Goal: Task Accomplishment & Management: Use online tool/utility

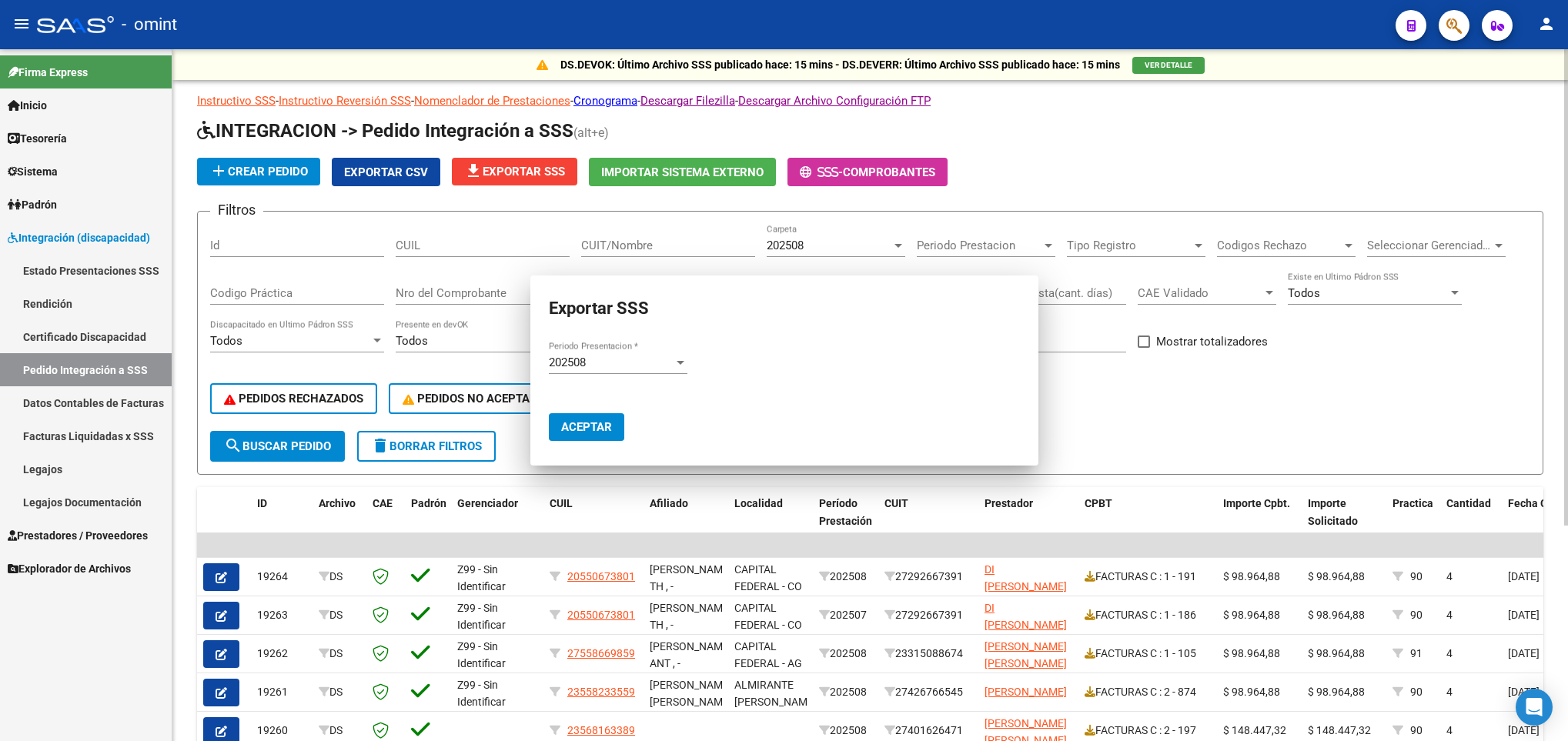
click at [635, 247] on input "CUIT/Nombre" at bounding box center [668, 245] width 174 height 14
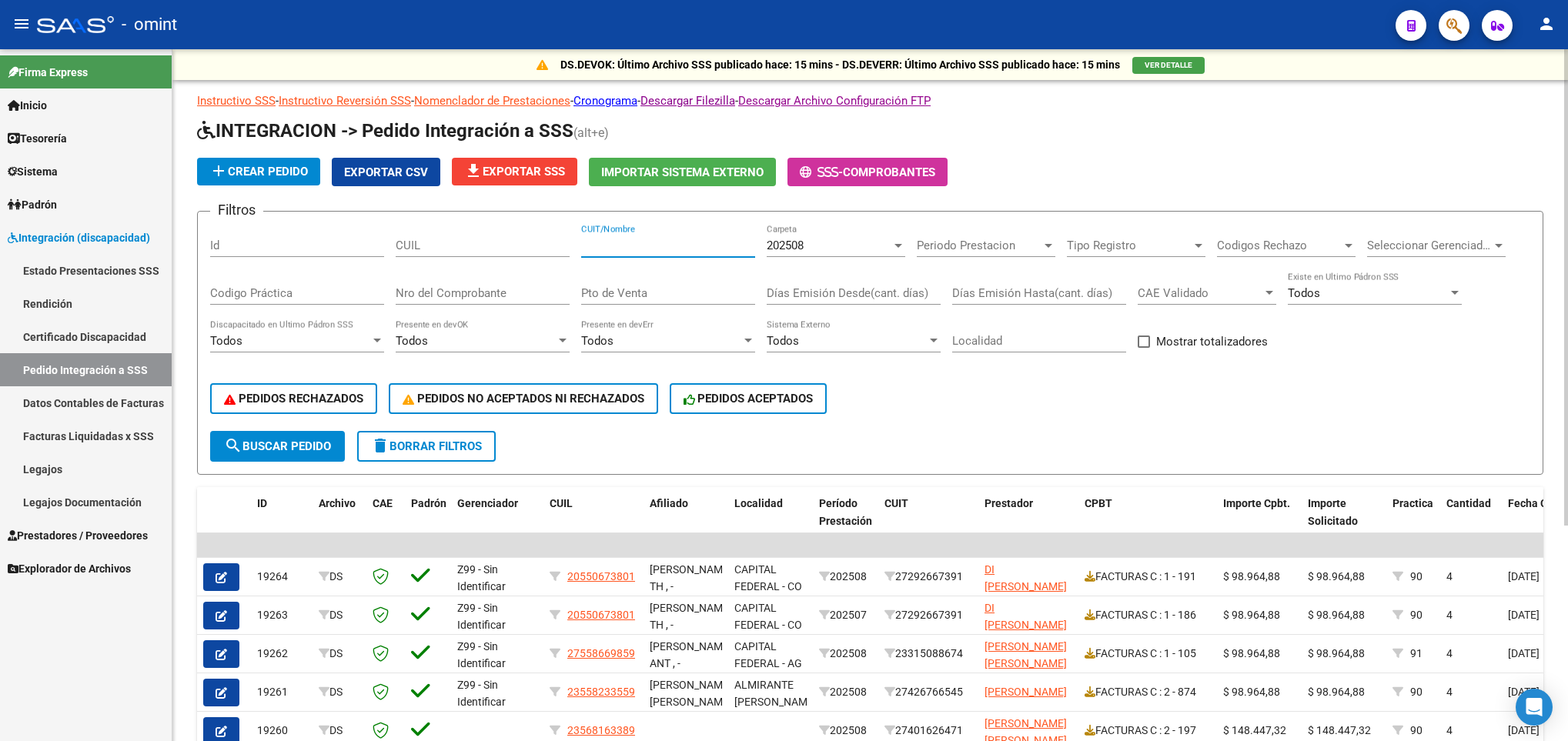
paste input "27385355705"
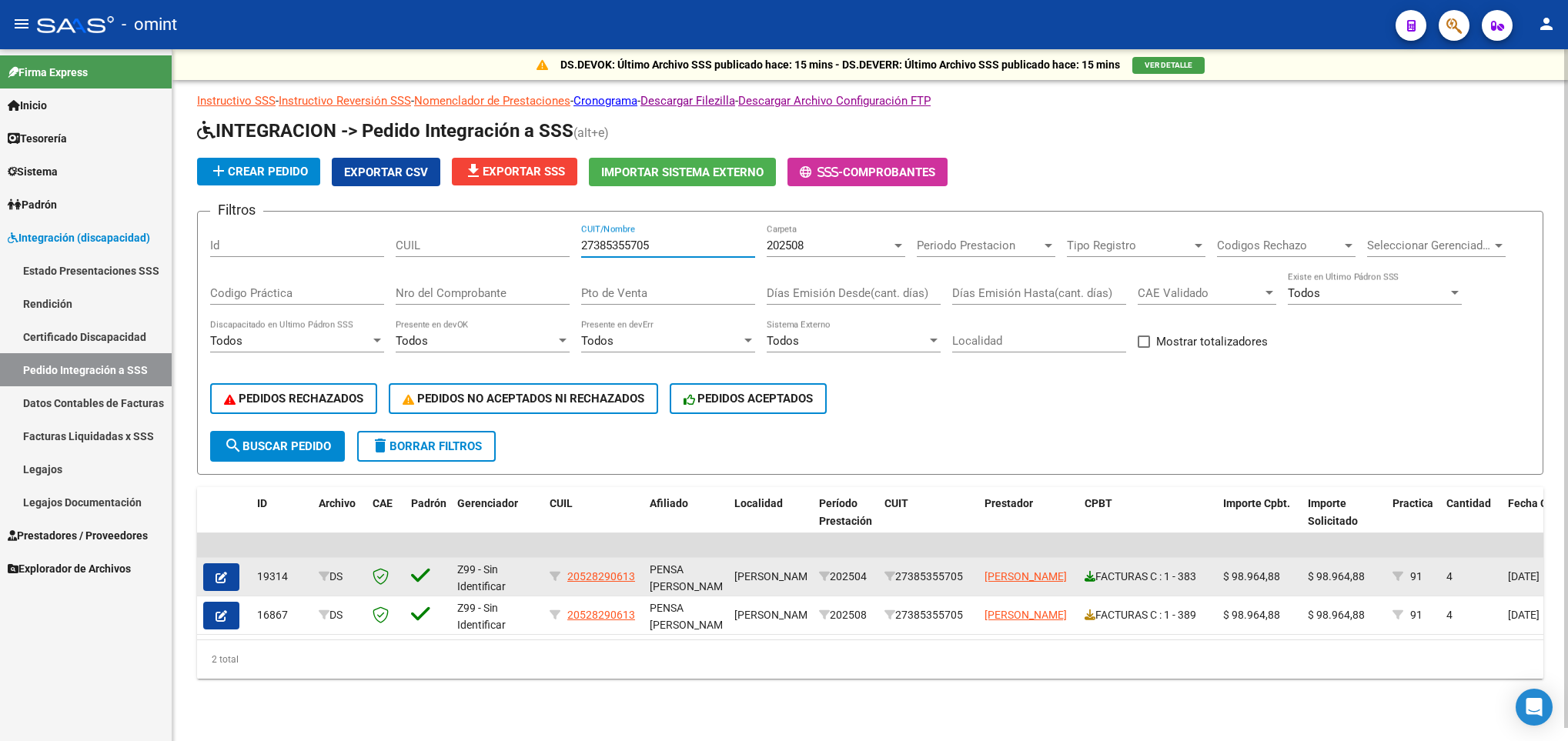
type input "27385355705"
click at [1085, 573] on icon at bounding box center [1089, 576] width 11 height 11
click at [230, 580] on button "button" at bounding box center [222, 577] width 36 height 28
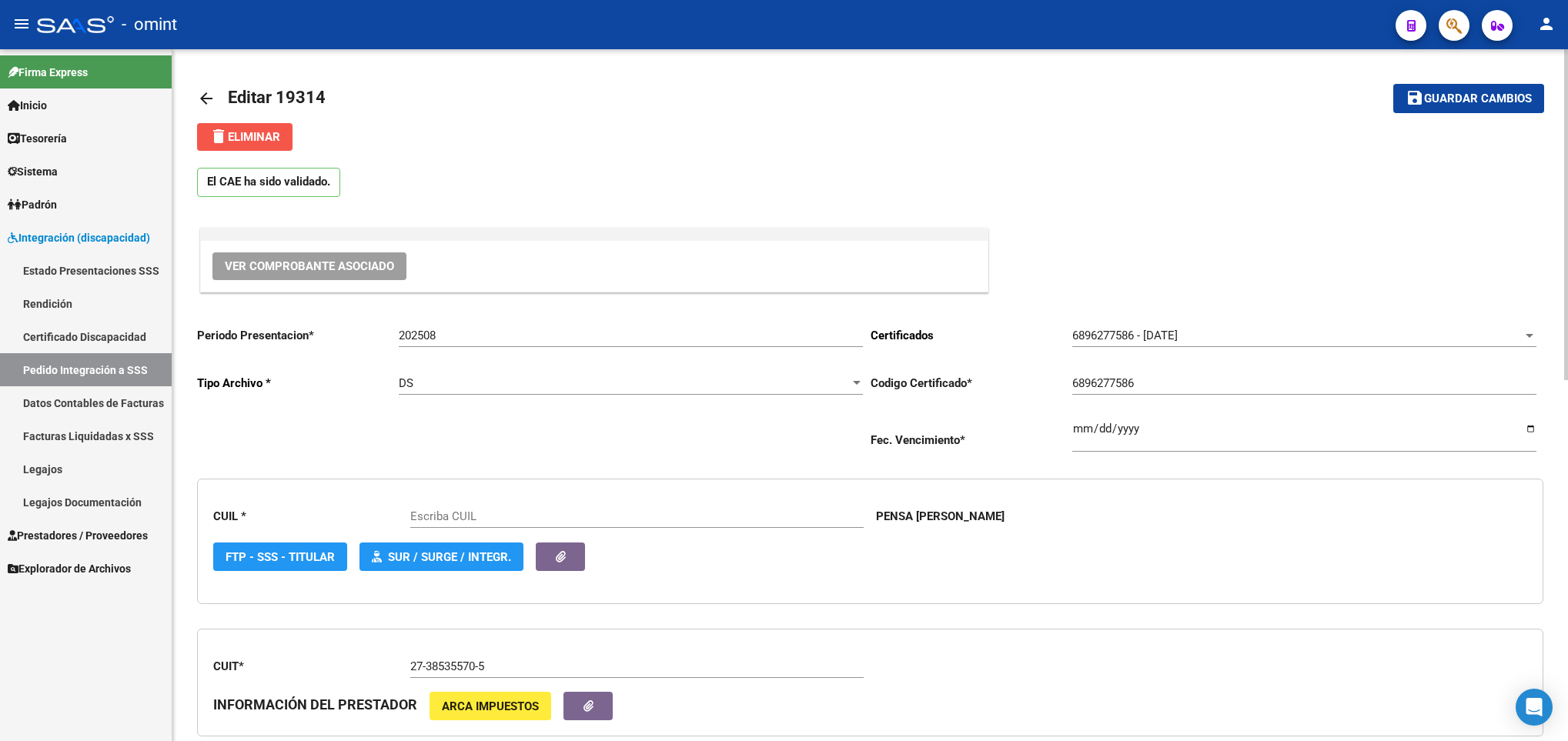
click at [285, 140] on button "delete Eliminar" at bounding box center [245, 137] width 96 height 28
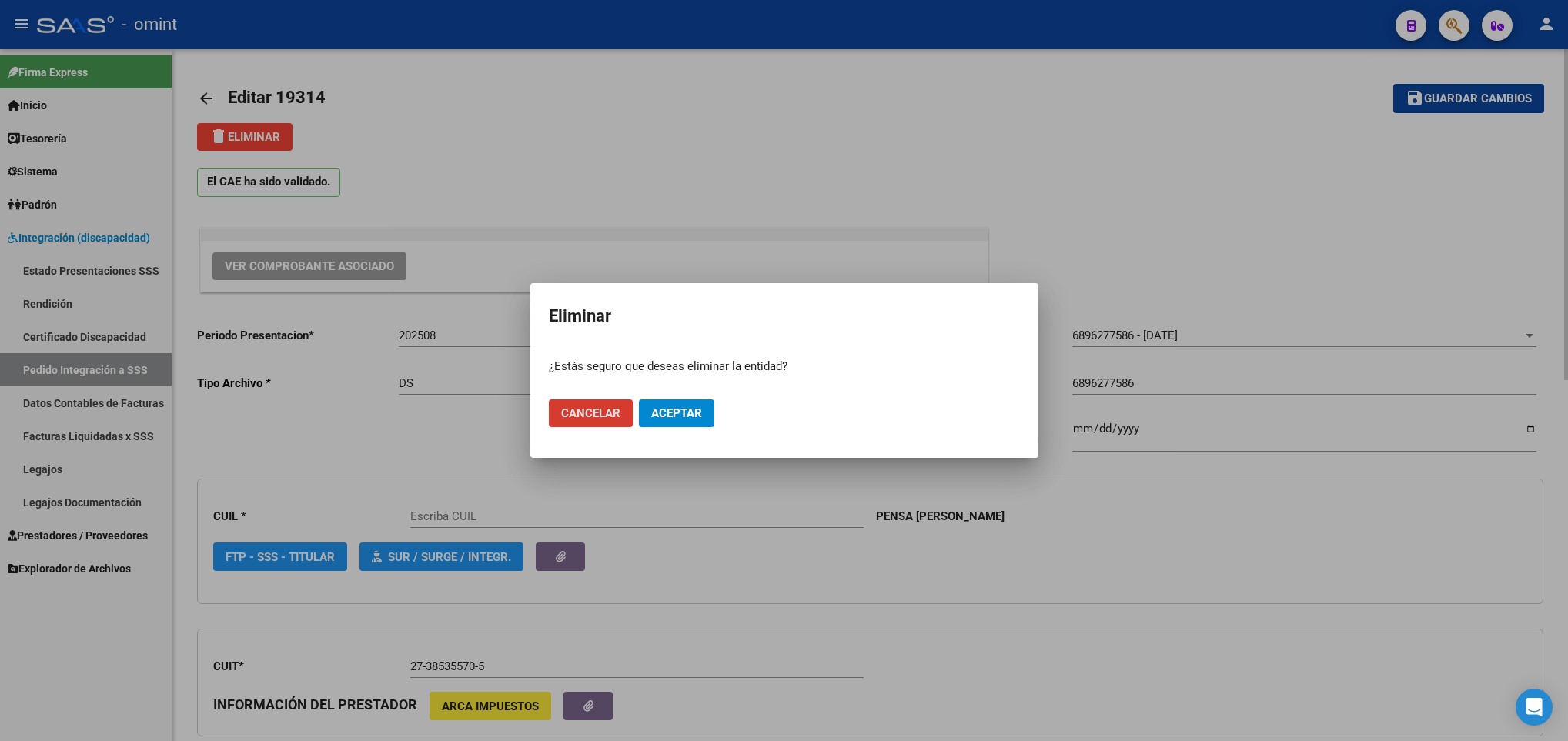
type input "20528290613"
click at [672, 411] on span "Aceptar" at bounding box center [676, 413] width 50 height 14
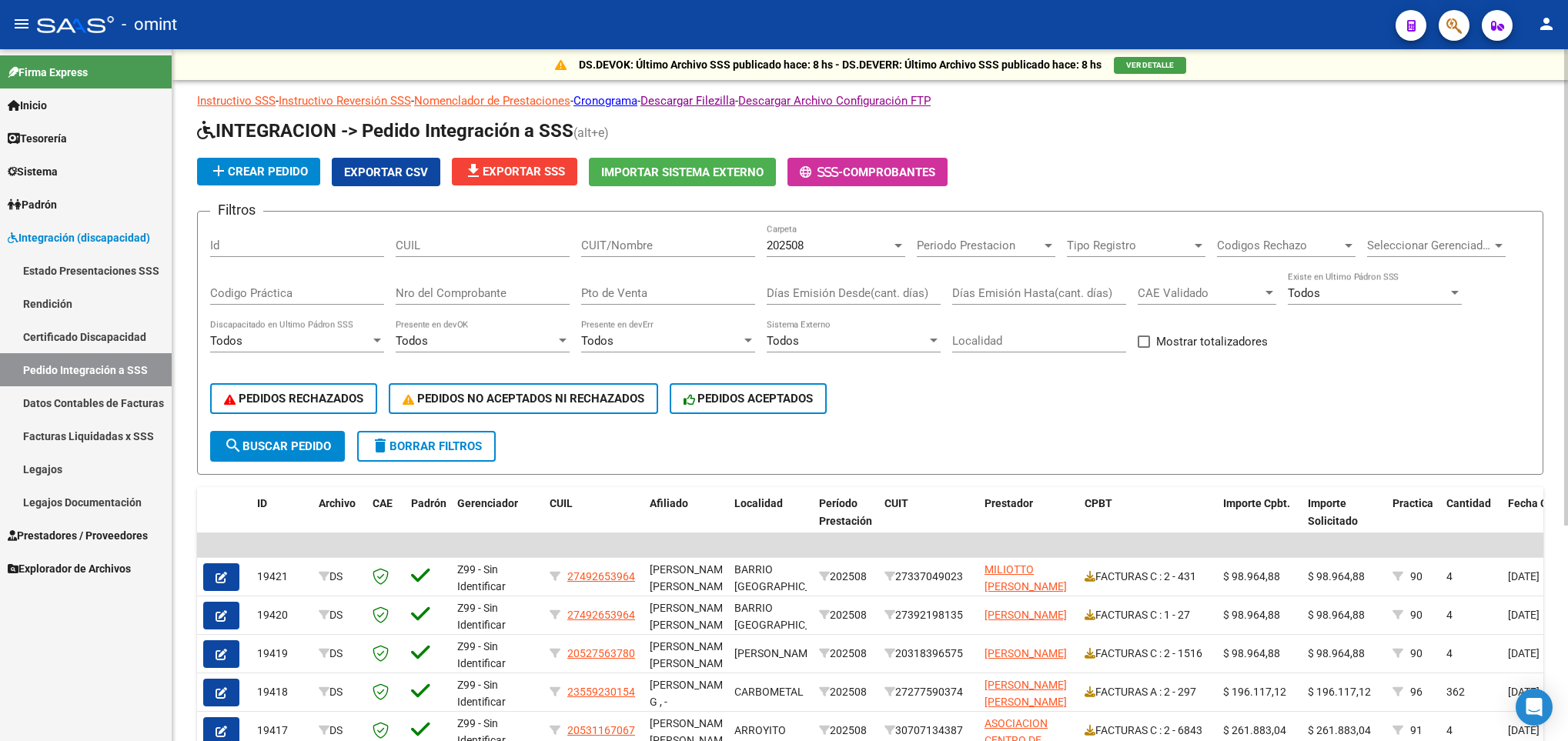
click at [656, 245] on input "CUIT/Nombre" at bounding box center [668, 245] width 174 height 14
paste input "27314538426"
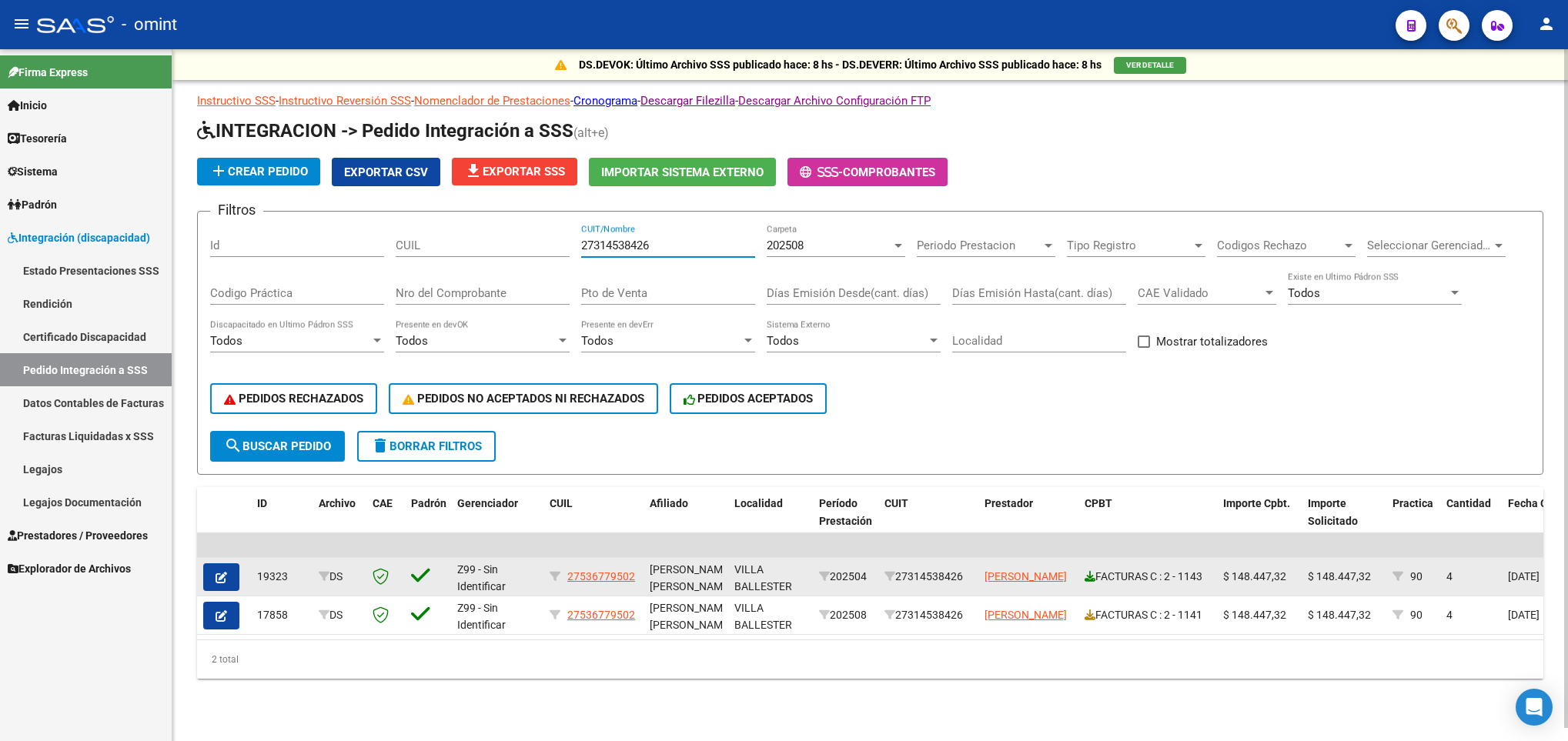
type input "27314538426"
click at [1090, 573] on icon at bounding box center [1089, 576] width 11 height 11
click at [226, 582] on icon "button" at bounding box center [222, 577] width 12 height 12
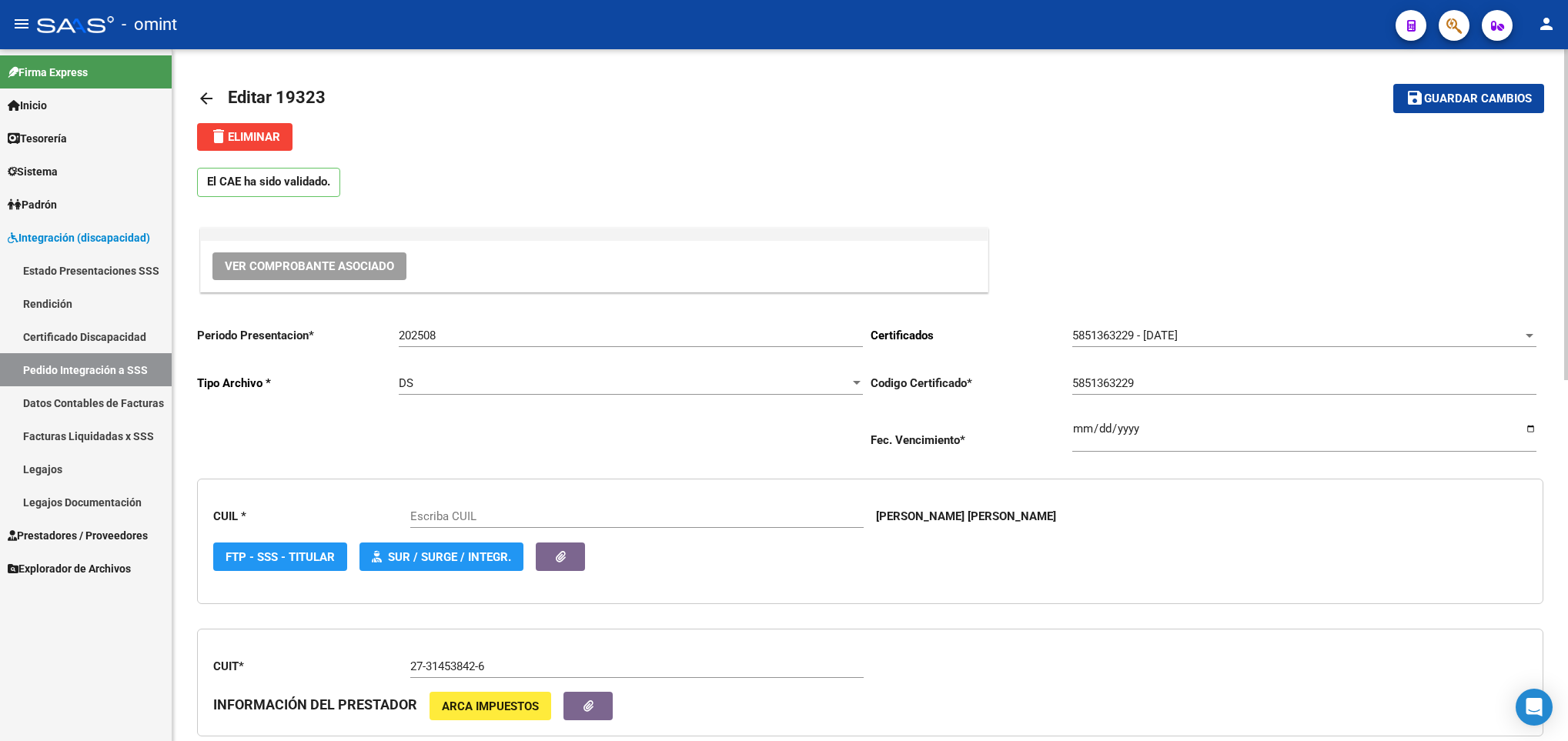
click at [250, 132] on span "delete Eliminar" at bounding box center [245, 136] width 71 height 14
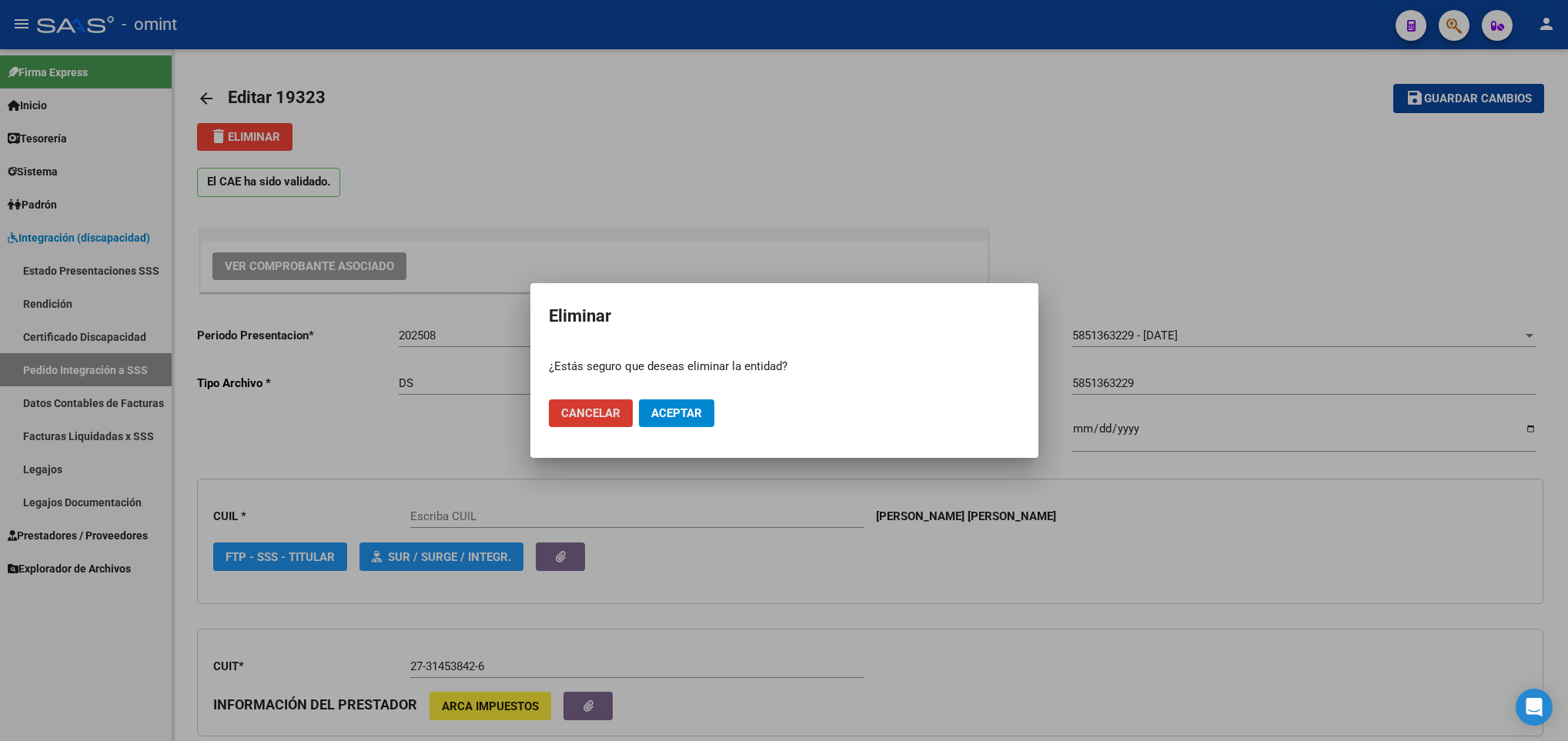
type input "27536779502"
click at [689, 416] on span "Aceptar" at bounding box center [676, 413] width 50 height 14
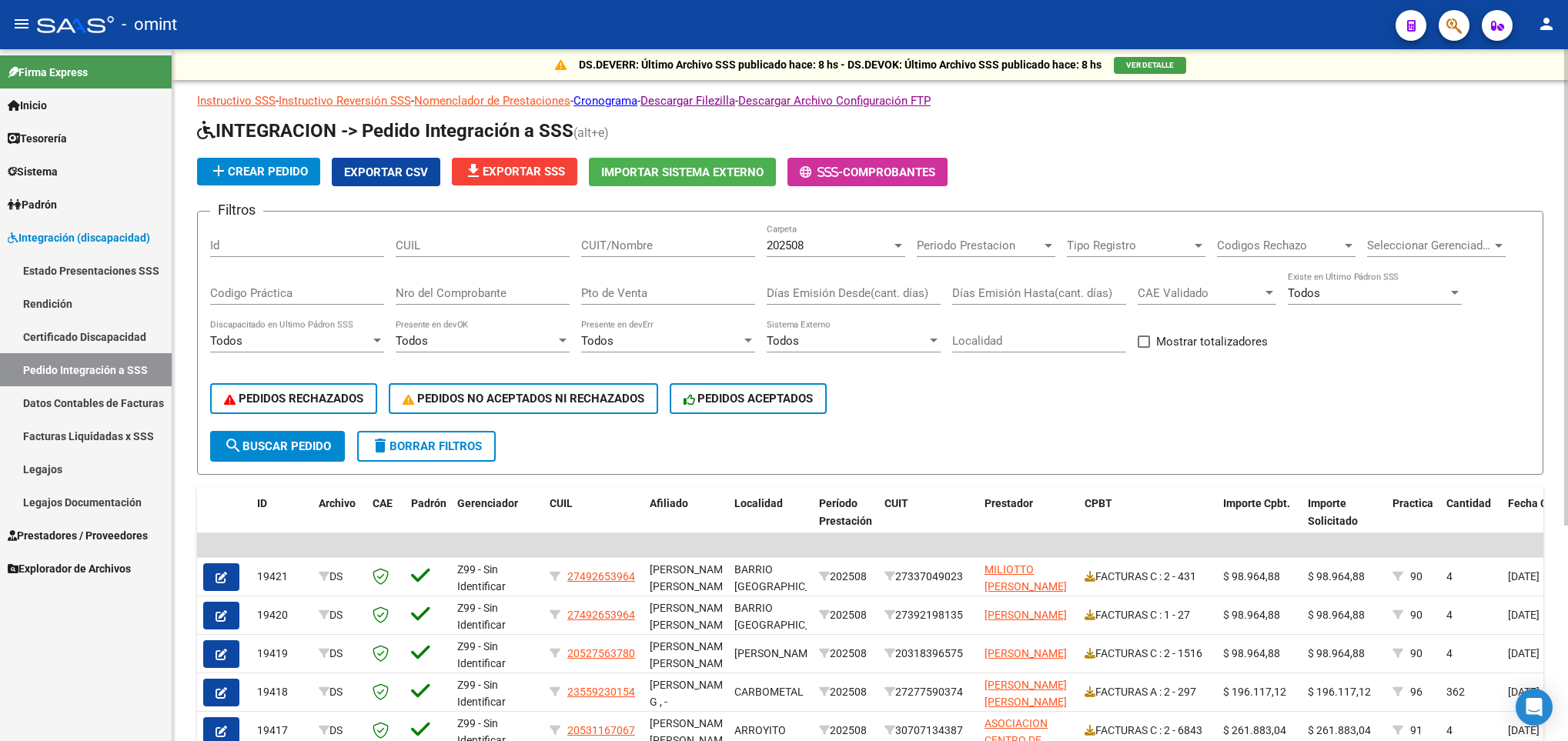
click at [665, 241] on input "CUIT/Nombre" at bounding box center [668, 245] width 174 height 14
paste input "20261271398"
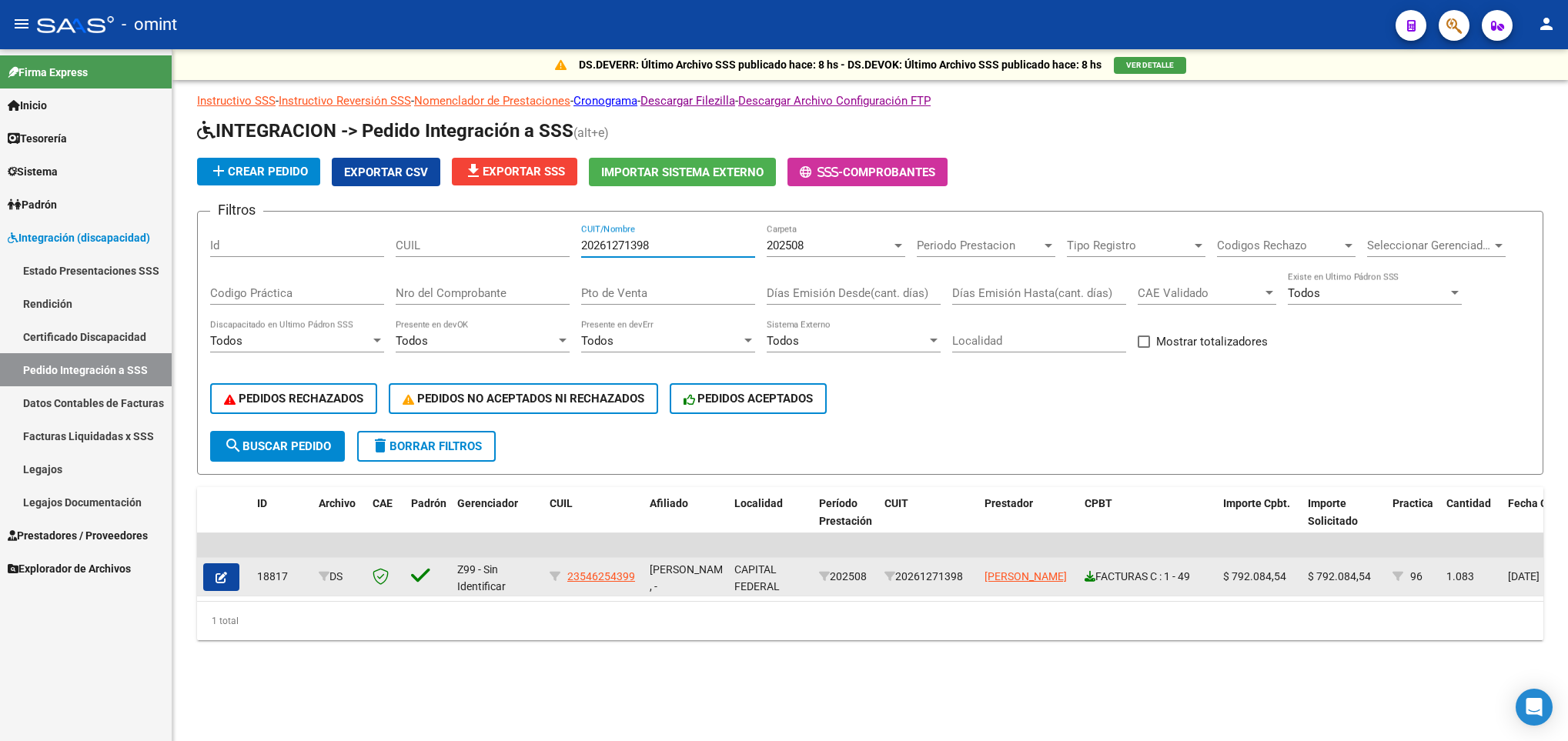
type input "20261271398"
click at [1090, 580] on icon at bounding box center [1089, 576] width 11 height 11
click at [226, 575] on icon "button" at bounding box center [222, 577] width 12 height 12
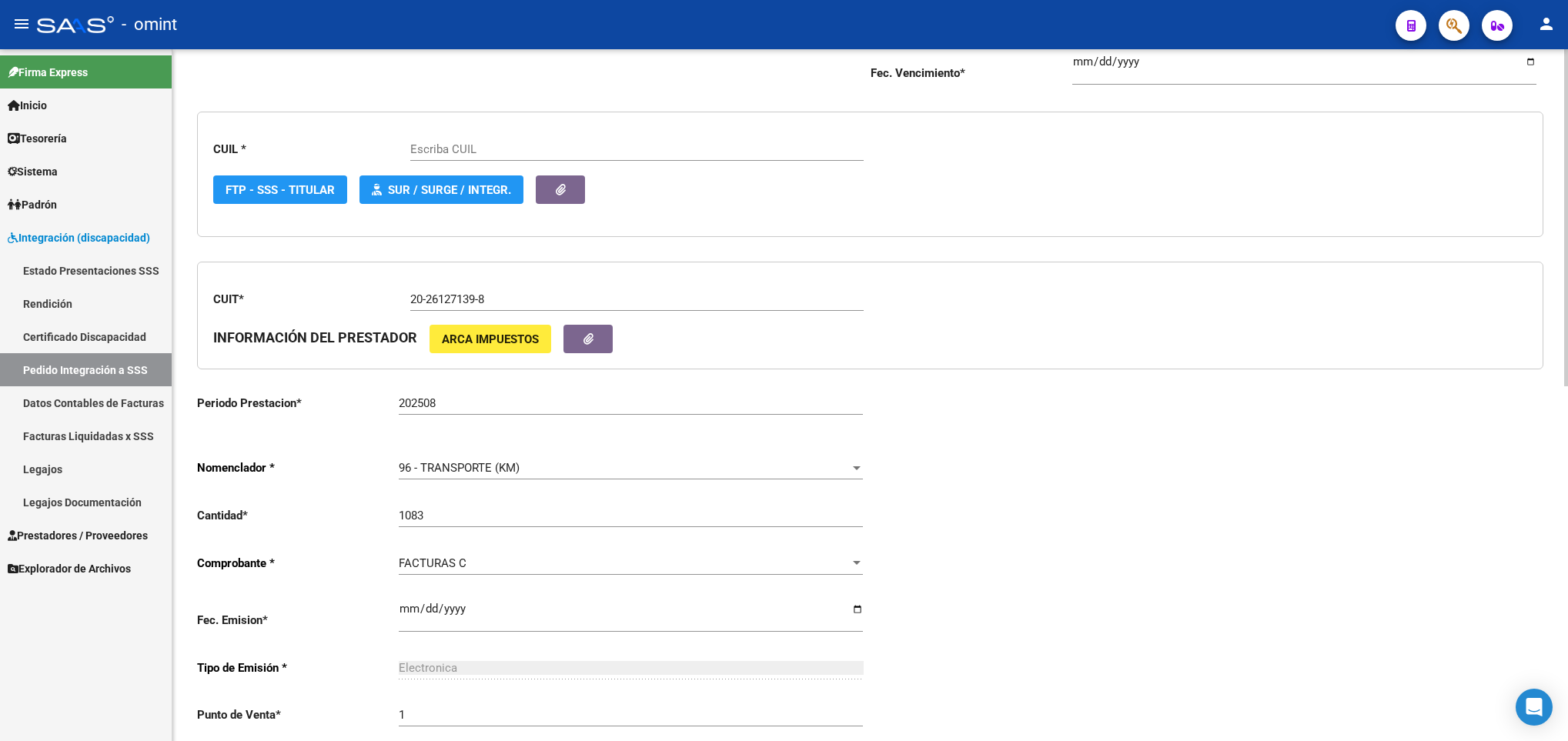
scroll to position [462, 0]
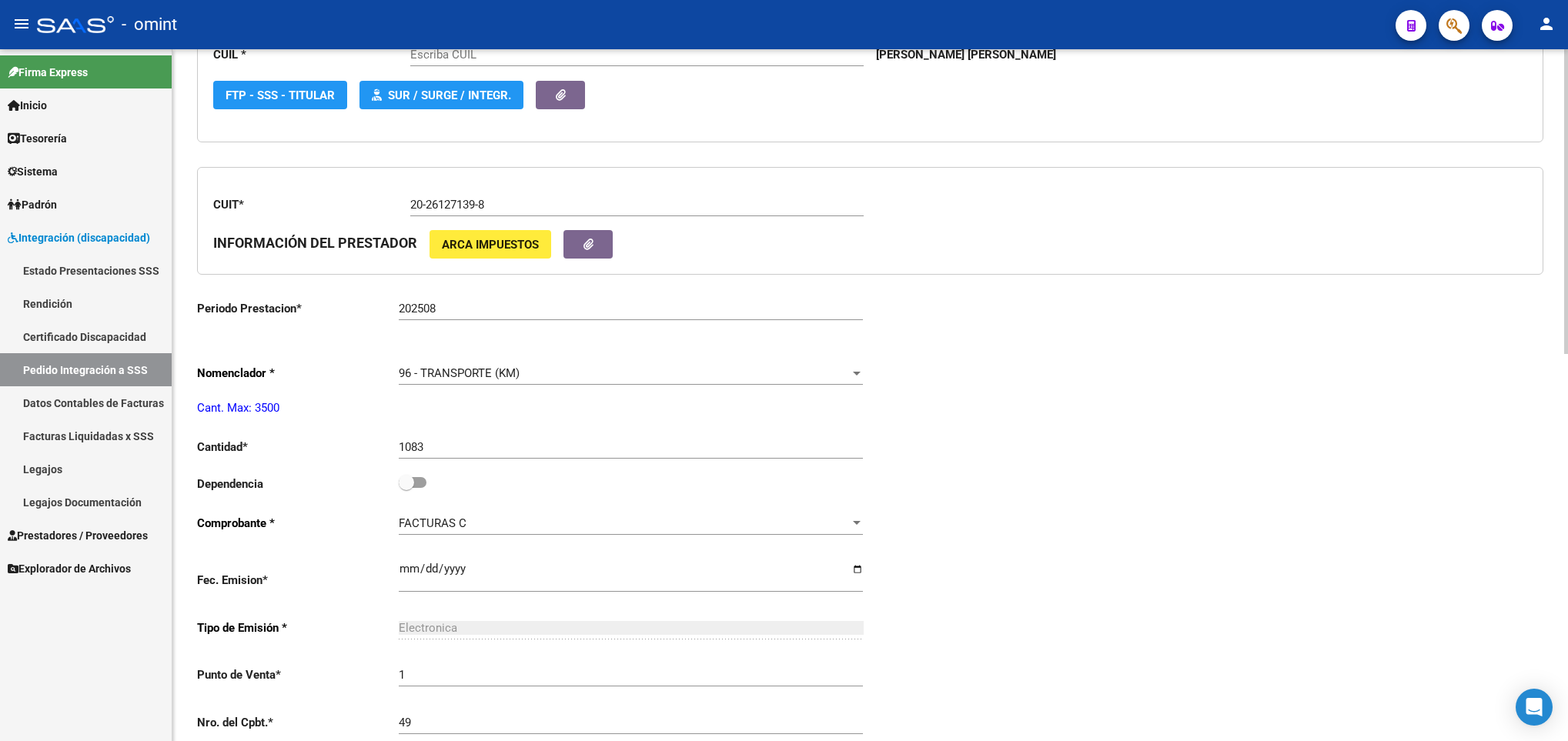
click at [422, 478] on label at bounding box center [413, 482] width 28 height 18
click at [407, 488] on input "checkbox" at bounding box center [406, 488] width 1 height 1
checkbox input "true"
type input "23546254399"
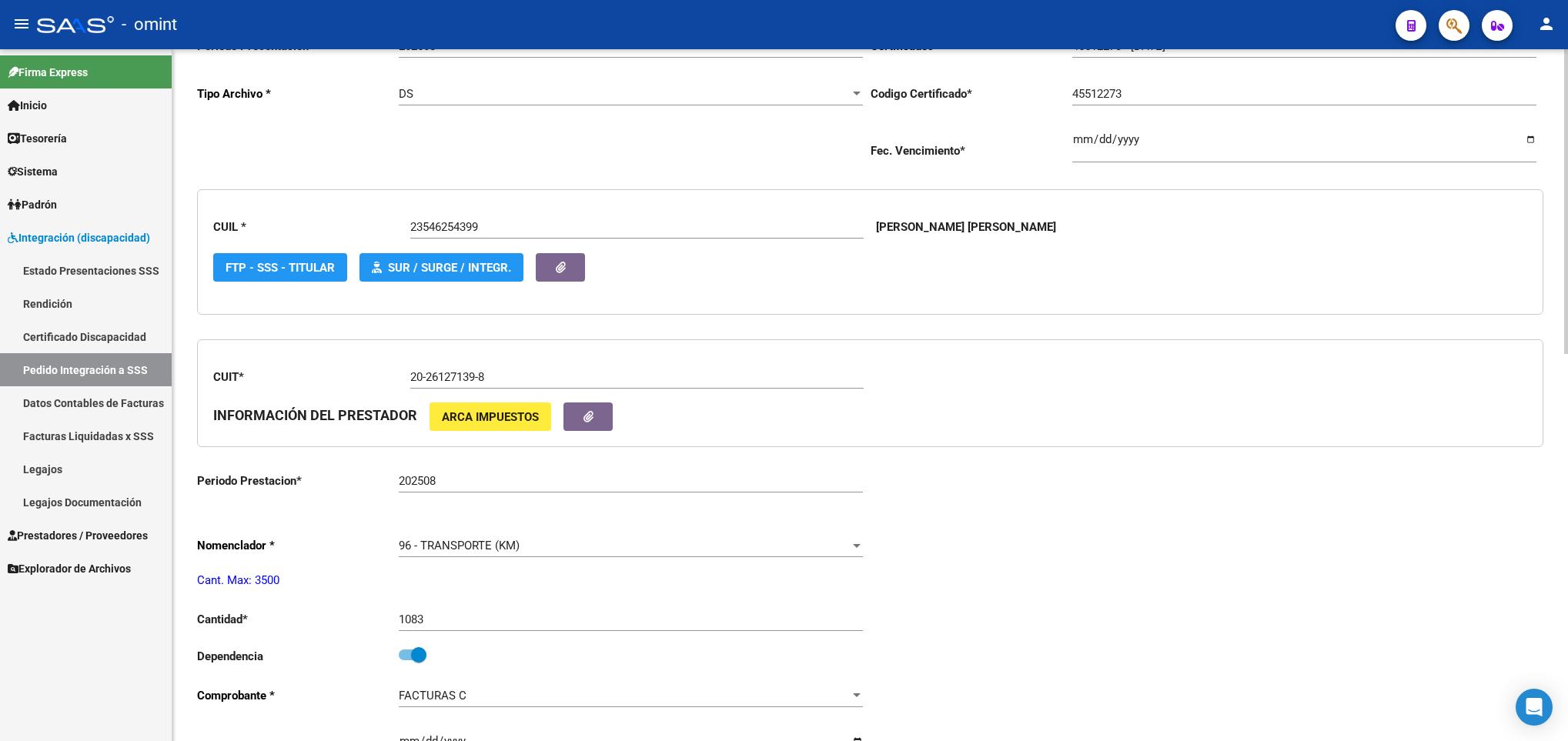
scroll to position [0, 0]
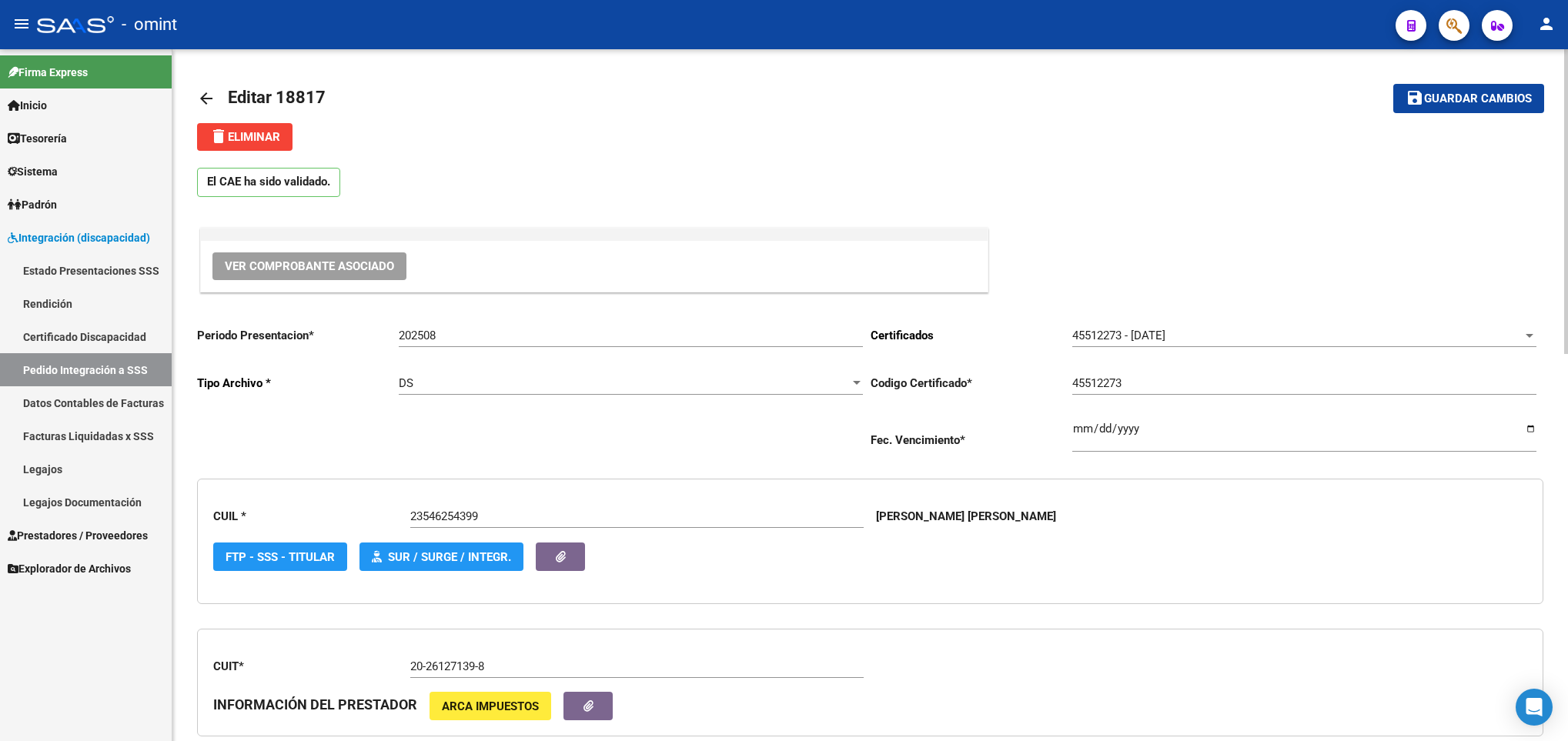
click at [1507, 97] on span "Guardar cambios" at bounding box center [1478, 99] width 107 height 14
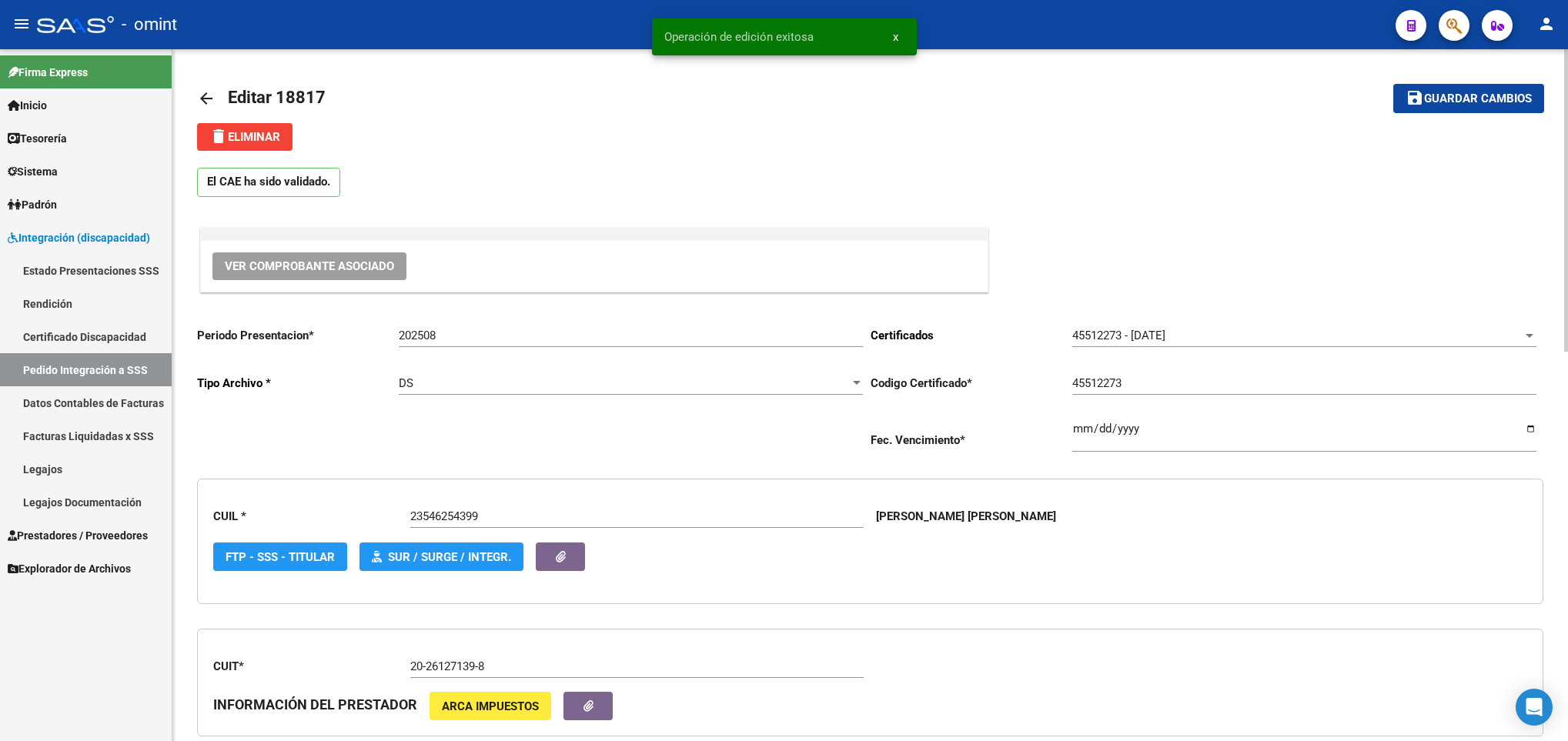
click at [211, 96] on mat-icon "arrow_back" at bounding box center [206, 98] width 18 height 18
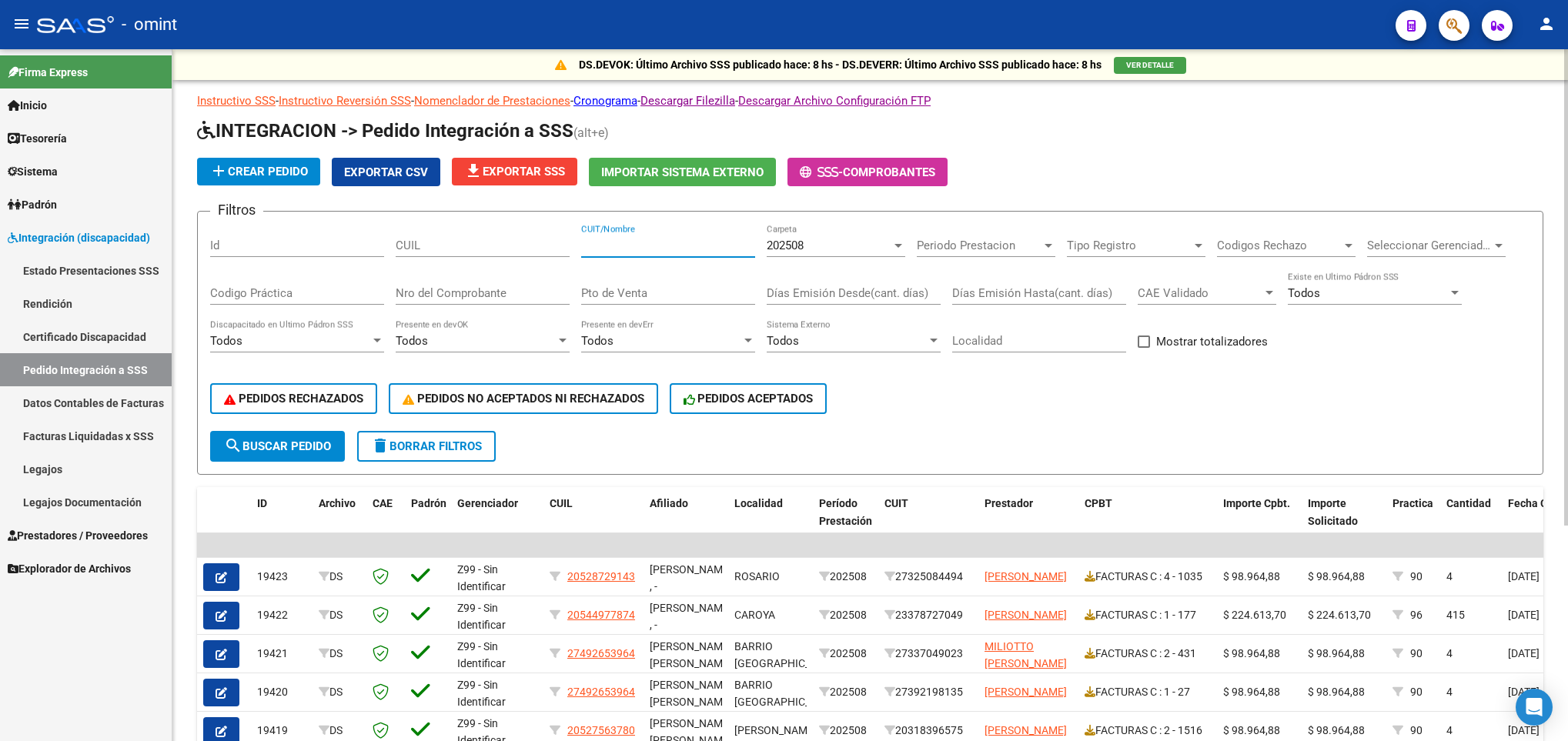
click at [661, 247] on input "CUIT/Nombre" at bounding box center [668, 245] width 174 height 14
paste input "27235676090"
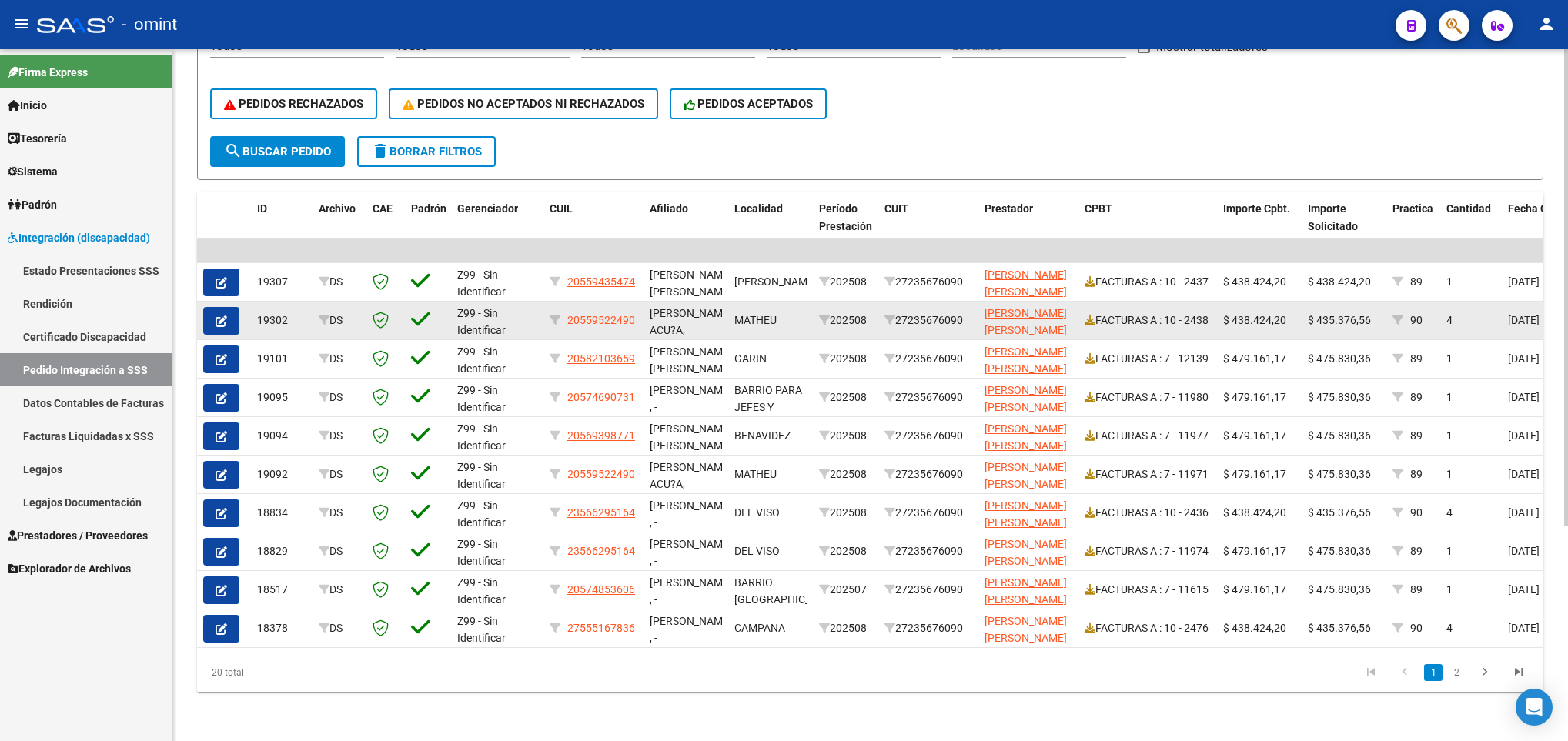
type input "27235676090"
drag, startPoint x: 1318, startPoint y: 306, endPoint x: 1379, endPoint y: 303, distance: 61.1
click at [1379, 311] on div "$ 435.376,56" at bounding box center [1345, 320] width 73 height 17
copy span "435.376,56"
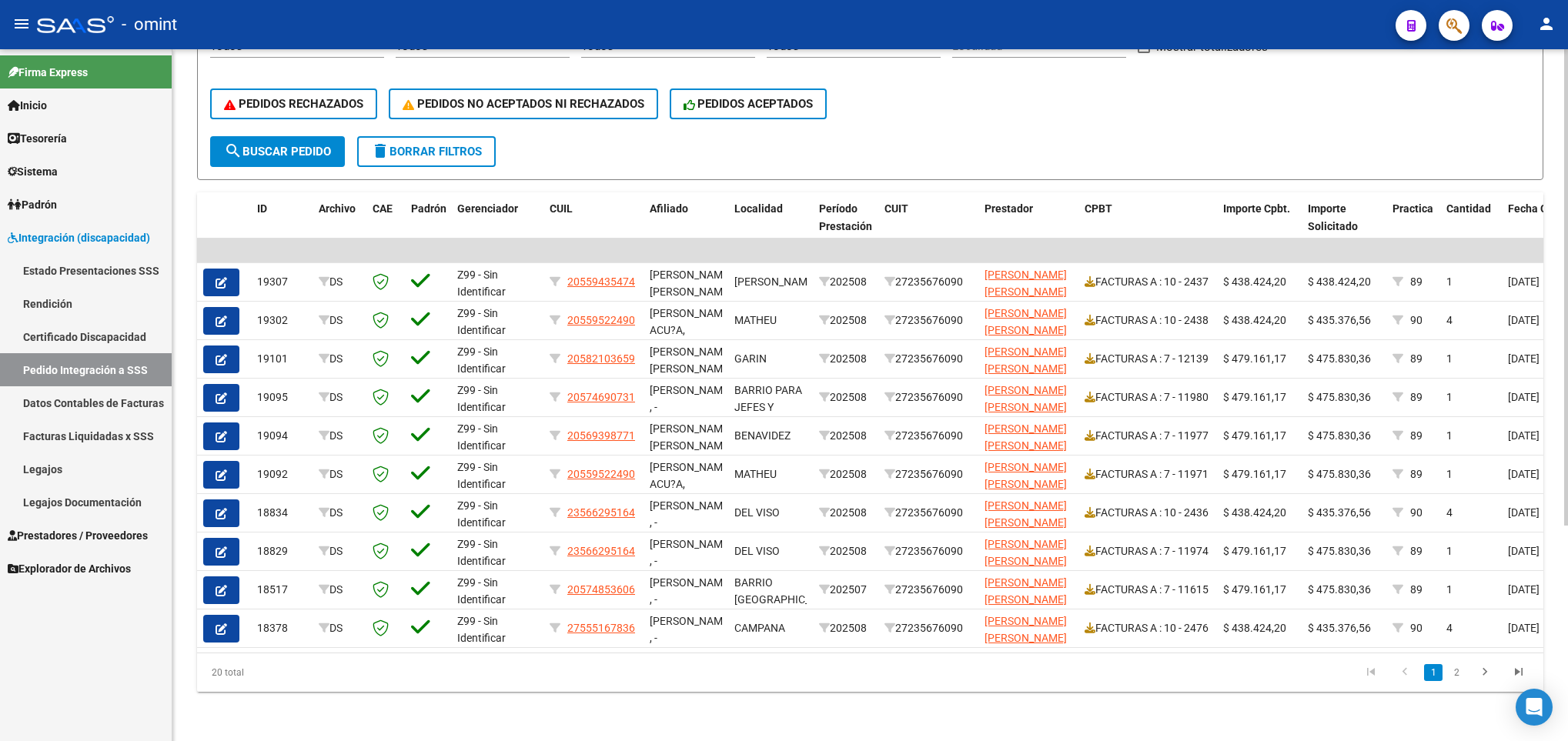
click at [190, 268] on div "DS.DEVOK: Último Archivo SSS publicado hace: 8 hs - DS.DEVERR: Último Archivo S…" at bounding box center [870, 248] width 1396 height 986
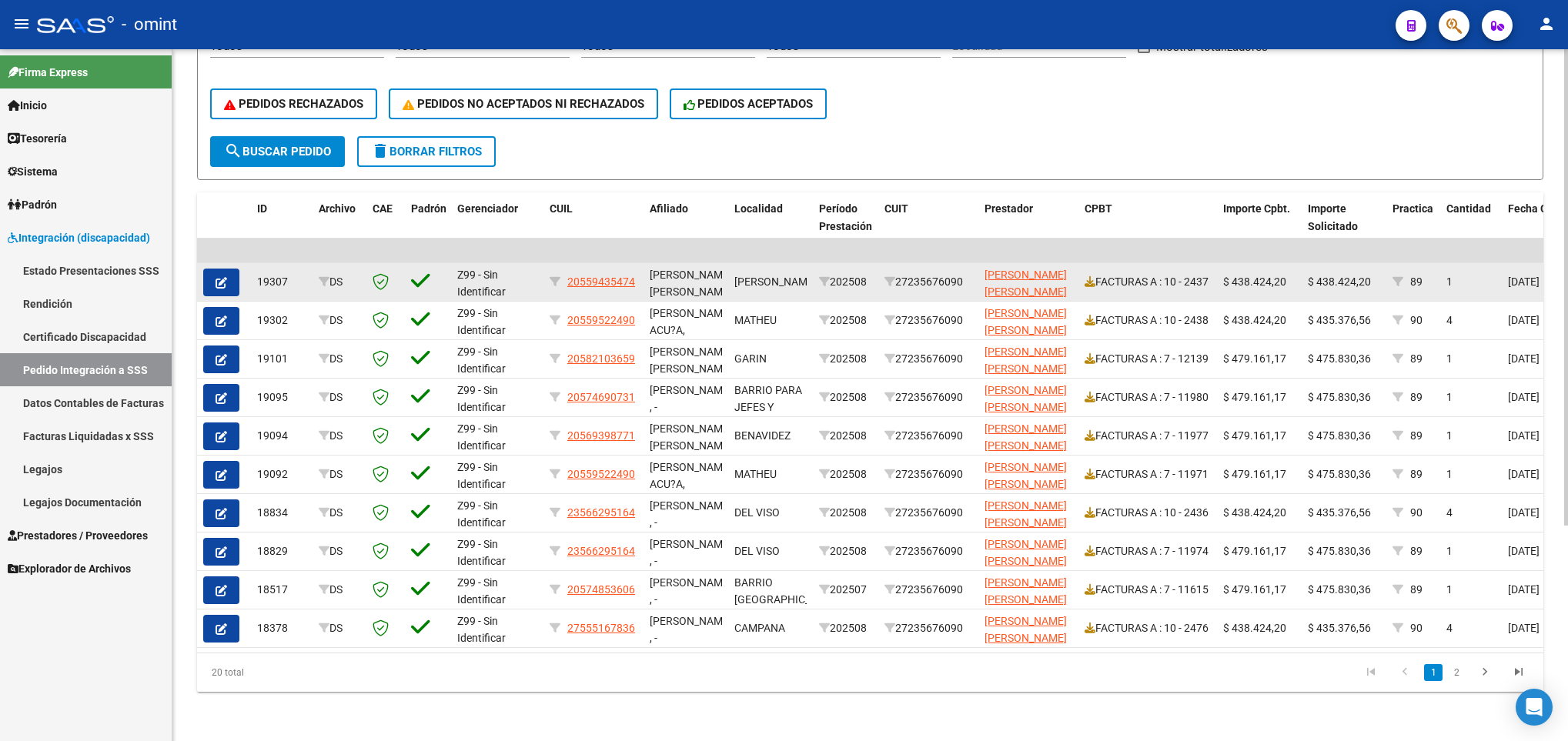
click at [229, 270] on button "button" at bounding box center [222, 283] width 36 height 28
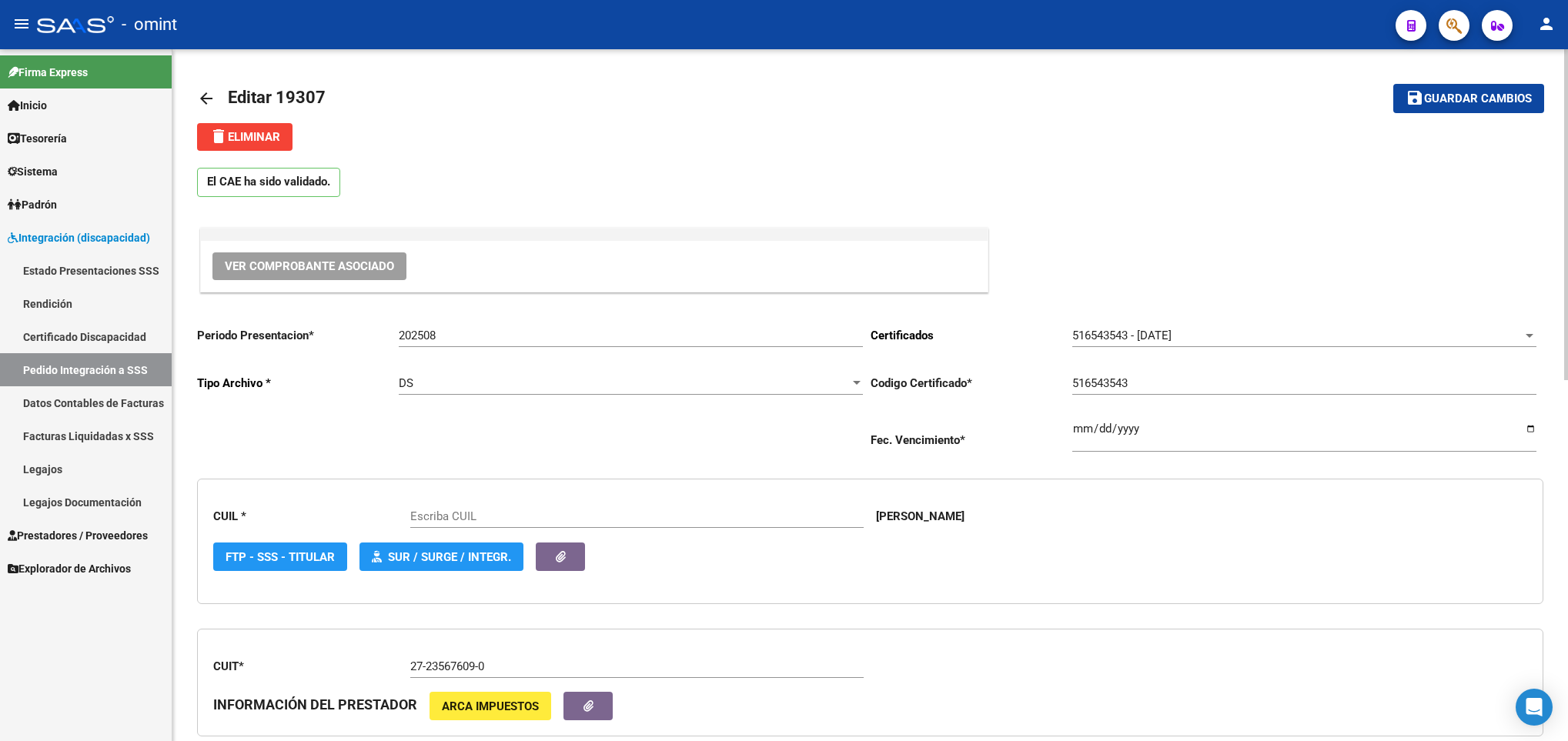
type input "20559435474"
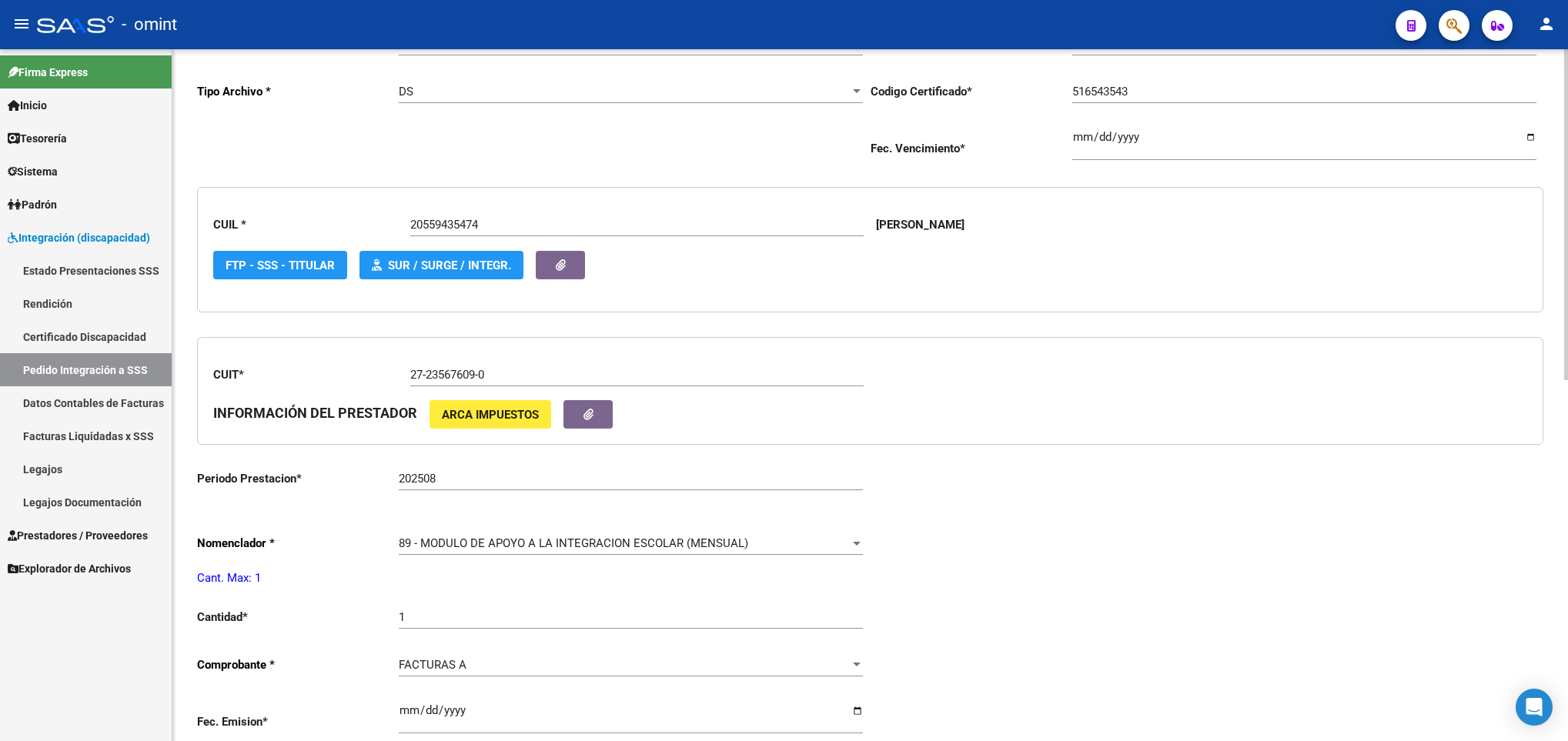
scroll to position [462, 0]
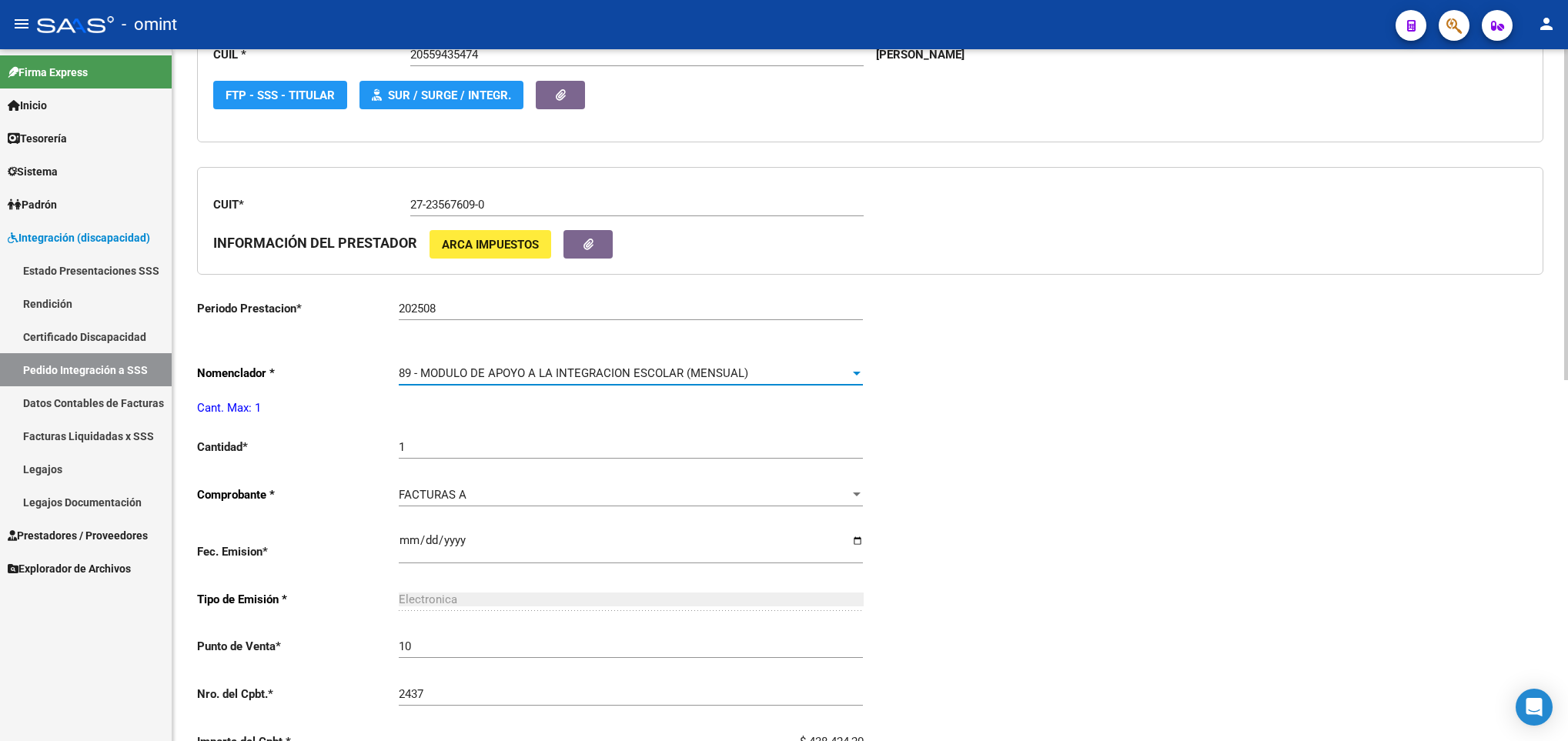
click at [476, 380] on span "89 - MODULO DE APOYO A LA INTEGRACION ESCOLAR (MENSUAL)" at bounding box center [574, 373] width 350 height 14
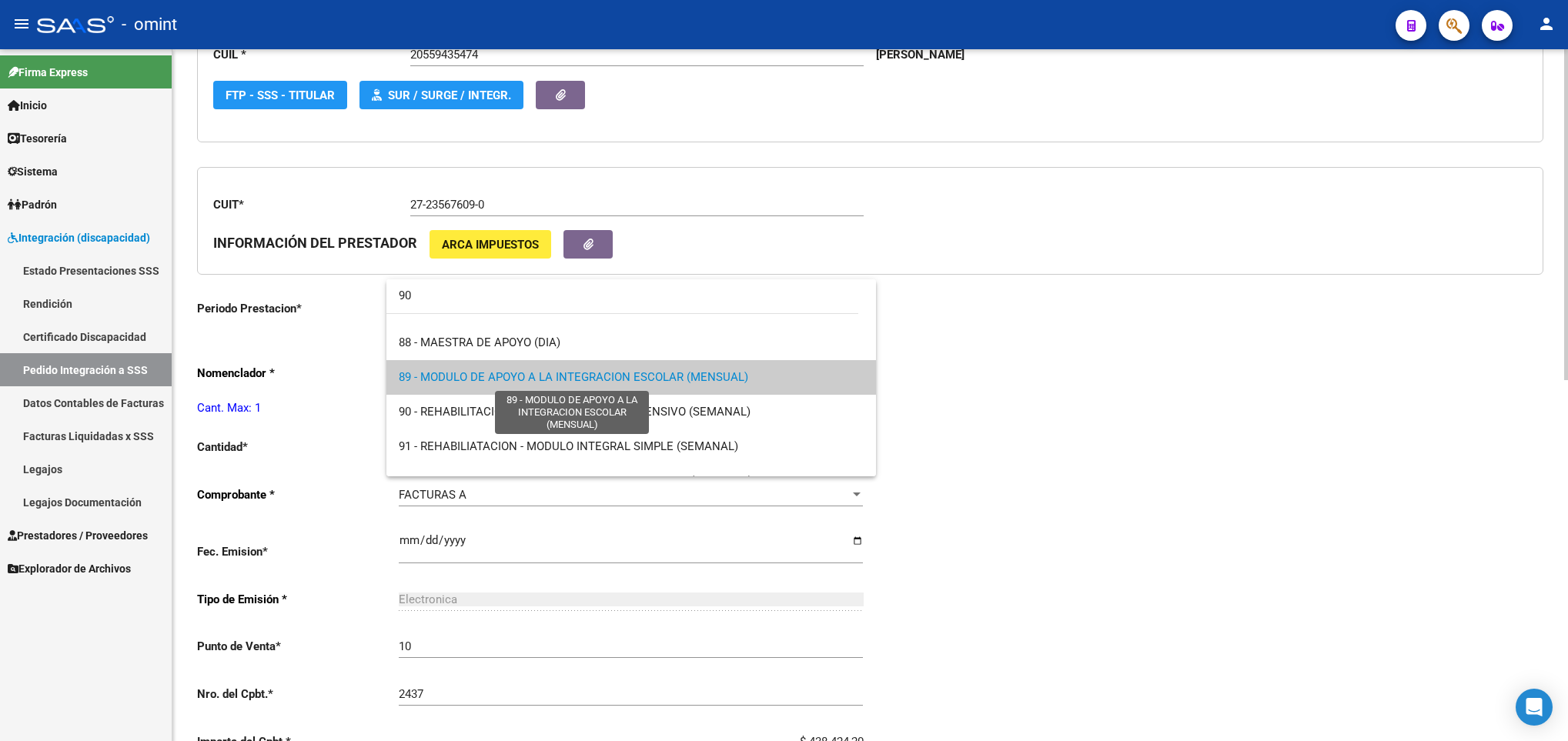
scroll to position [0, 0]
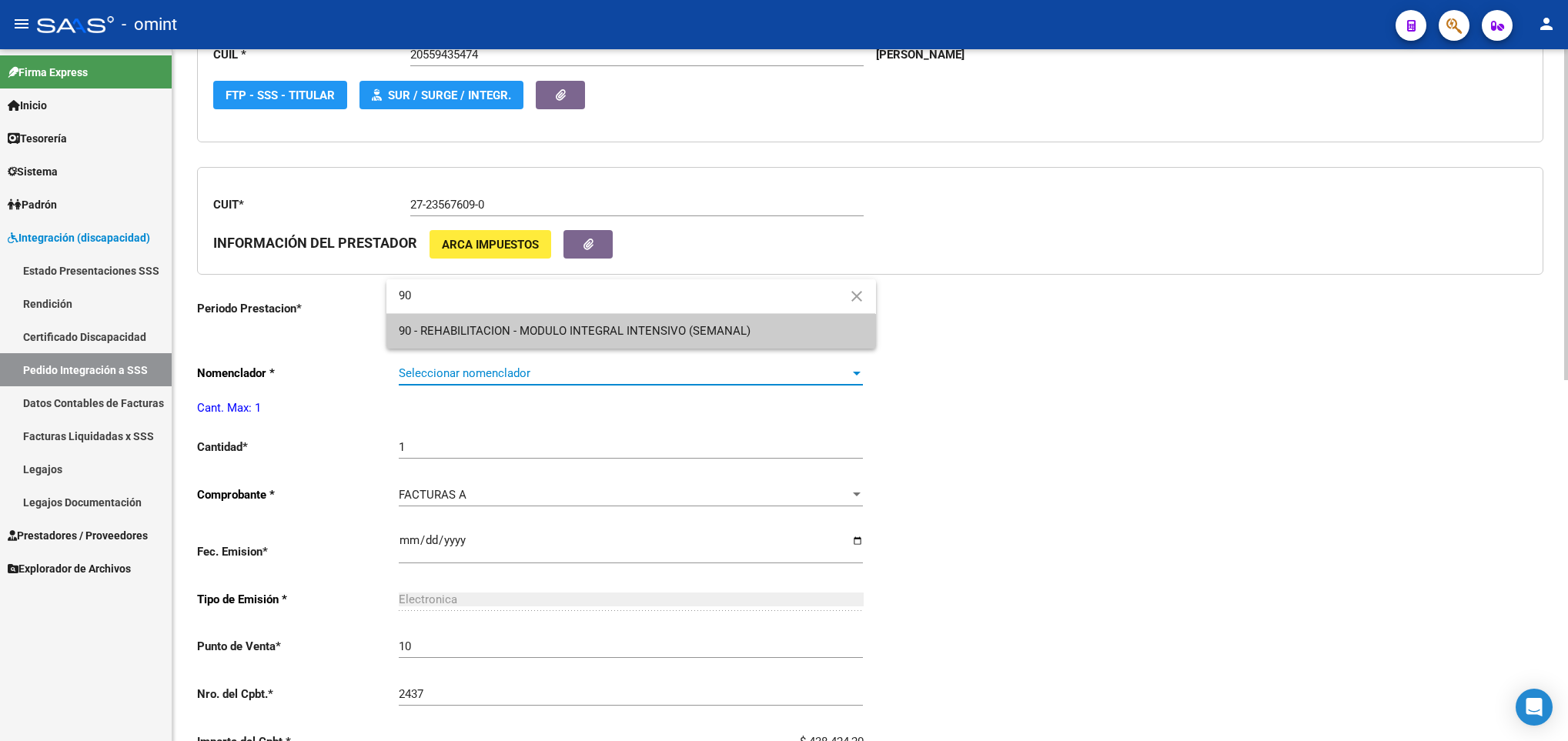
type input "90"
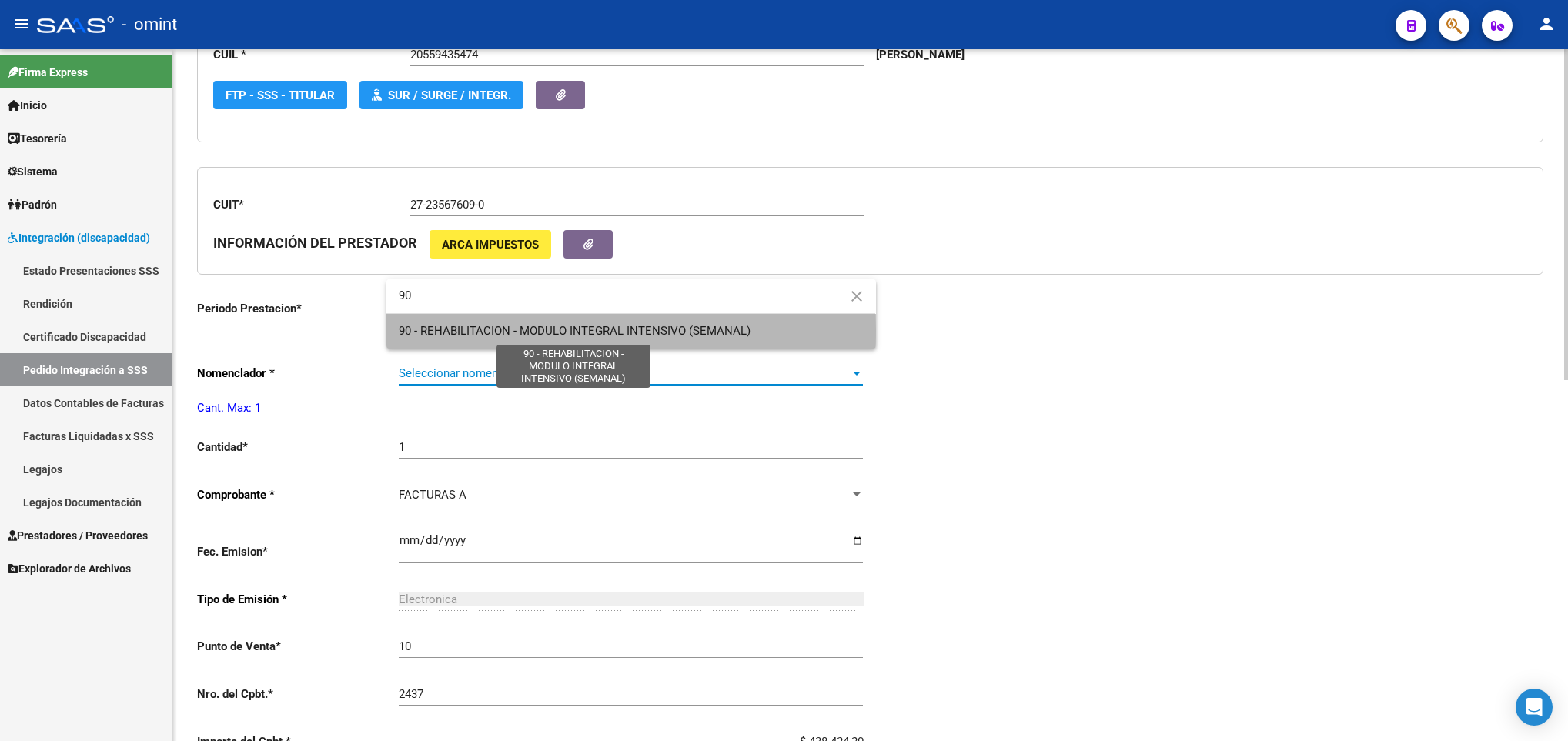
click at [498, 330] on span "90 - REHABILITACION - MODULO INTEGRAL INTENSIVO (SEMANAL)" at bounding box center [575, 330] width 352 height 14
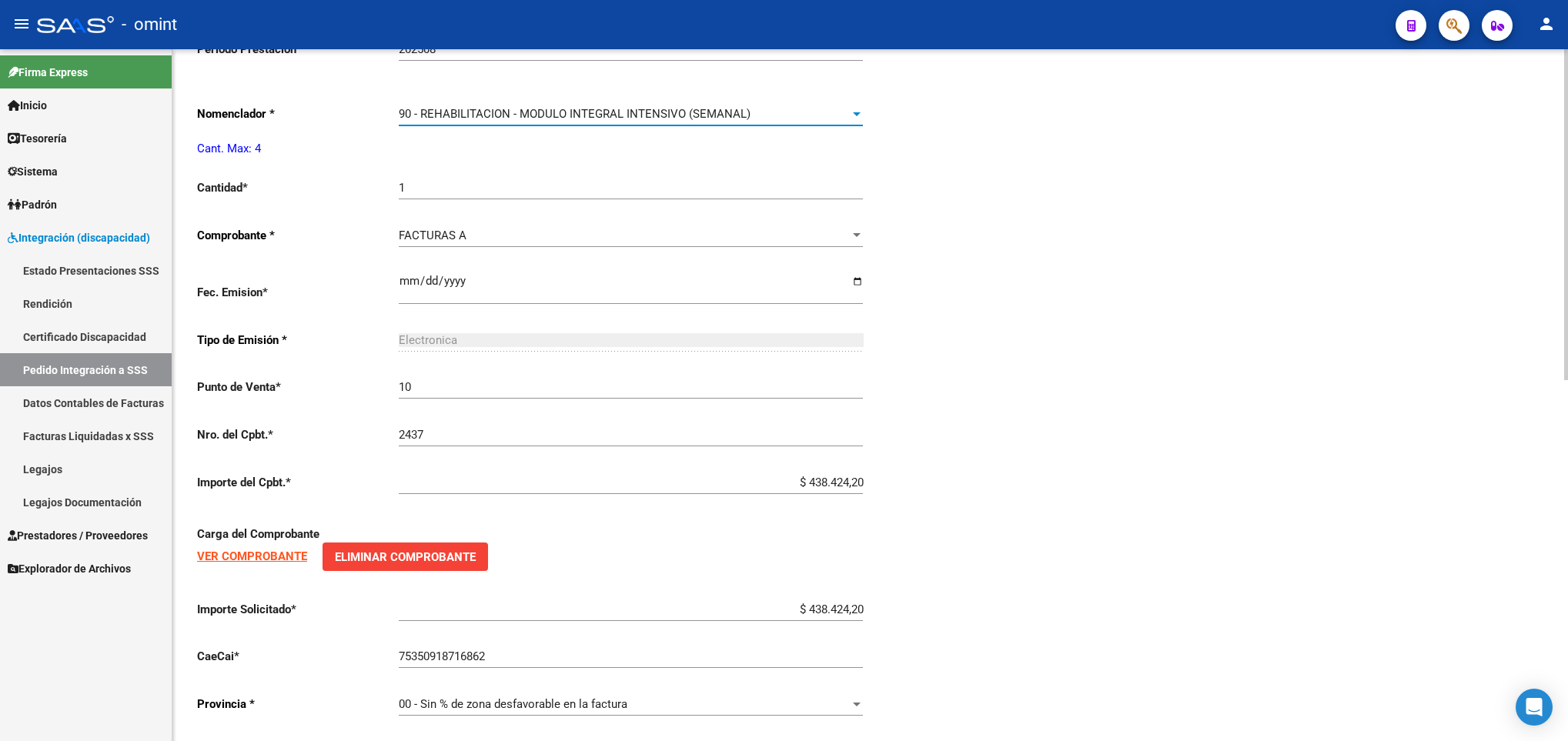
scroll to position [755, 0]
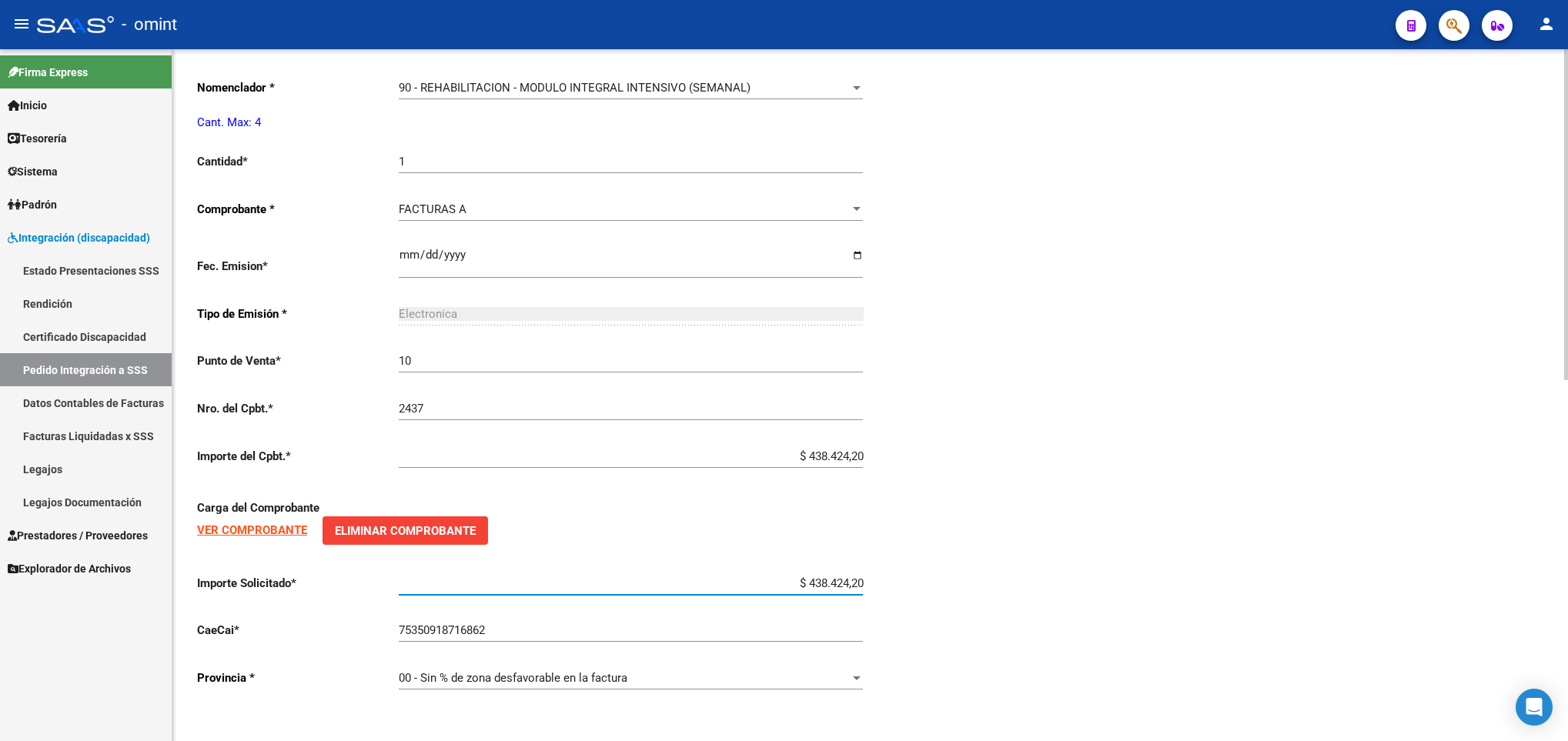
drag, startPoint x: 793, startPoint y: 582, endPoint x: 964, endPoint y: 570, distance: 171.4
click at [964, 570] on div "Periodo Presentacion * 202508 Ingresar el Periodo Tipo Archivo * DS Seleccionar…" at bounding box center [870, 135] width 1346 height 1138
paste input "435.376,56"
type input "$ 435.376,56"
click at [1030, 547] on div "Periodo Presentacion * 202508 Ingresar el Periodo Tipo Archivo * DS Seleccionar…" at bounding box center [870, 135] width 1346 height 1138
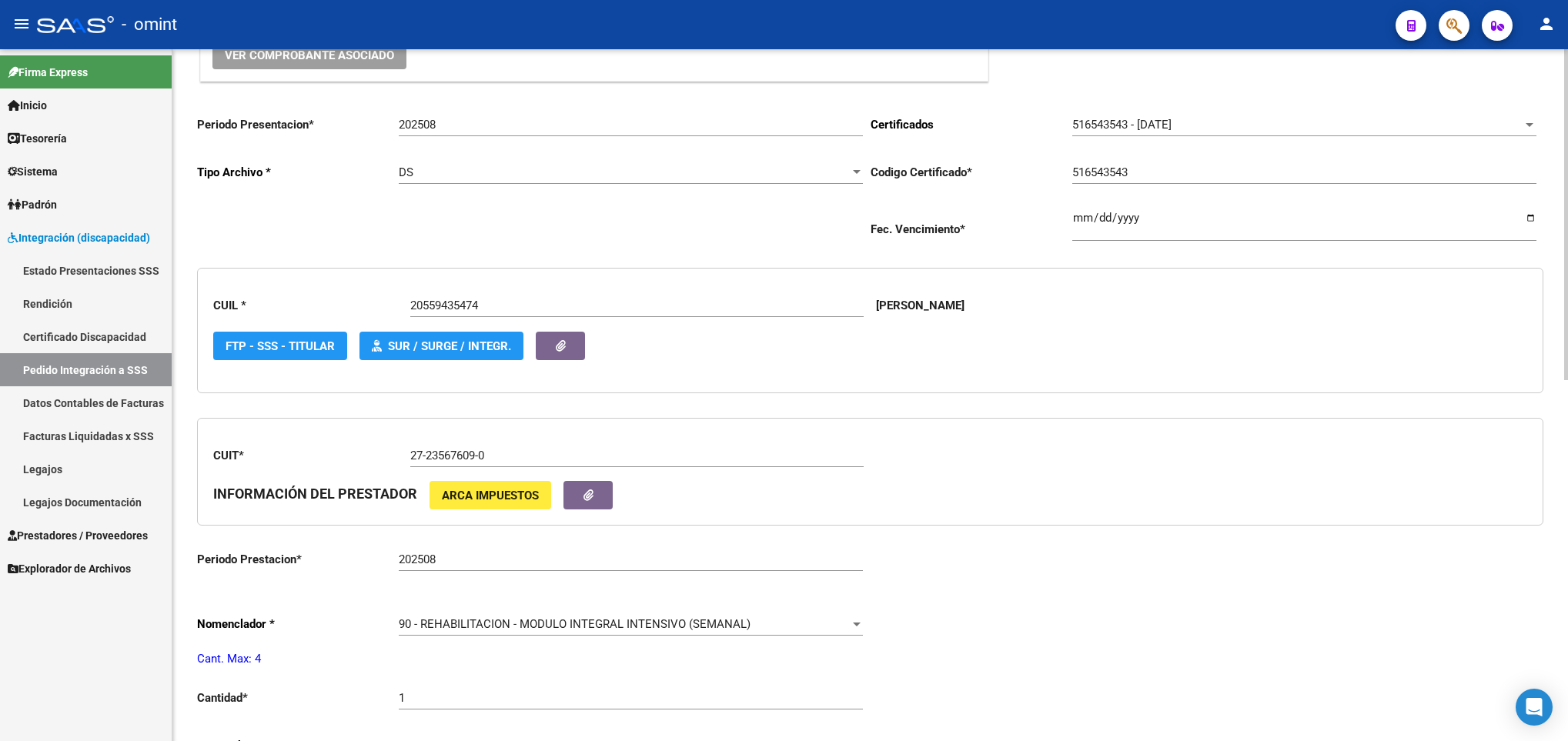
scroll to position [0, 0]
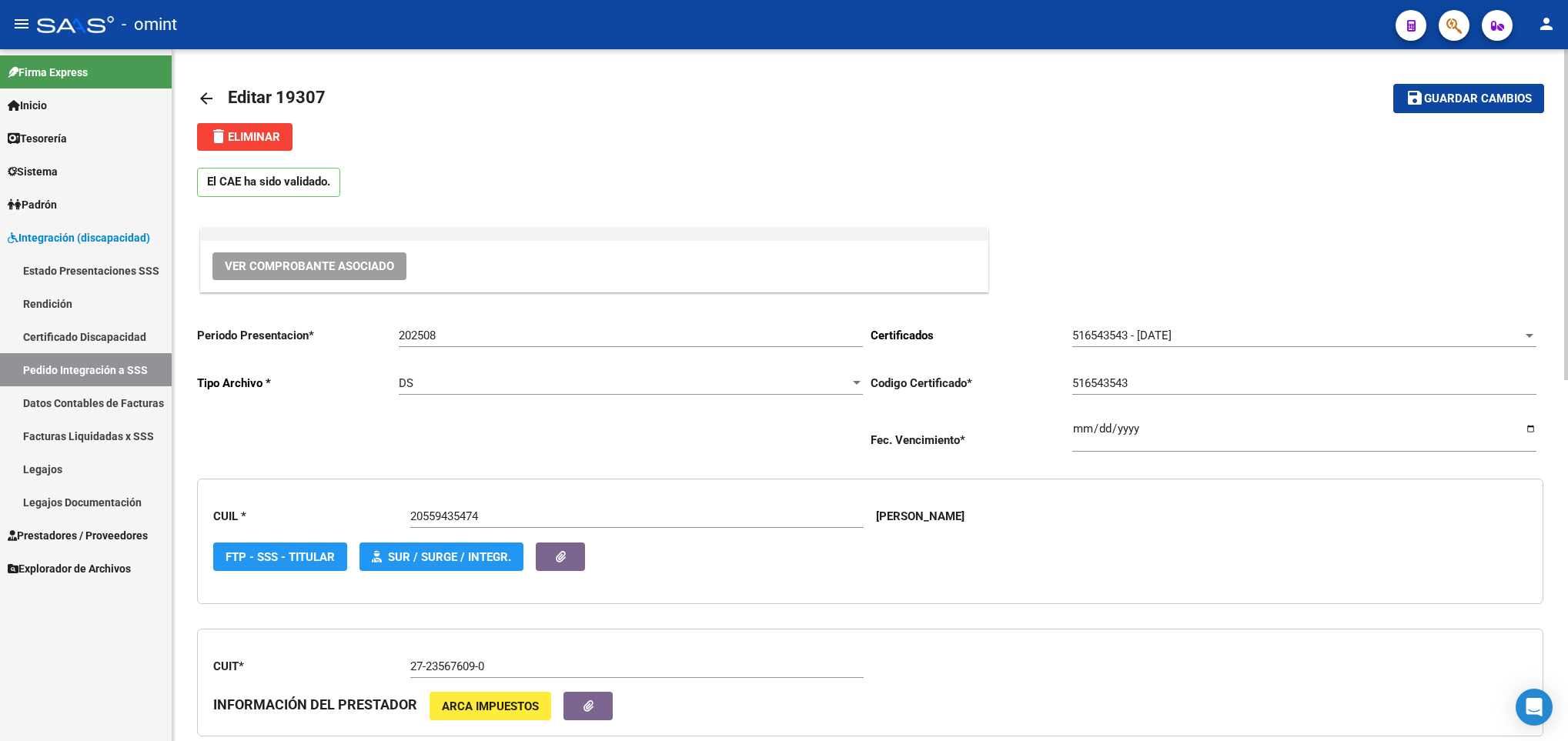
click at [1489, 107] on button "save Guardar cambios" at bounding box center [1469, 98] width 151 height 28
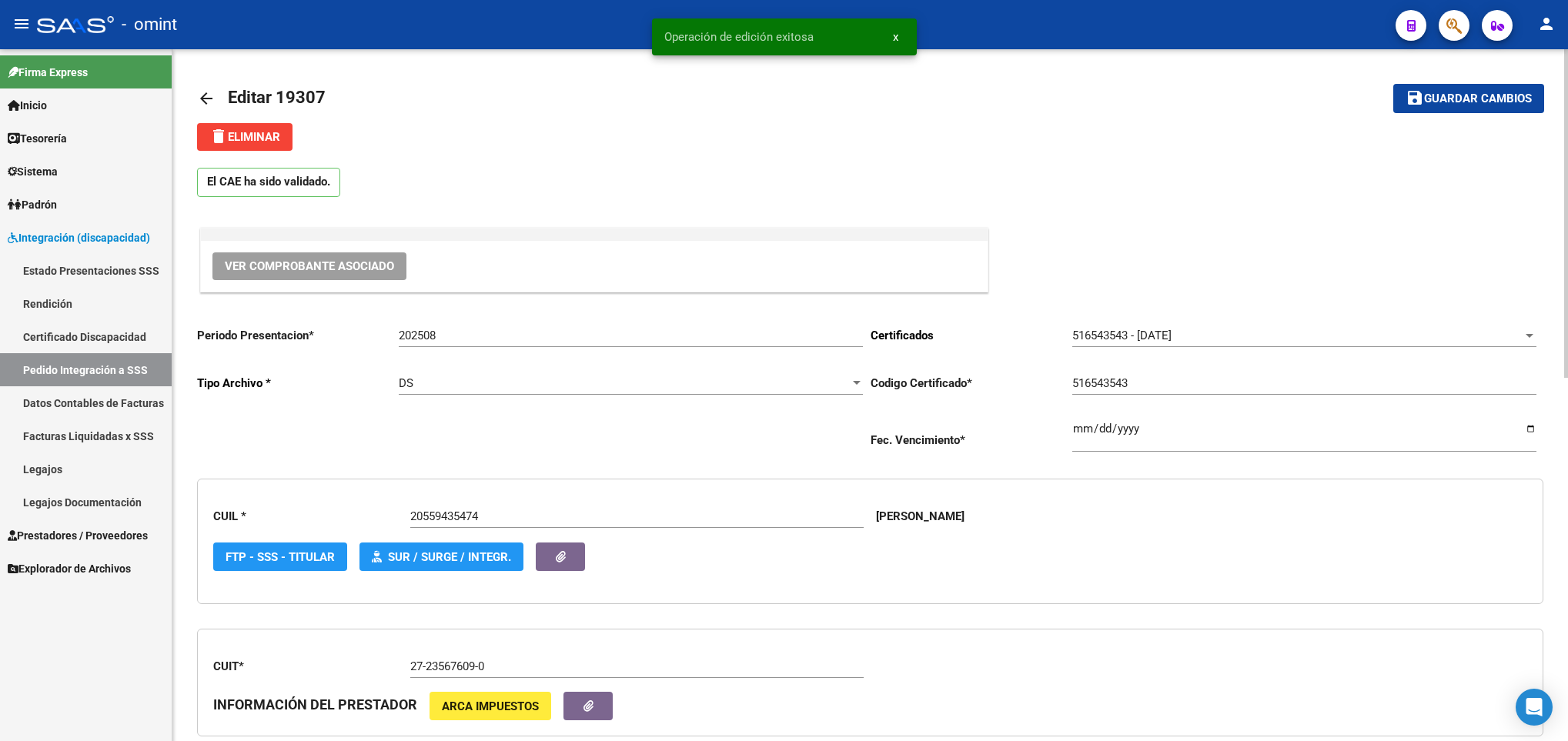
click at [208, 93] on mat-icon "arrow_back" at bounding box center [206, 98] width 18 height 18
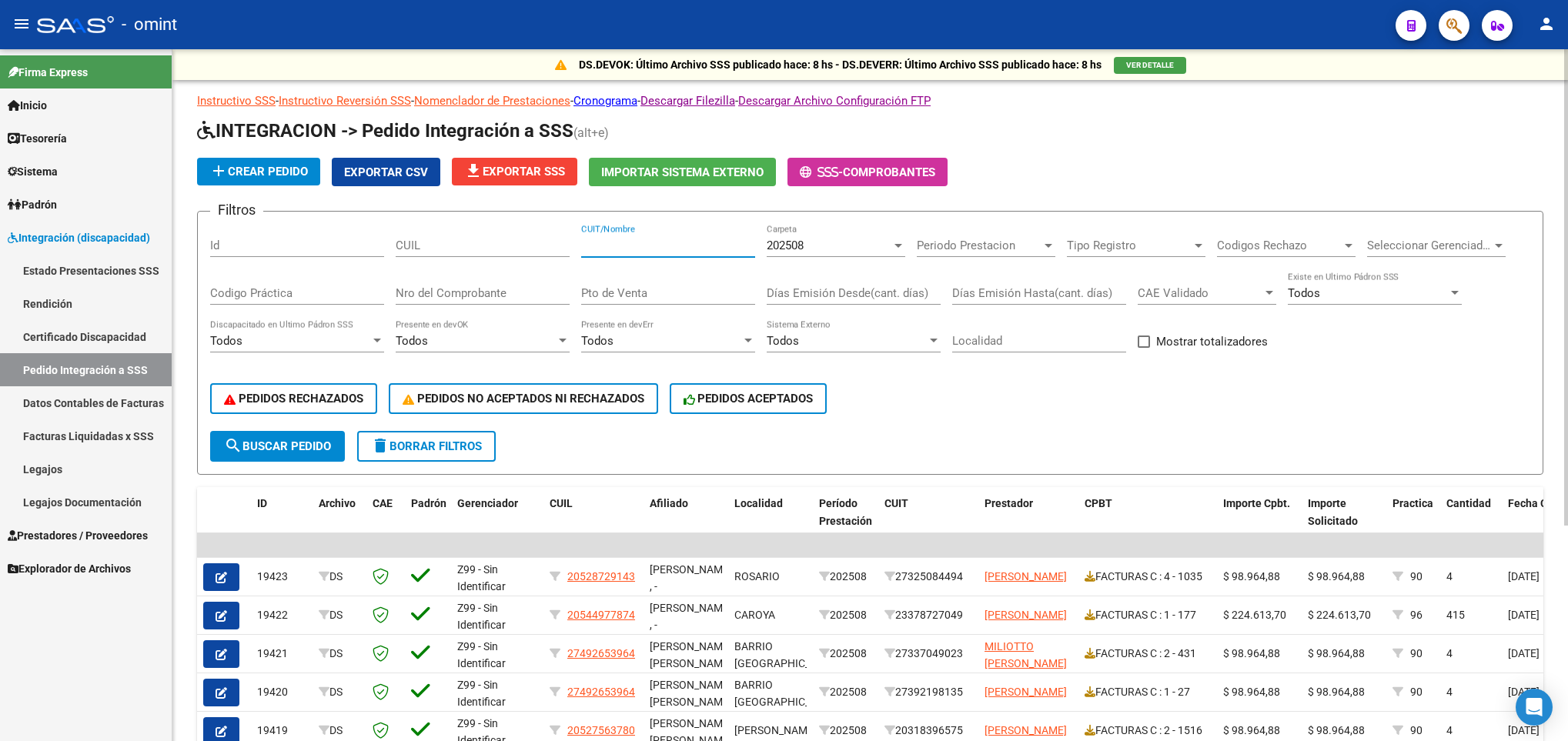
click at [601, 243] on input "CUIT/Nombre" at bounding box center [668, 245] width 174 height 14
paste input "33714509239"
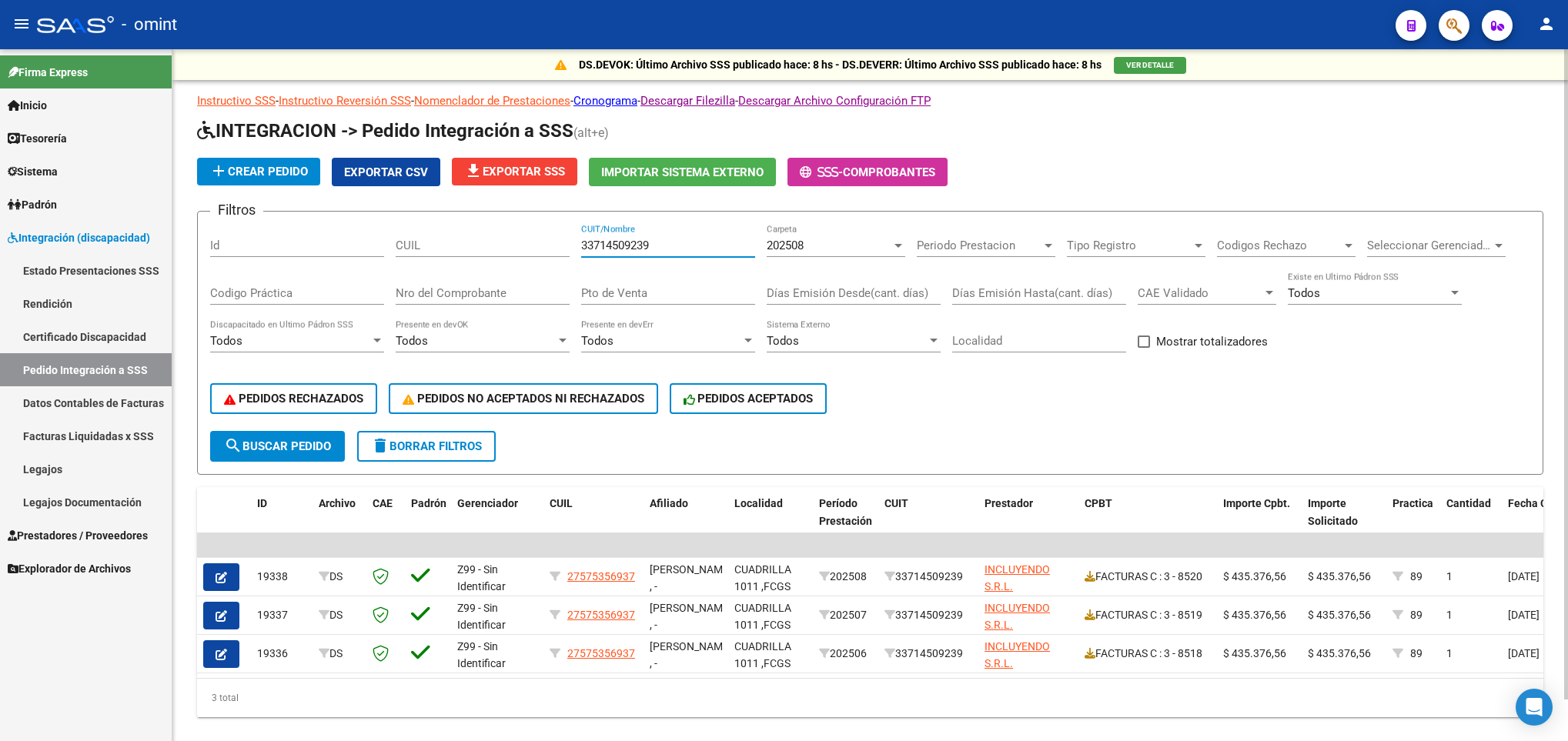
scroll to position [44, 0]
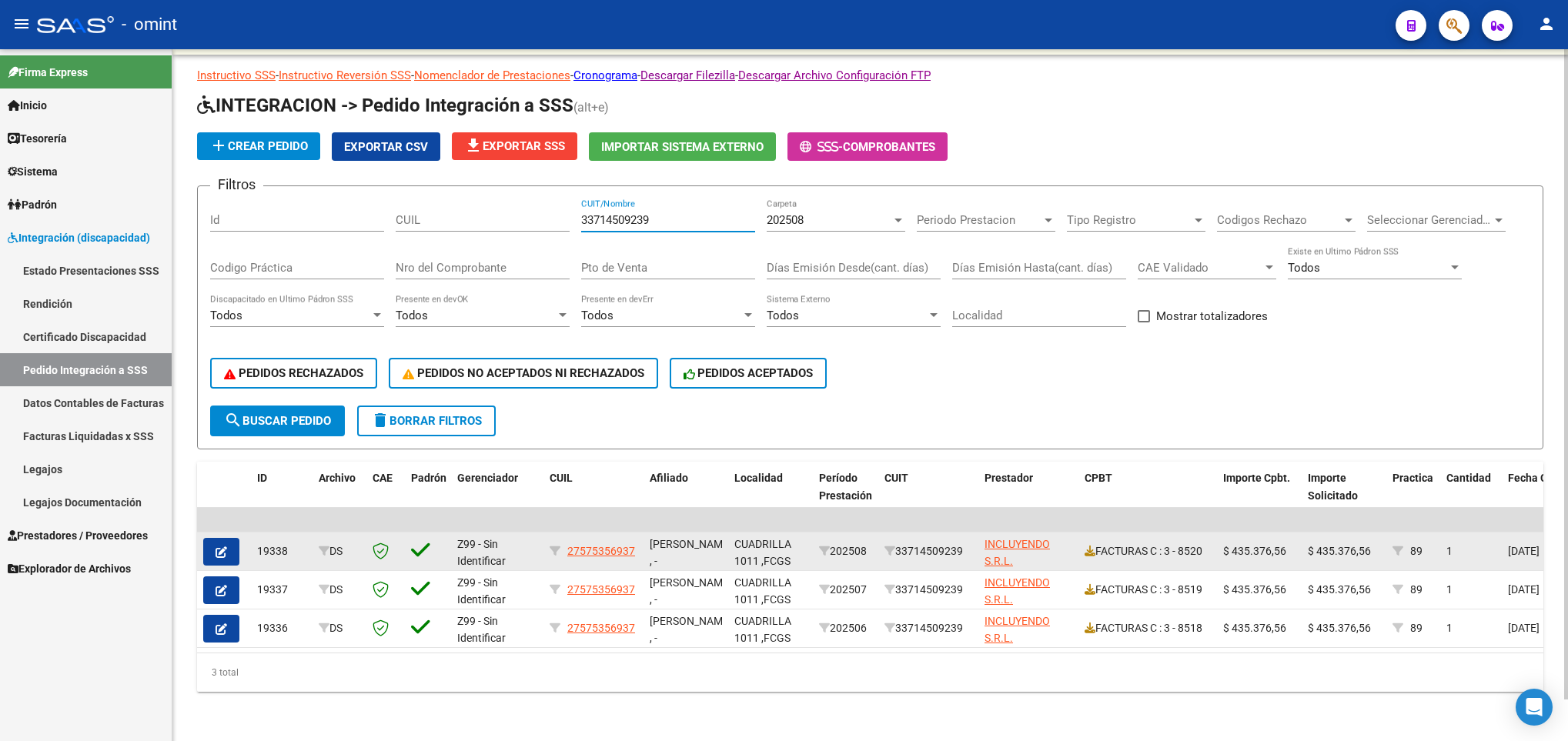
type input "33714509239"
click at [220, 546] on icon "button" at bounding box center [222, 552] width 12 height 12
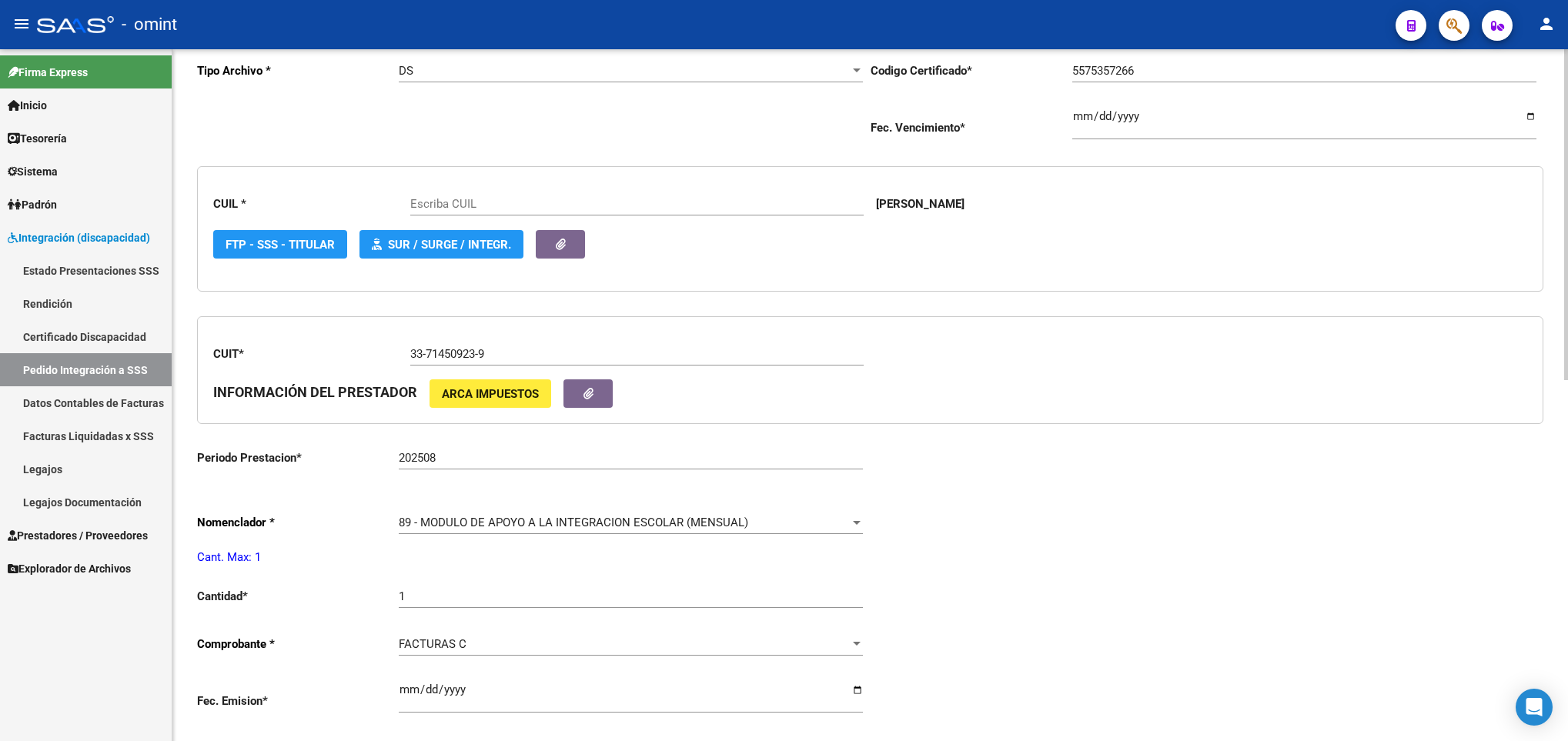
scroll to position [462, 0]
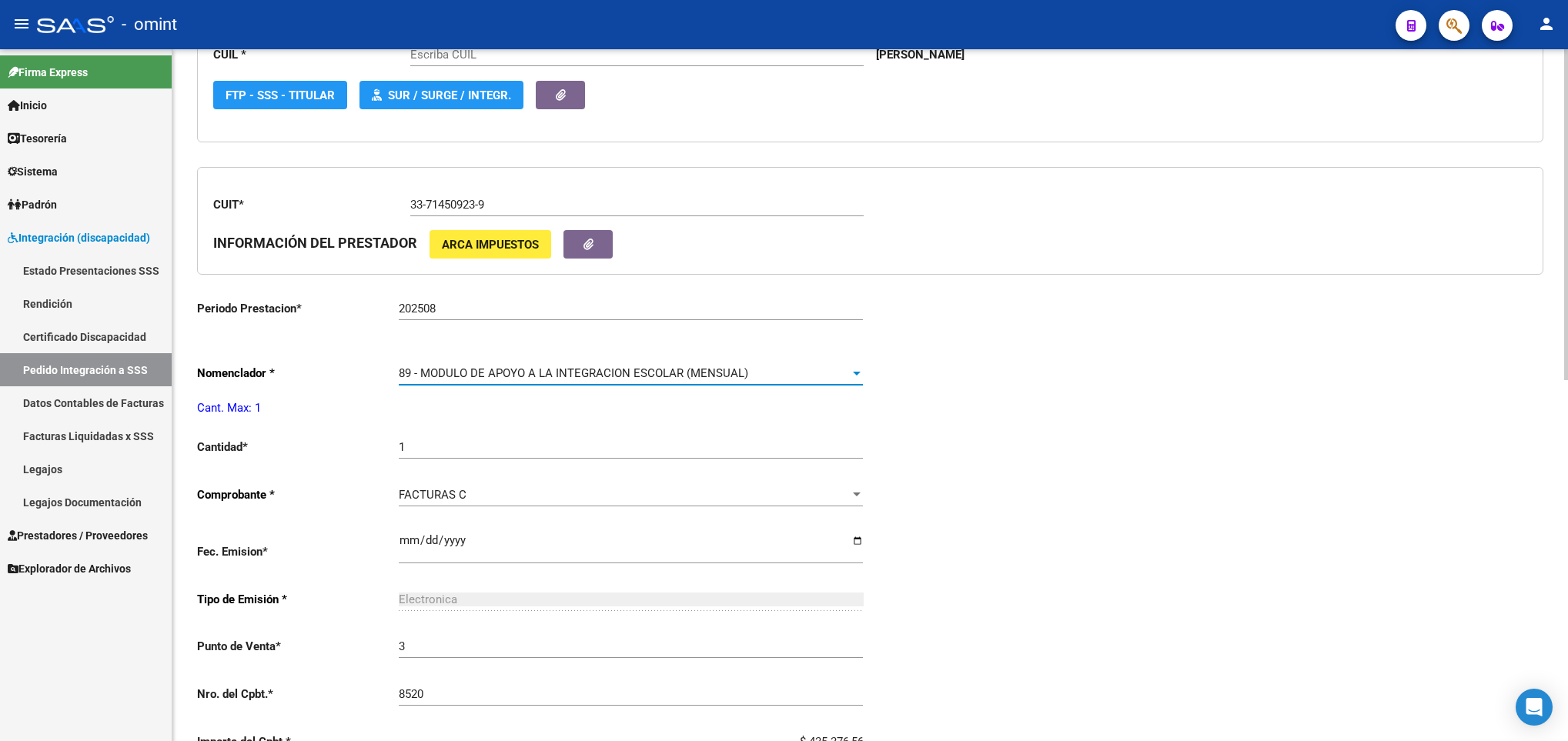
click at [703, 375] on span "89 - MODULO DE APOYO A LA INTEGRACION ESCOLAR (MENSUAL)" at bounding box center [574, 373] width 350 height 14
type input "27575356937"
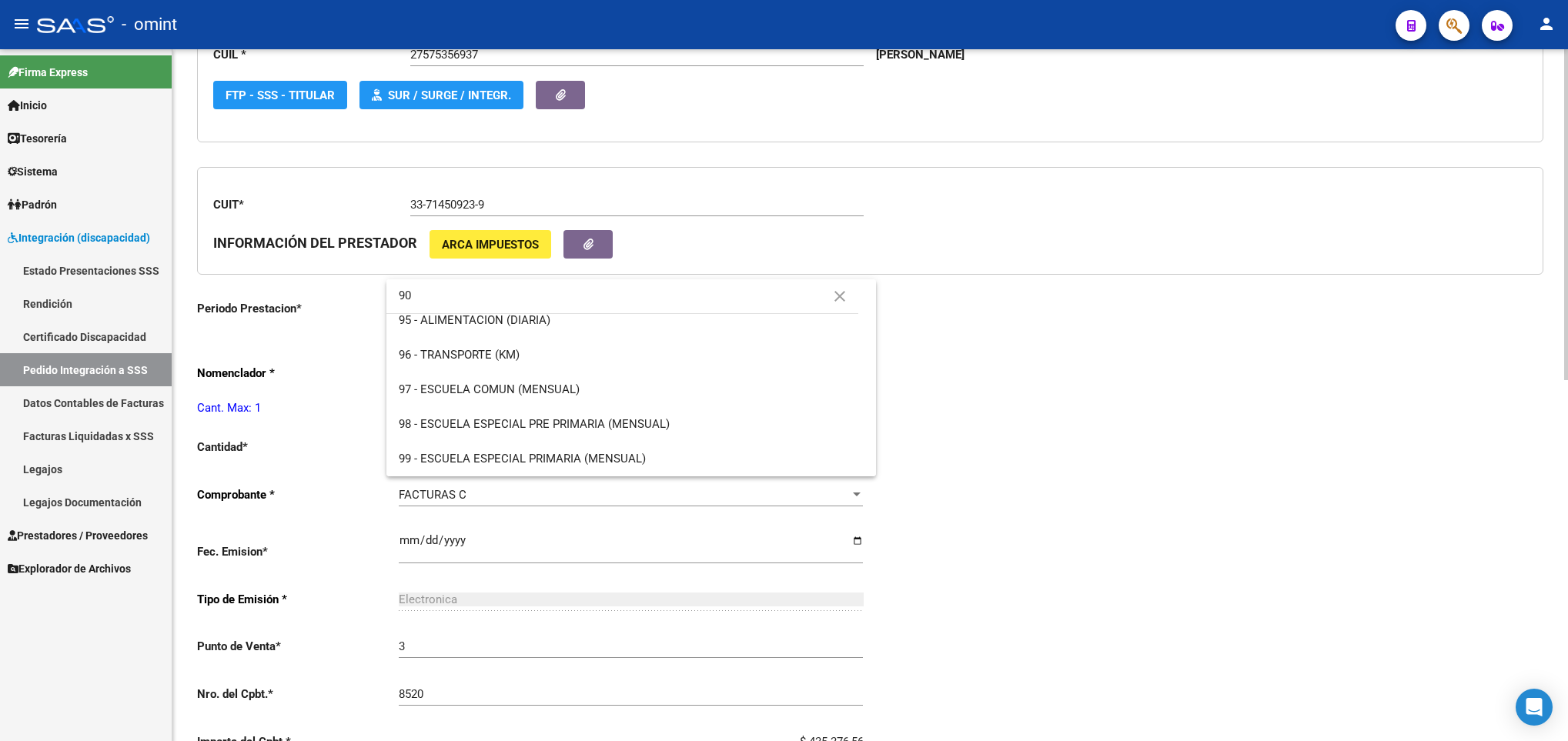
scroll to position [0, 0]
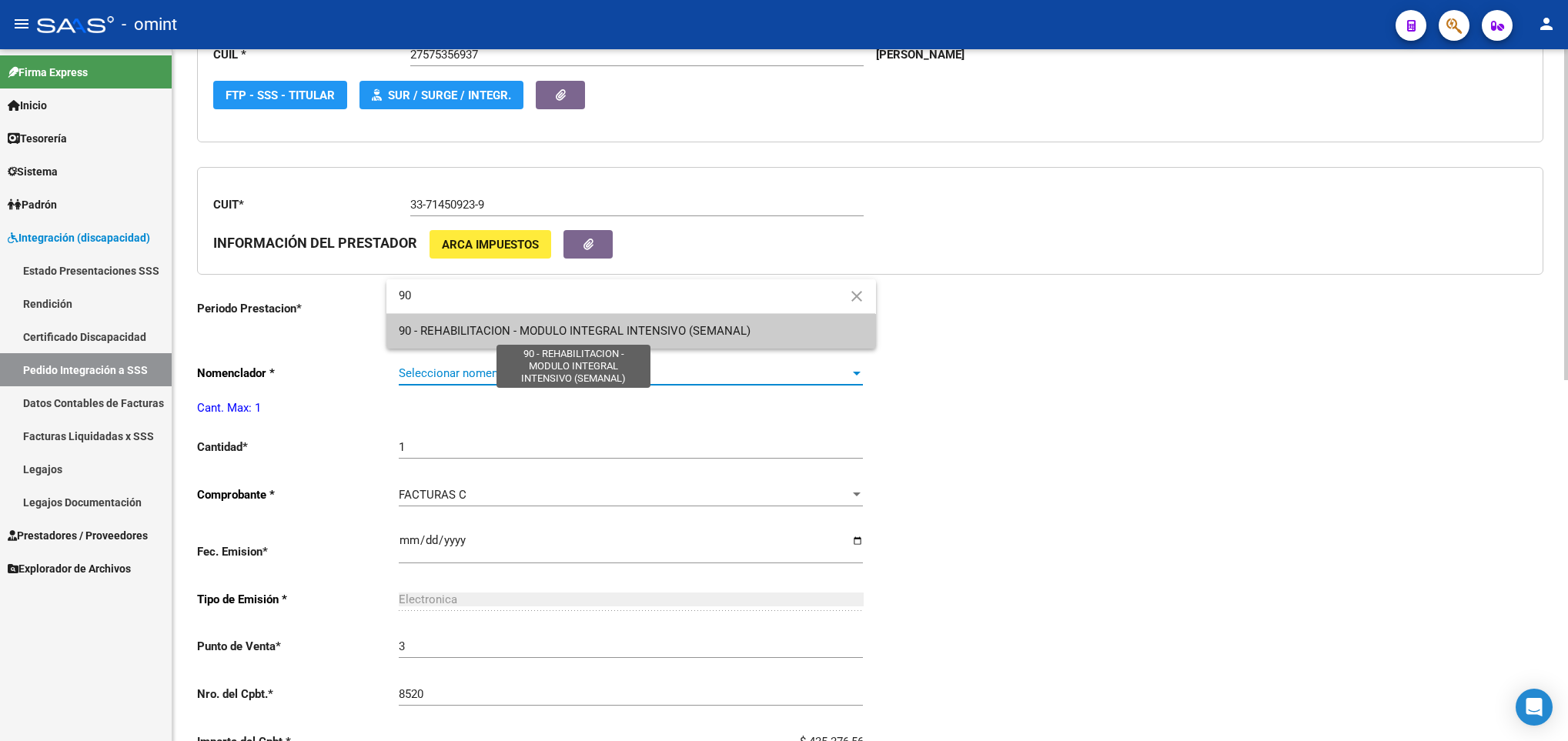
type input "90"
click at [700, 328] on span "90 - REHABILITACION - MODULO INTEGRAL INTENSIVO (SEMANAL)" at bounding box center [575, 330] width 352 height 14
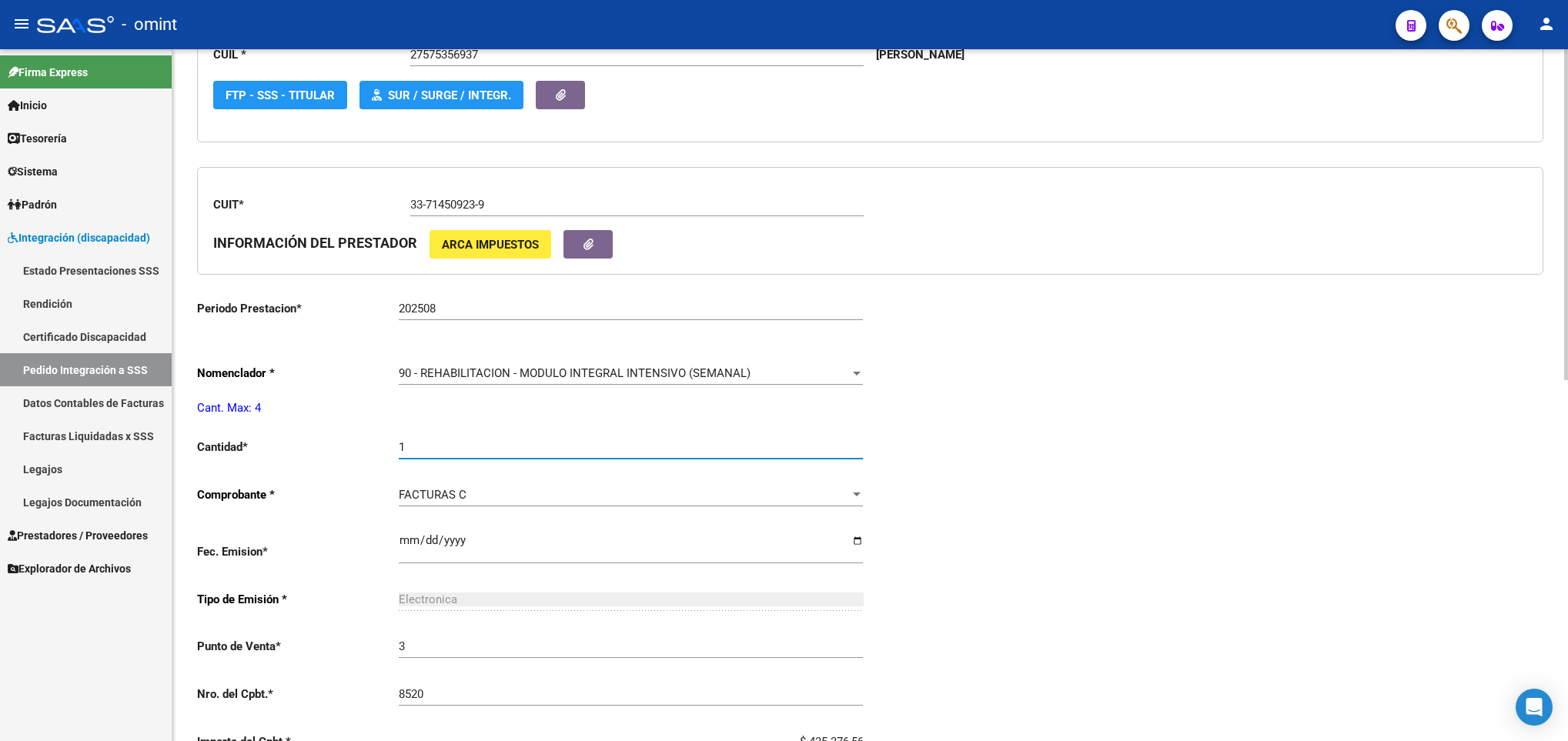
click at [453, 446] on input "1" at bounding box center [631, 447] width 465 height 14
type input "4"
click at [1308, 536] on div "Periodo Presentacion * 202508 Ingresar el Periodo Tipo Archivo * DS Seleccionar…" at bounding box center [870, 420] width 1346 height 1138
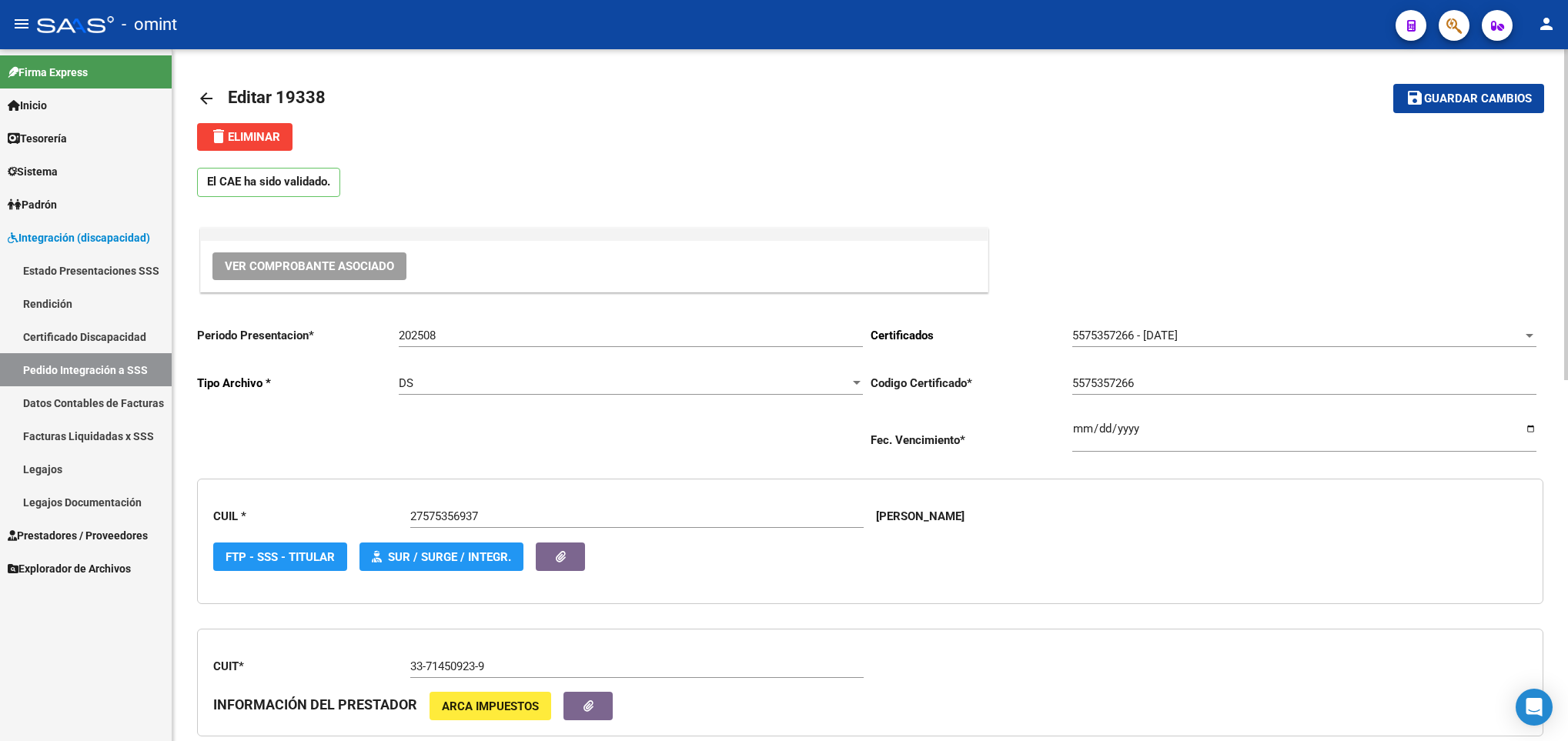
click at [1480, 97] on span "Guardar cambios" at bounding box center [1478, 99] width 107 height 14
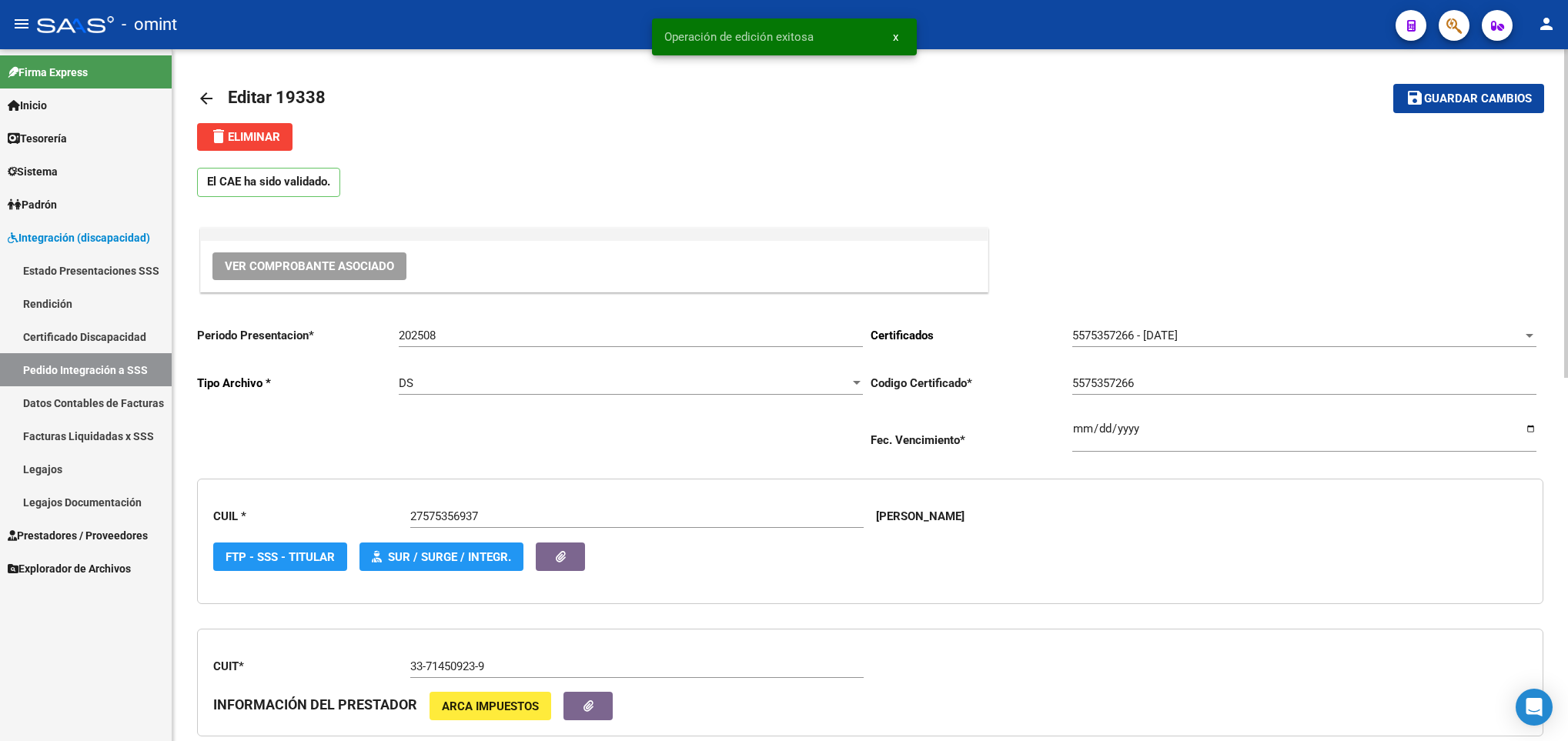
click at [208, 93] on mat-icon "arrow_back" at bounding box center [206, 98] width 18 height 18
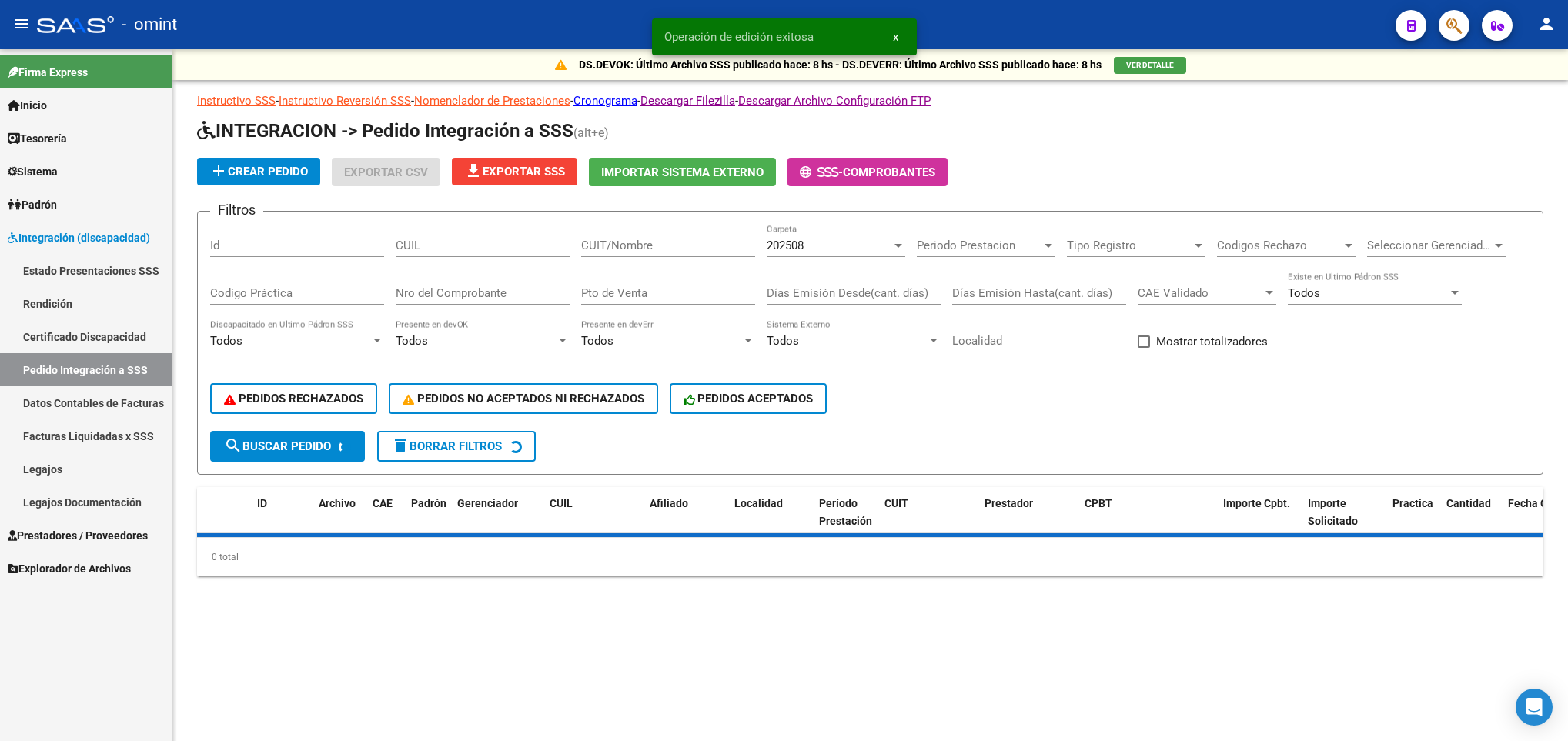
click at [646, 245] on input "CUIT/Nombre" at bounding box center [668, 245] width 174 height 14
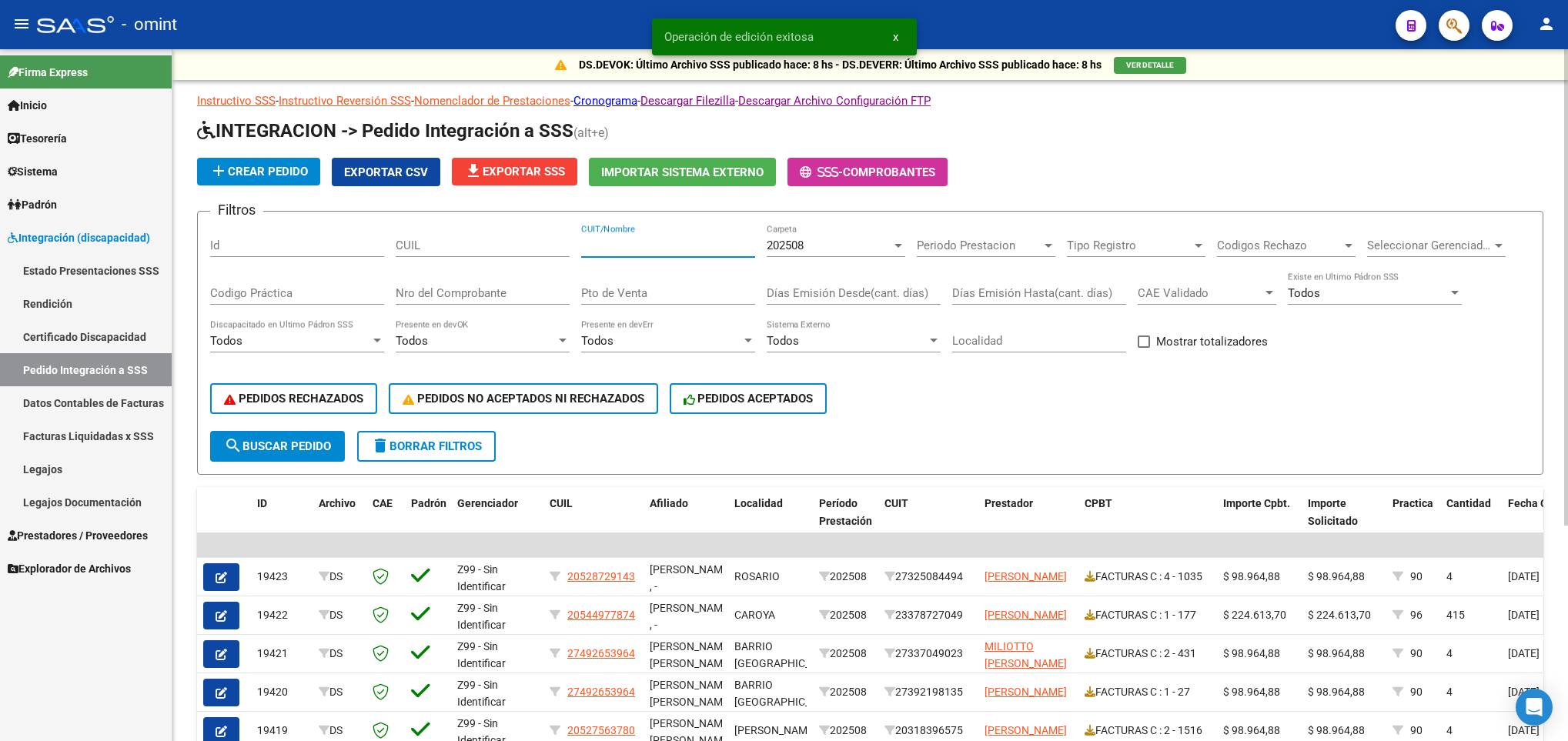
paste input "33714509239"
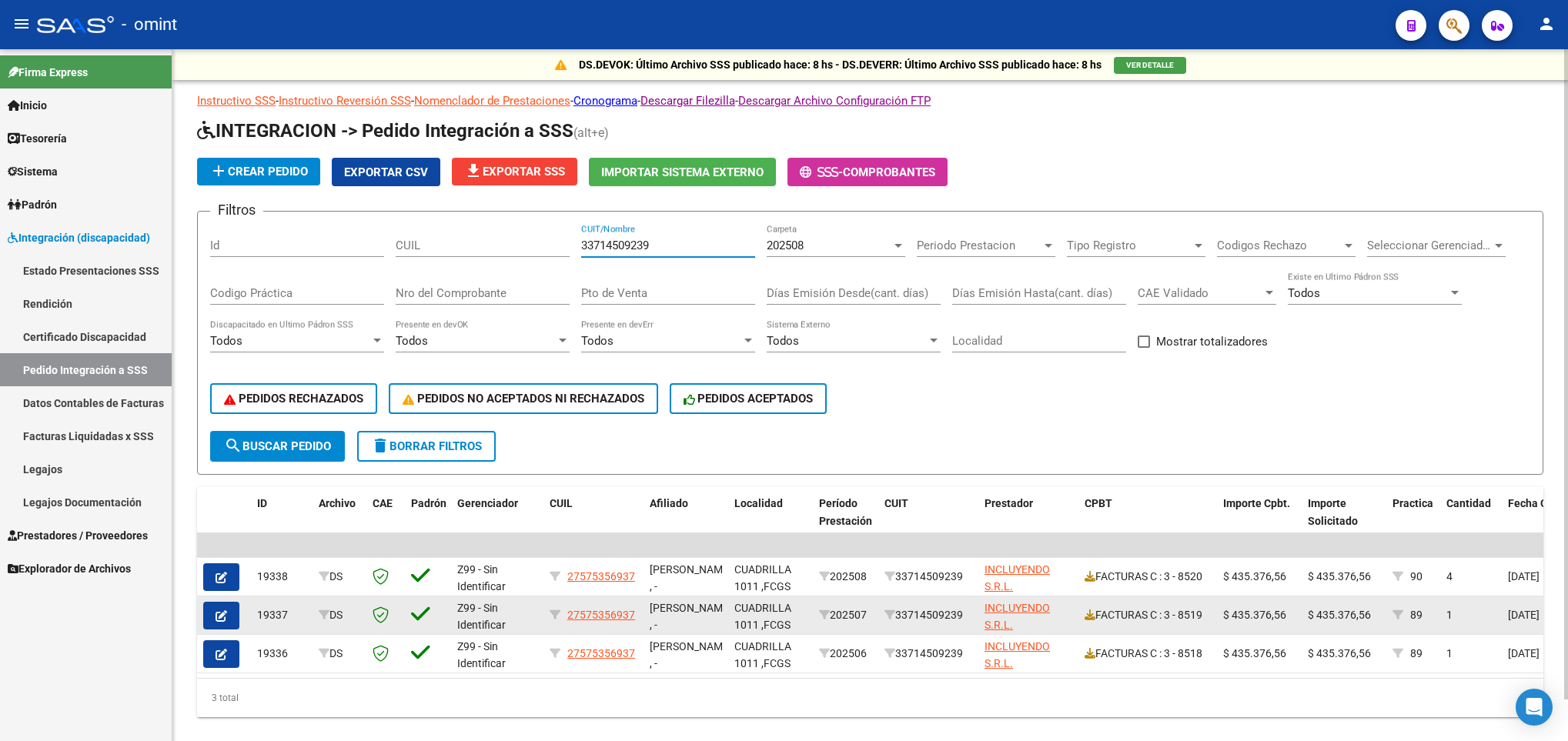
type input "33714509239"
click at [216, 617] on icon "button" at bounding box center [222, 616] width 12 height 12
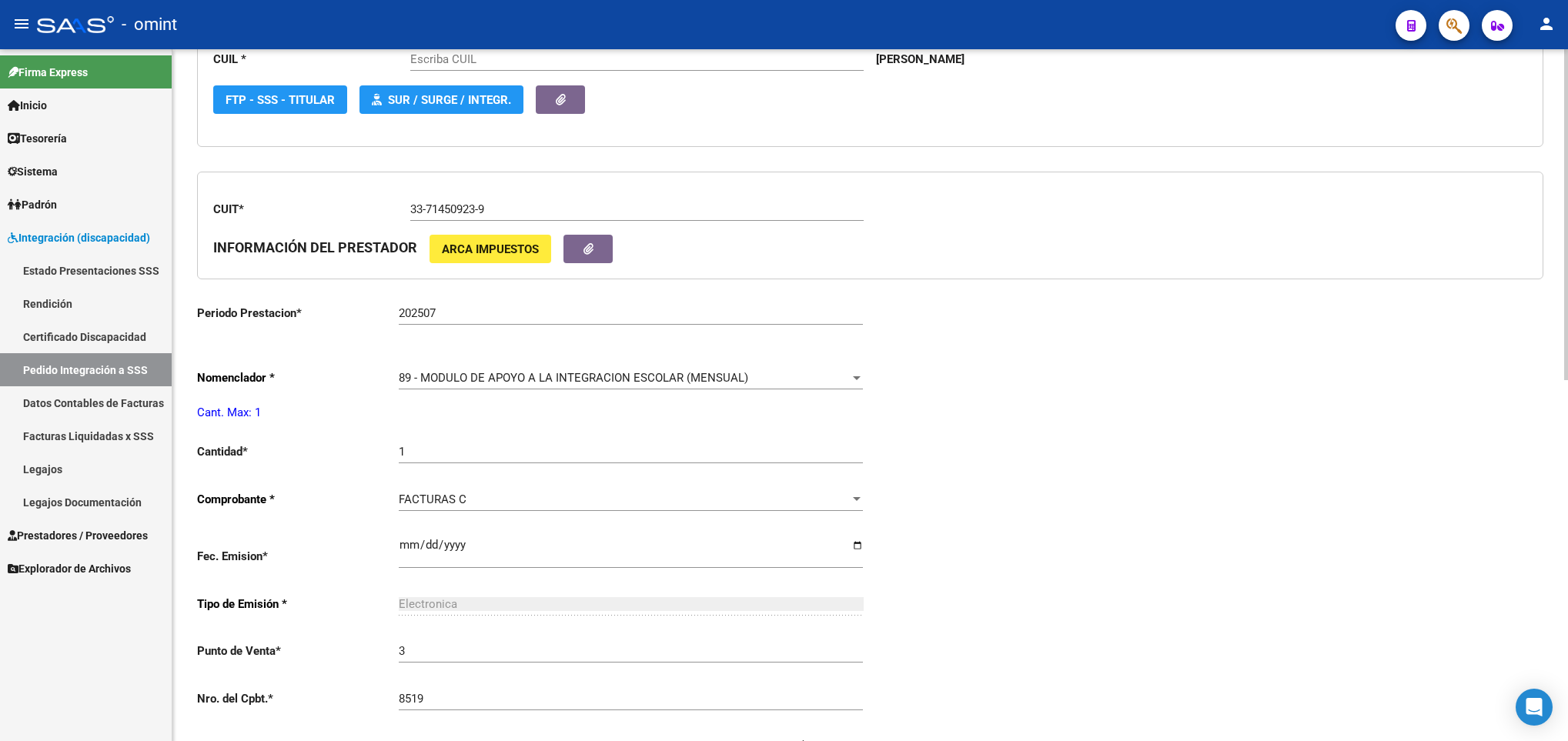
scroll to position [462, 0]
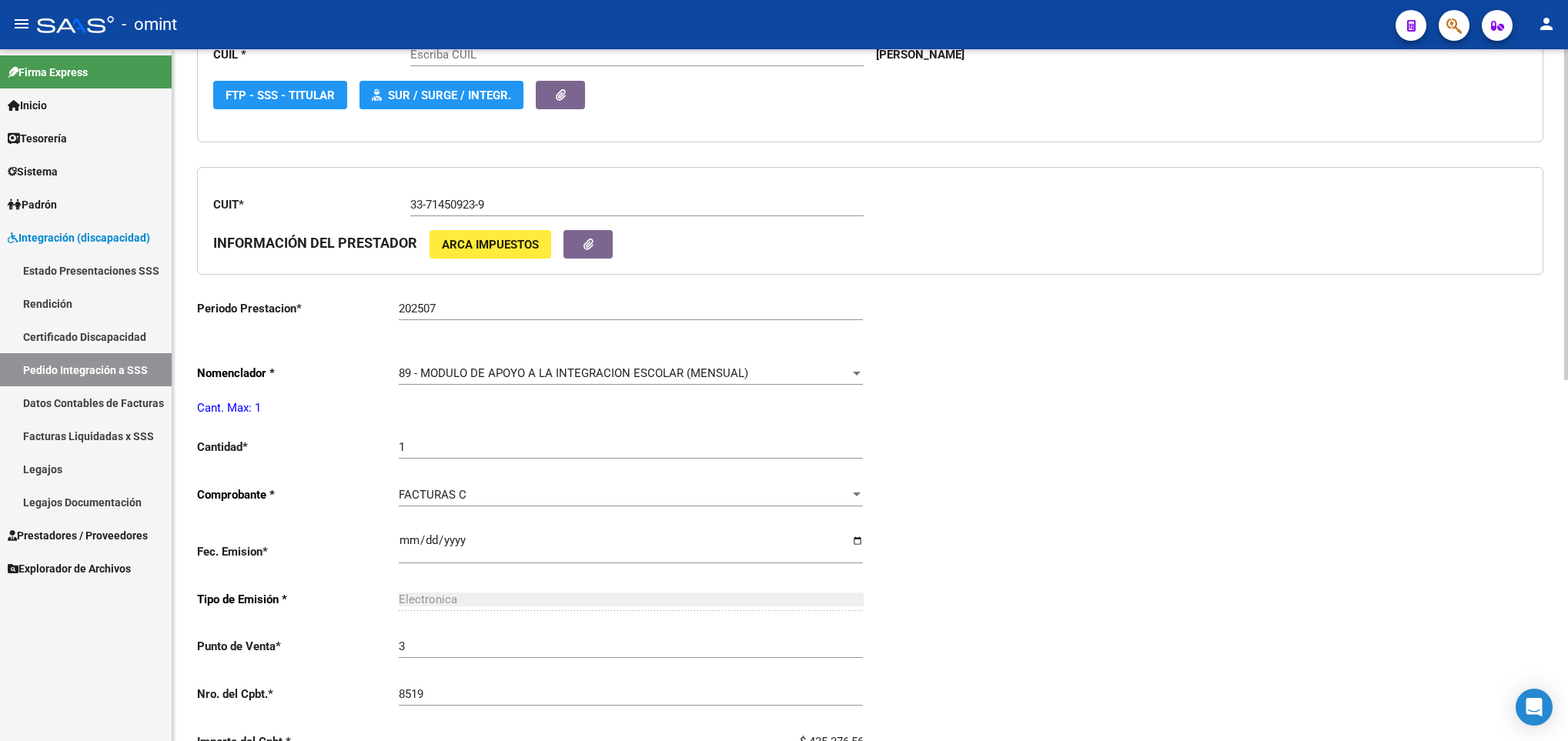
click at [654, 380] on span "89 - MODULO DE APOYO A LA INTEGRACION ESCOLAR (MENSUAL)" at bounding box center [574, 373] width 350 height 14
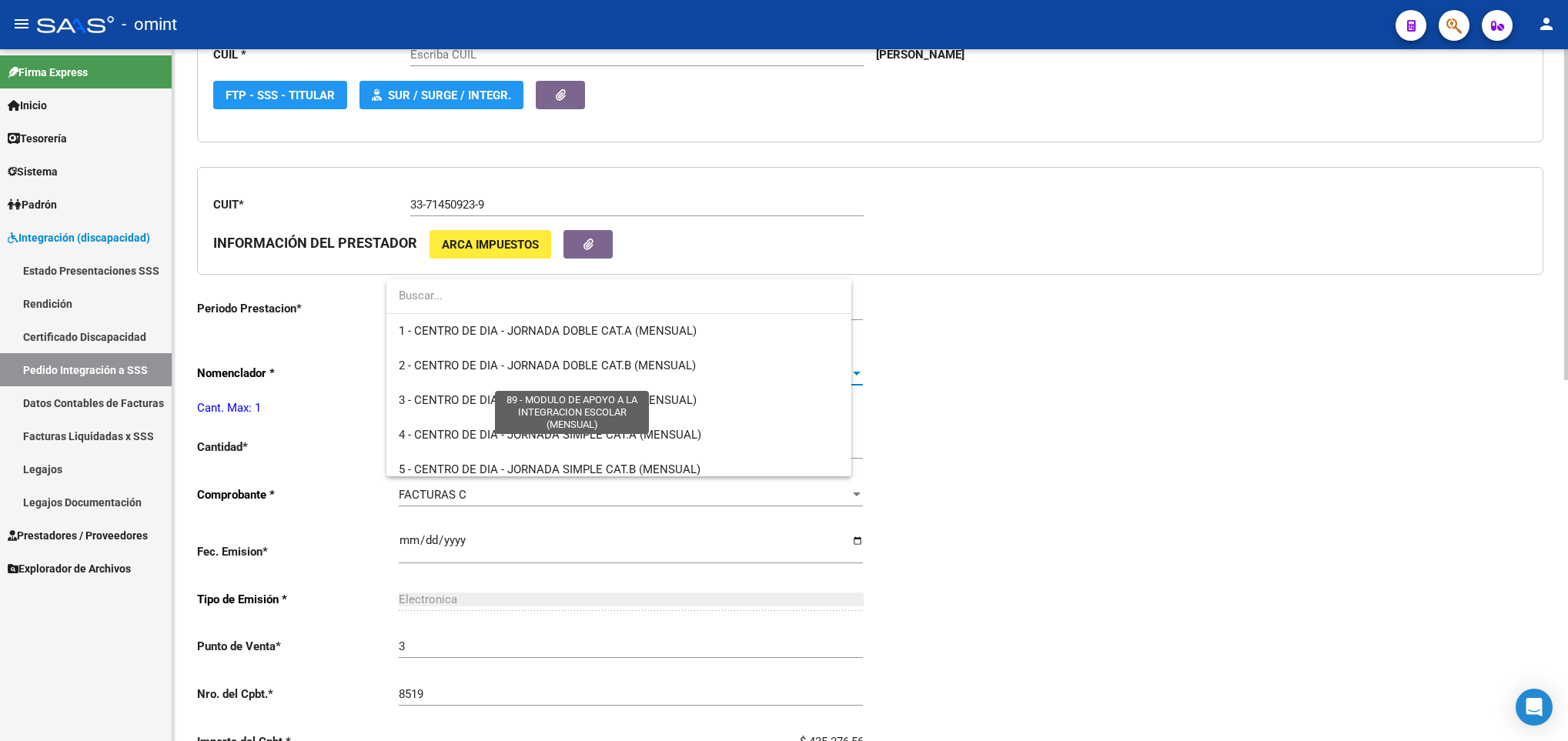
scroll to position [3001, 0]
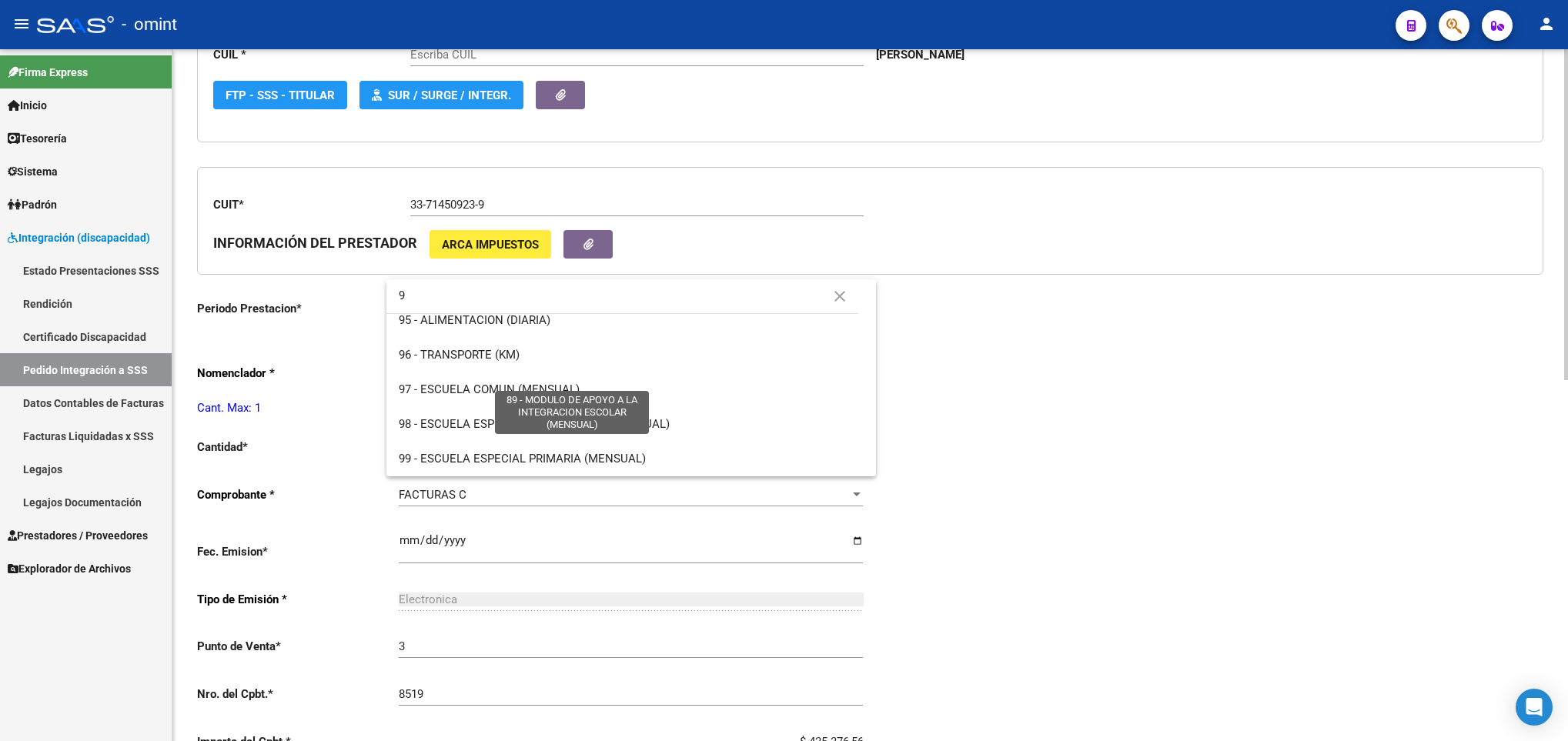
type input "90"
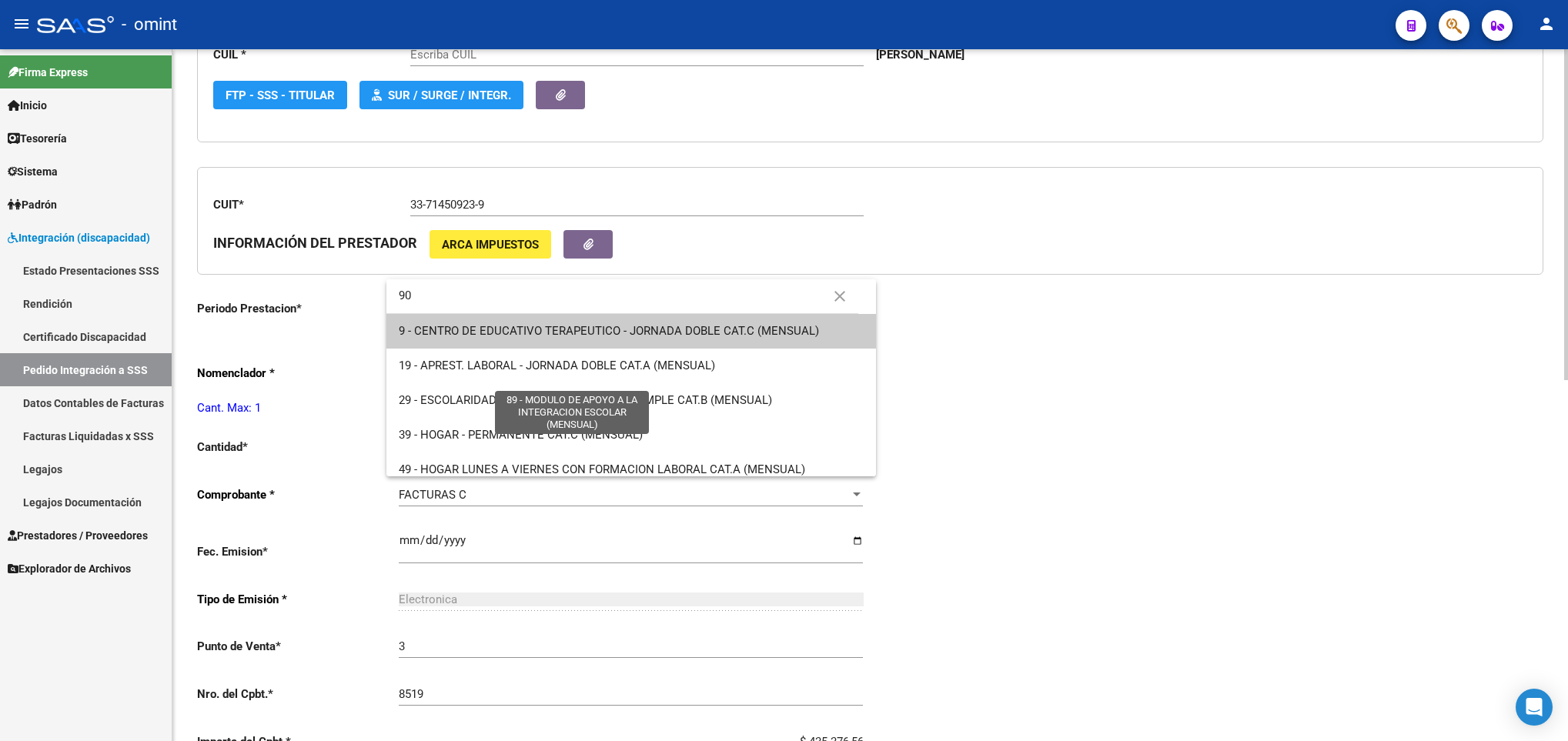
type input "27575356937"
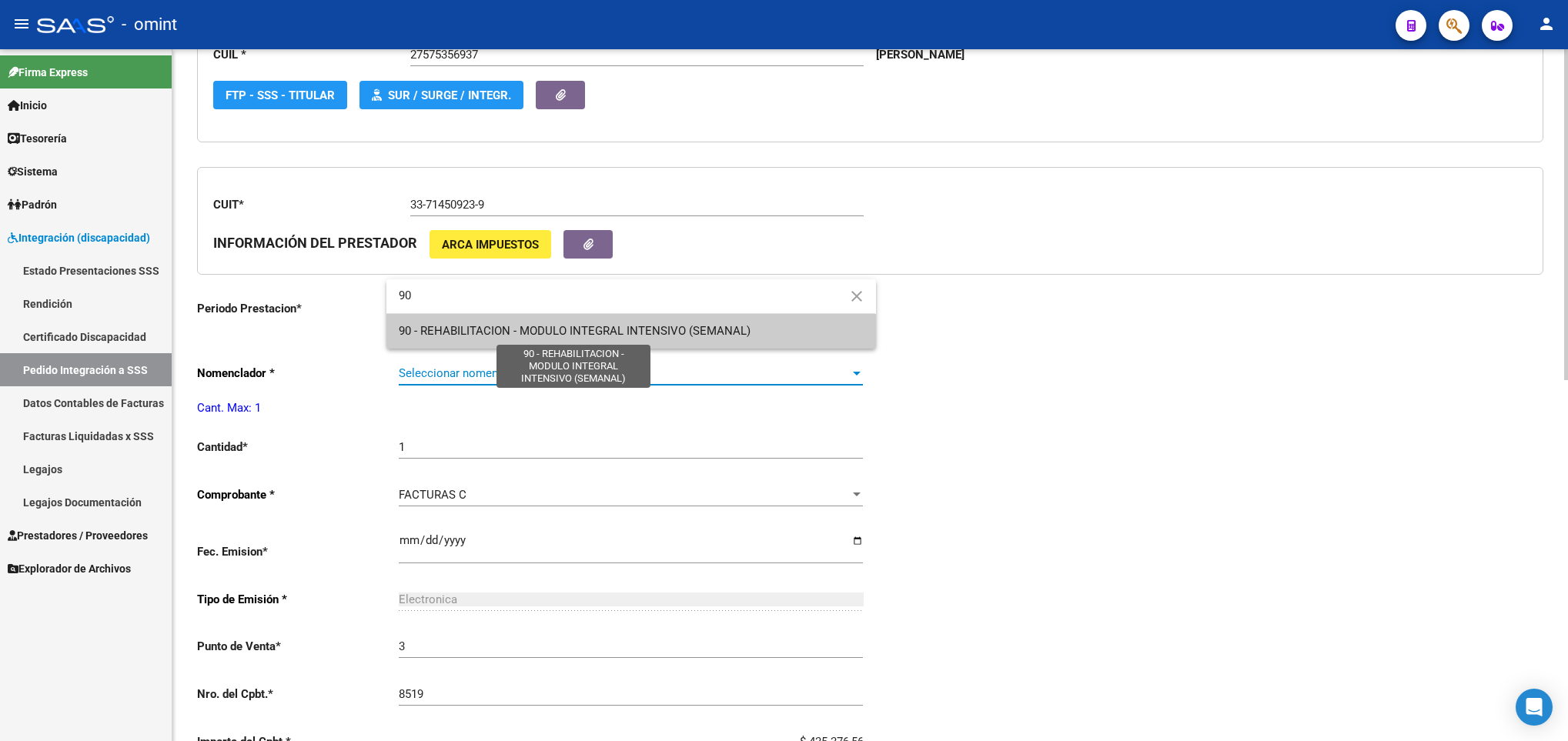
type input "90"
click at [680, 338] on span "90 - REHABILITACION - MODULO INTEGRAL INTENSIVO (SEMANAL)" at bounding box center [575, 330] width 352 height 14
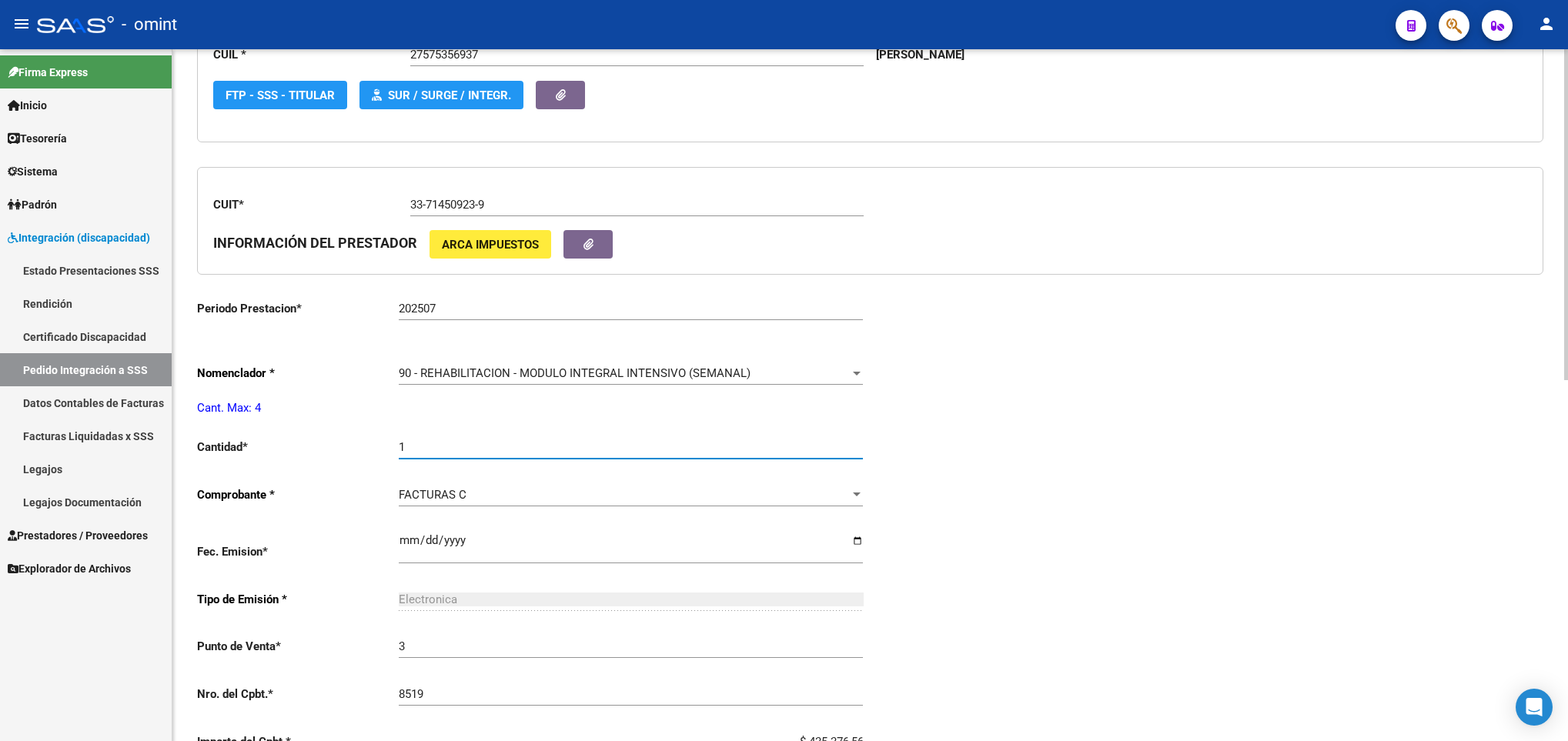
click at [611, 454] on input "1" at bounding box center [631, 447] width 465 height 14
type input "4"
click at [1451, 535] on div "Periodo Presentacion * 202508 Ingresar el Periodo Tipo Archivo * DS Seleccionar…" at bounding box center [870, 420] width 1346 height 1138
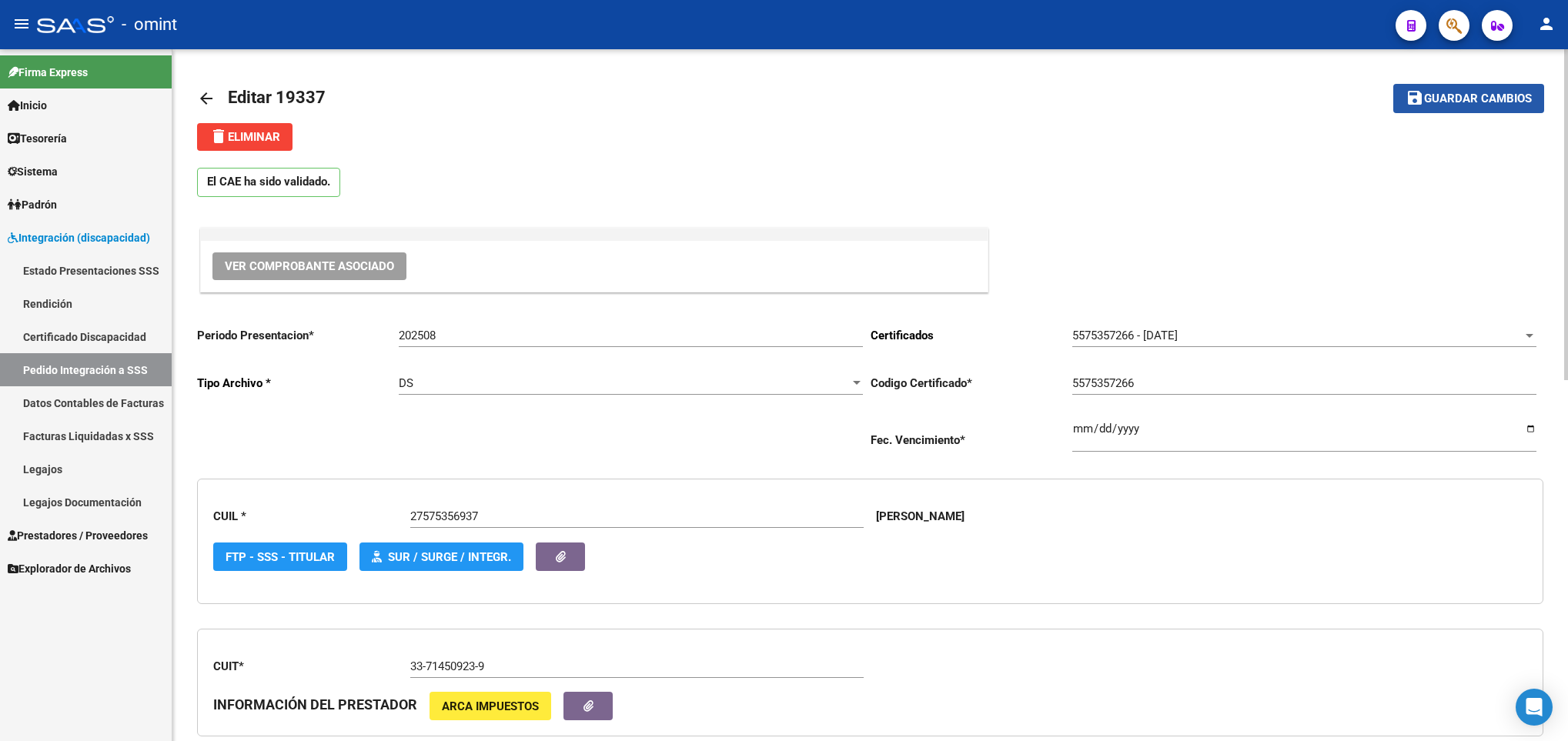
click at [1518, 93] on span "Guardar cambios" at bounding box center [1478, 99] width 107 height 14
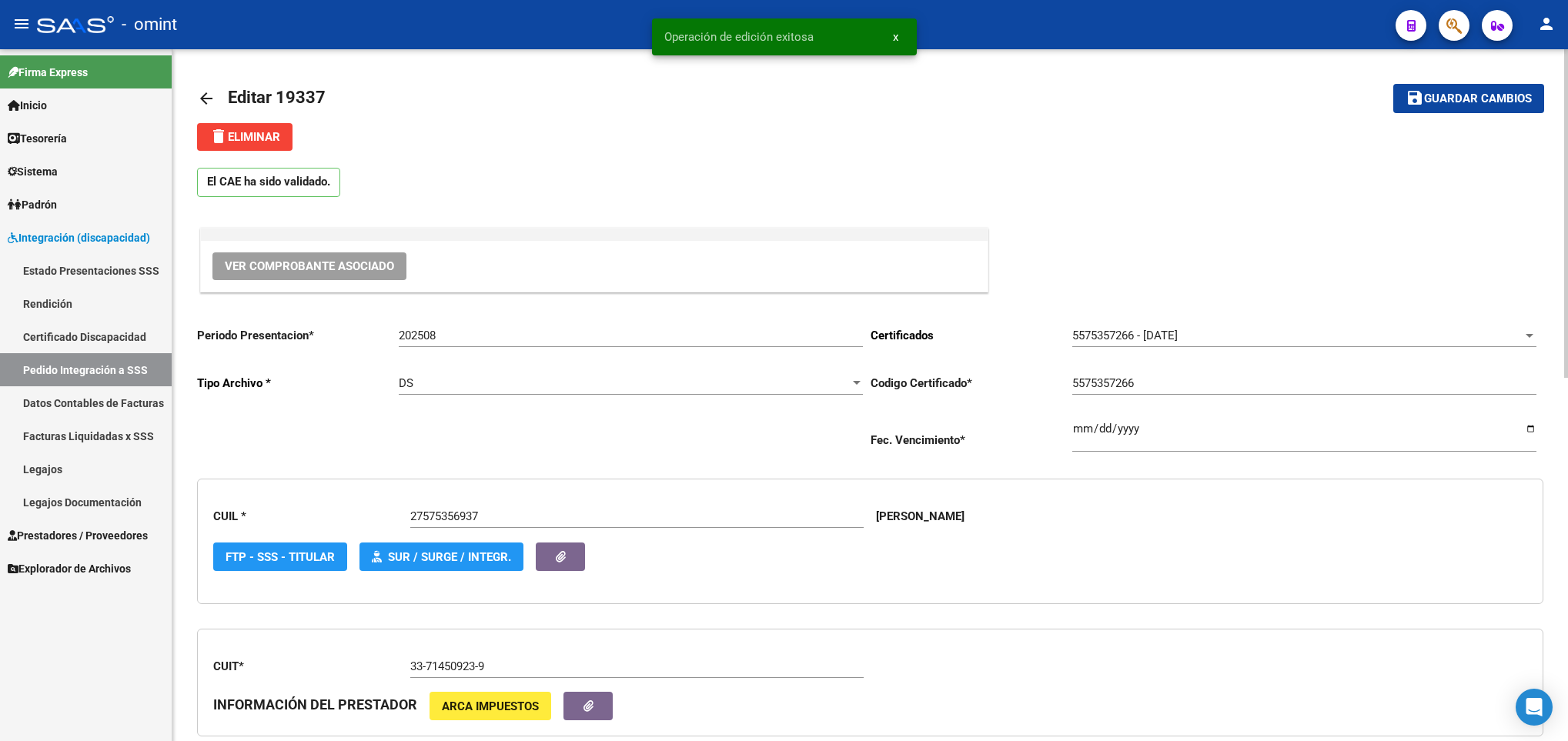
click at [208, 91] on mat-icon "arrow_back" at bounding box center [206, 98] width 18 height 18
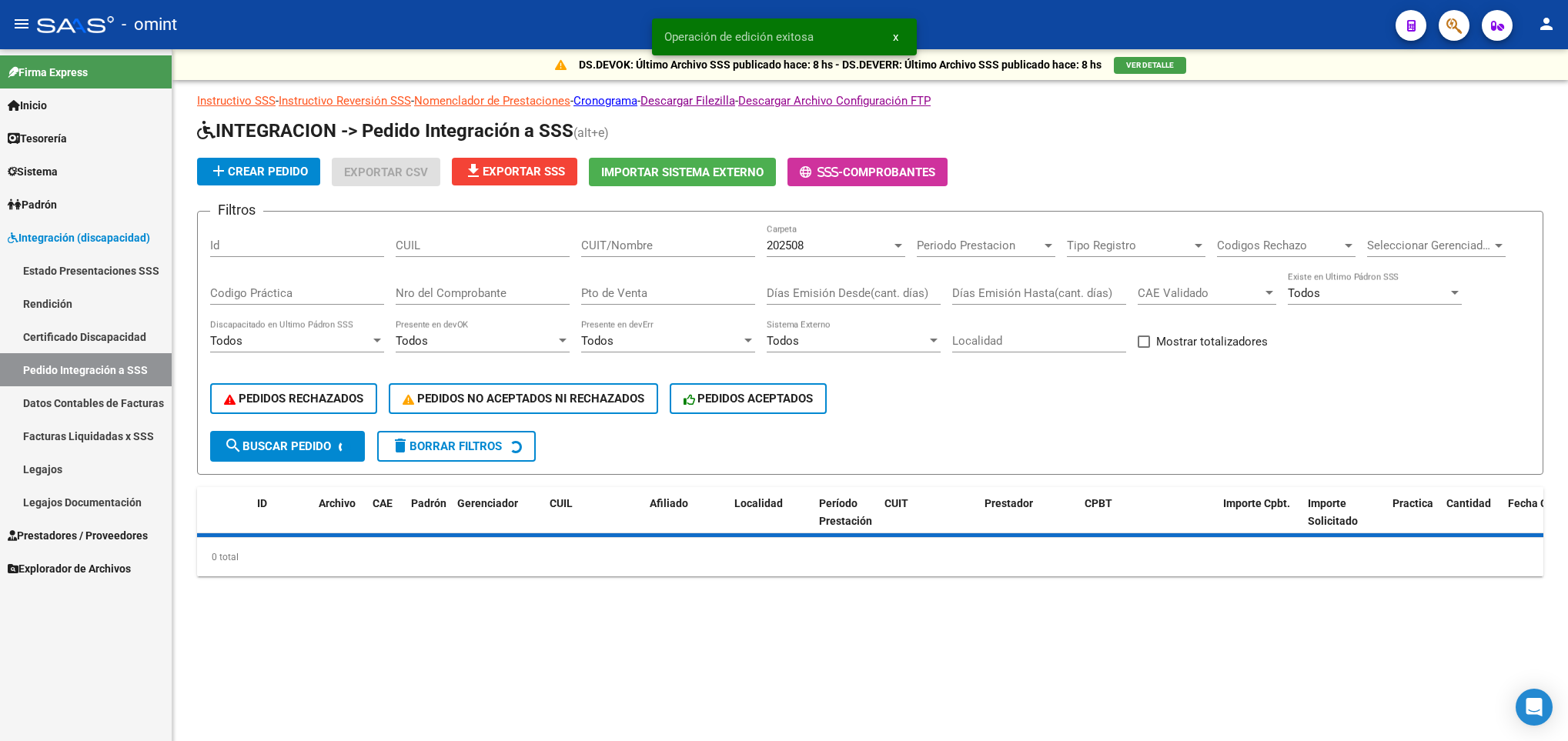
click at [638, 250] on input "CUIT/Nombre" at bounding box center [668, 245] width 174 height 14
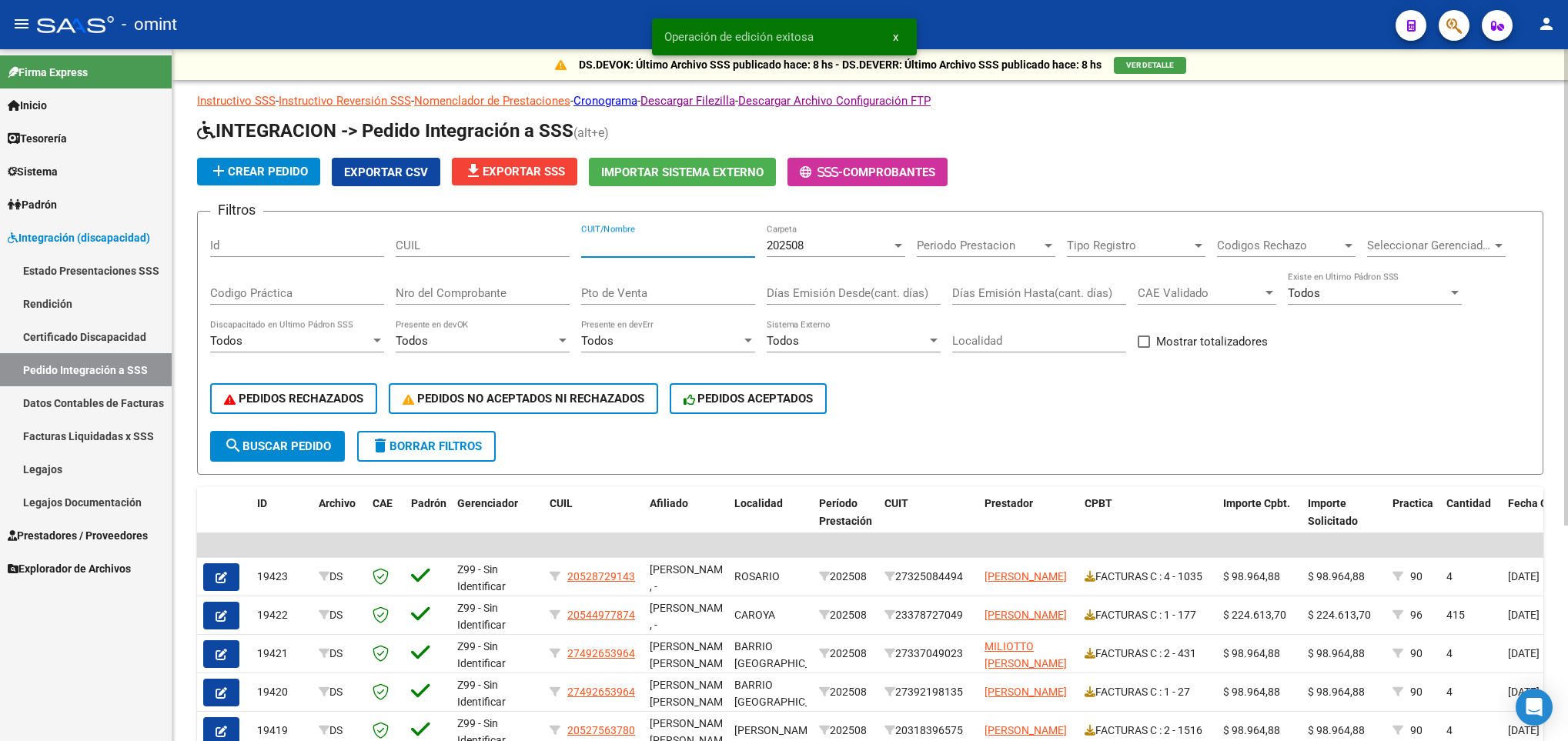
paste input "33714509239"
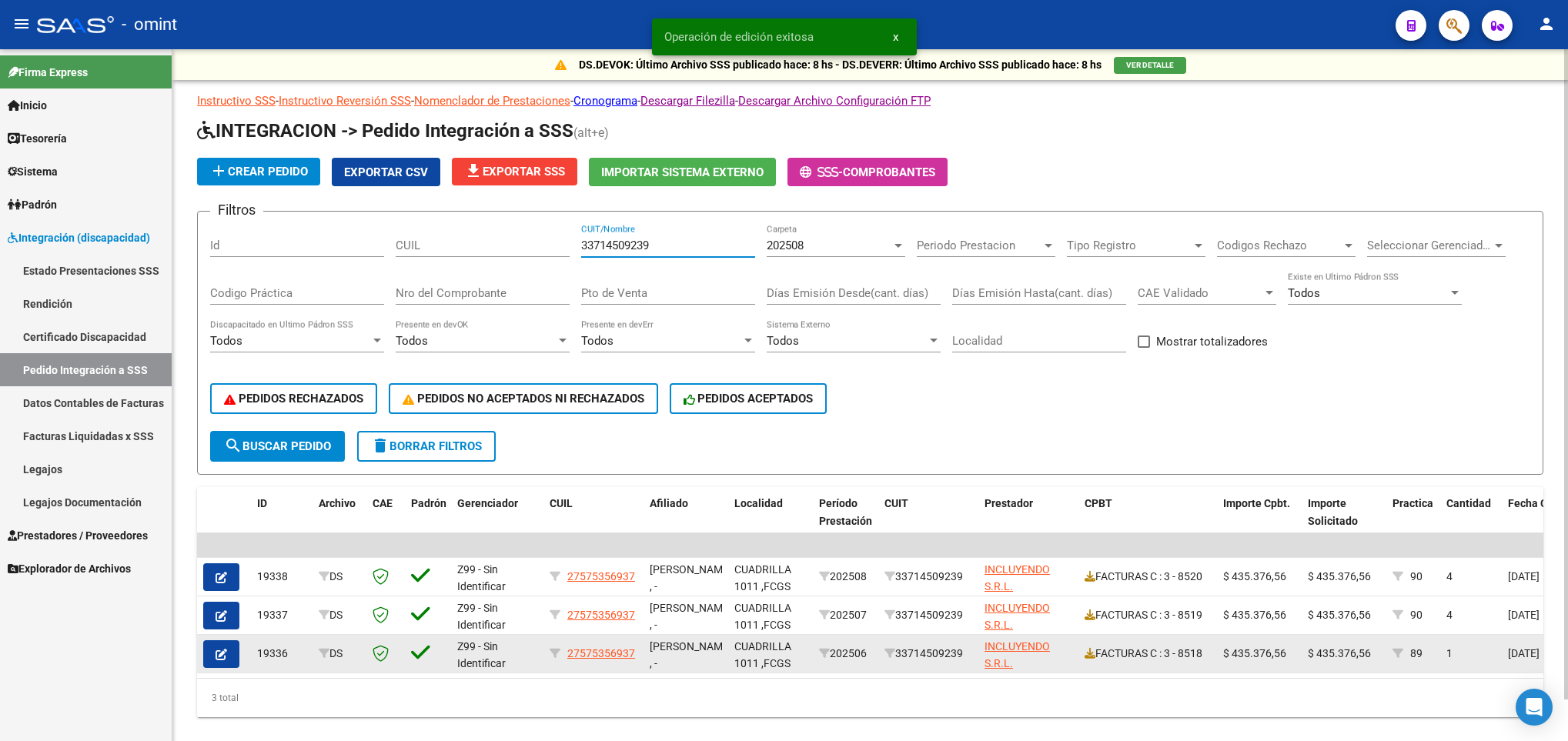
type input "33714509239"
click at [208, 660] on button "button" at bounding box center [222, 654] width 36 height 28
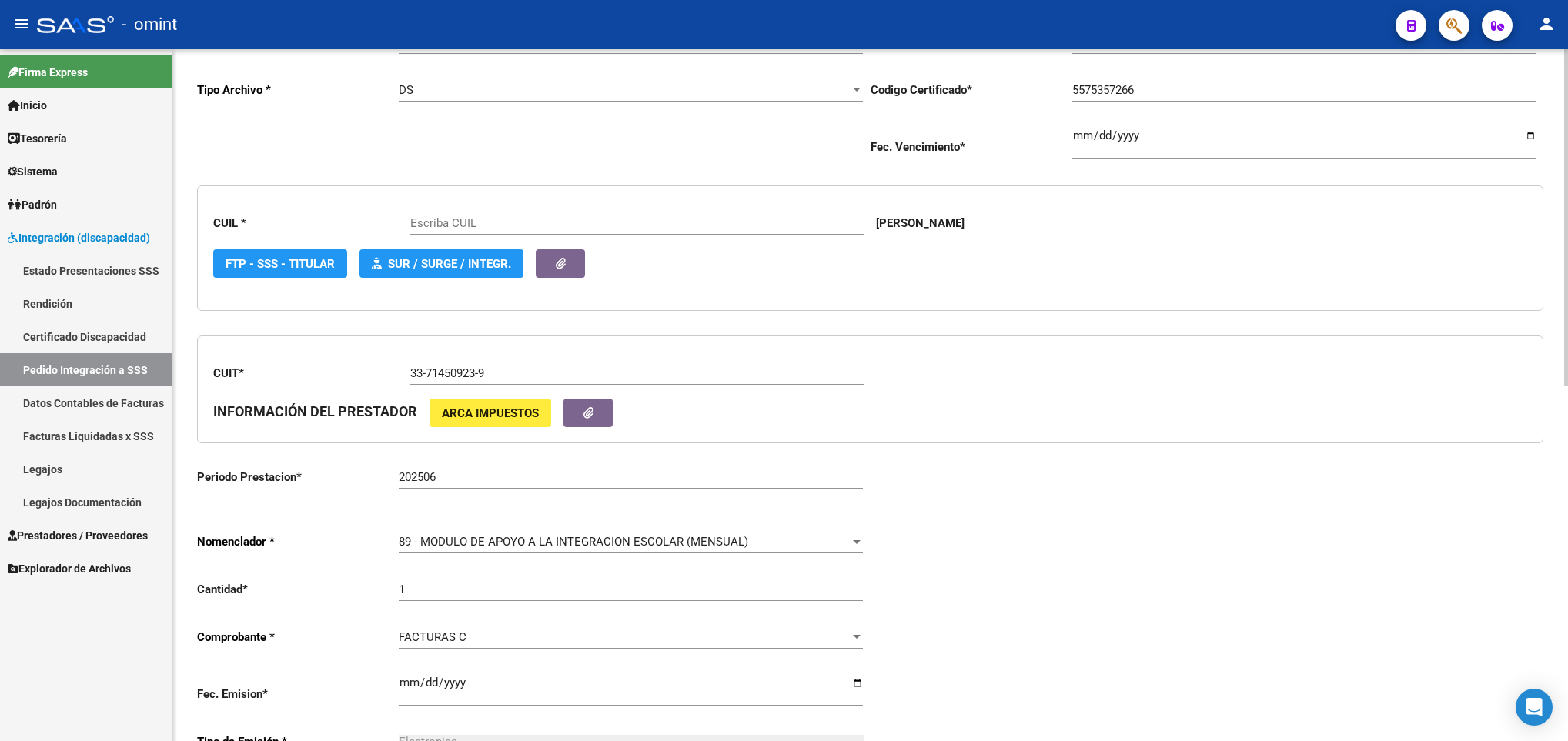
scroll to position [462, 0]
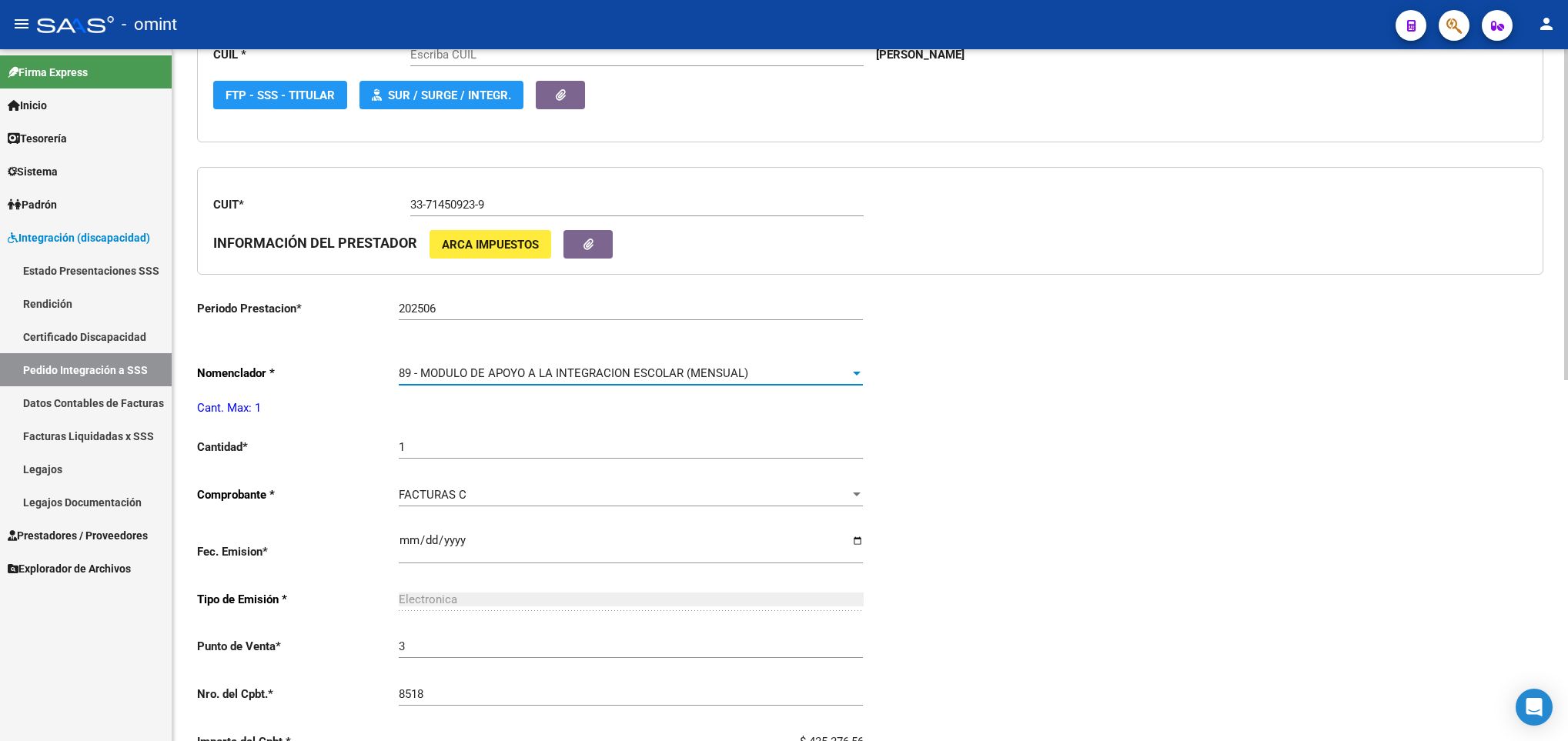
click at [578, 377] on span "89 - MODULO DE APOYO A LA INTEGRACION ESCOLAR (MENSUAL)" at bounding box center [574, 373] width 350 height 14
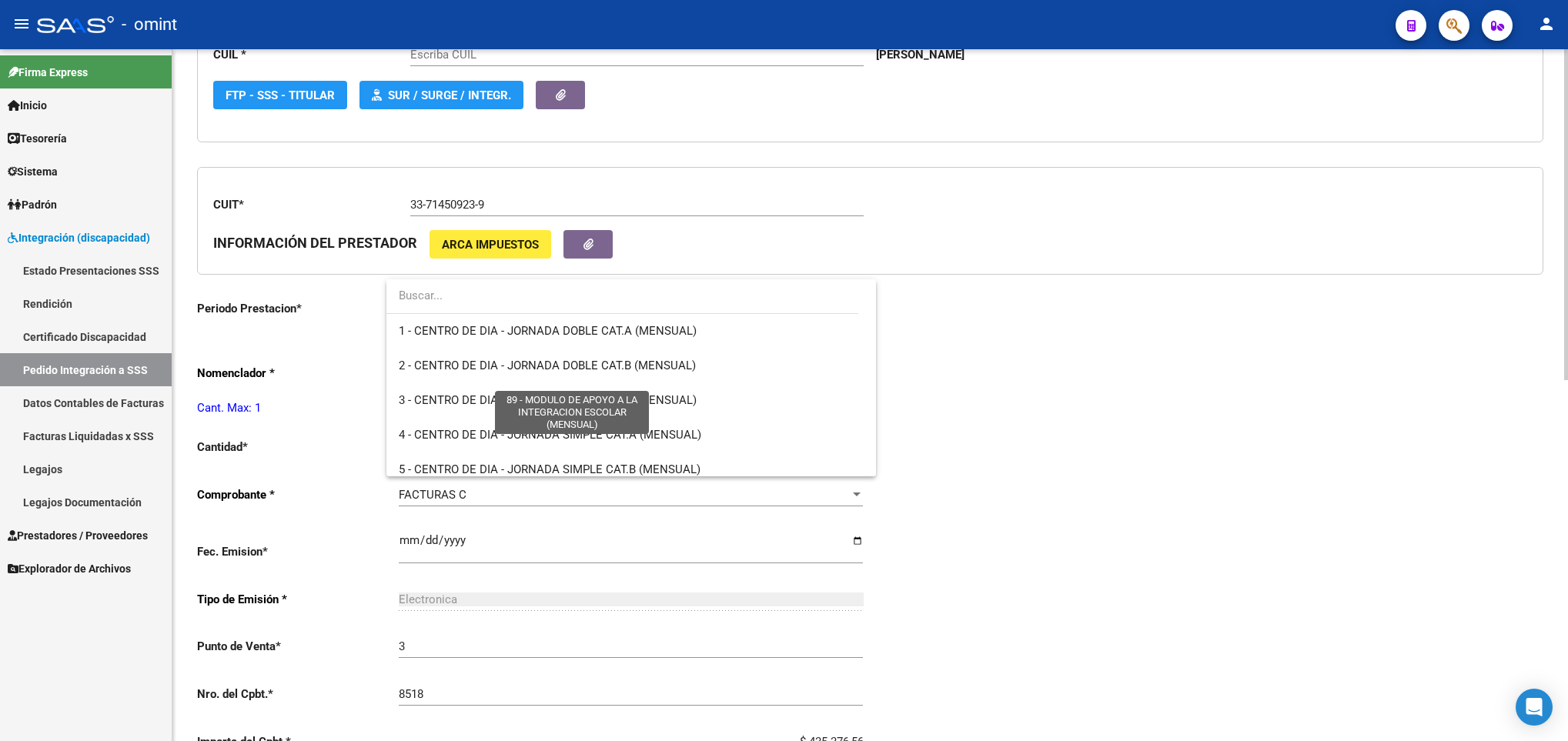
scroll to position [3001, 0]
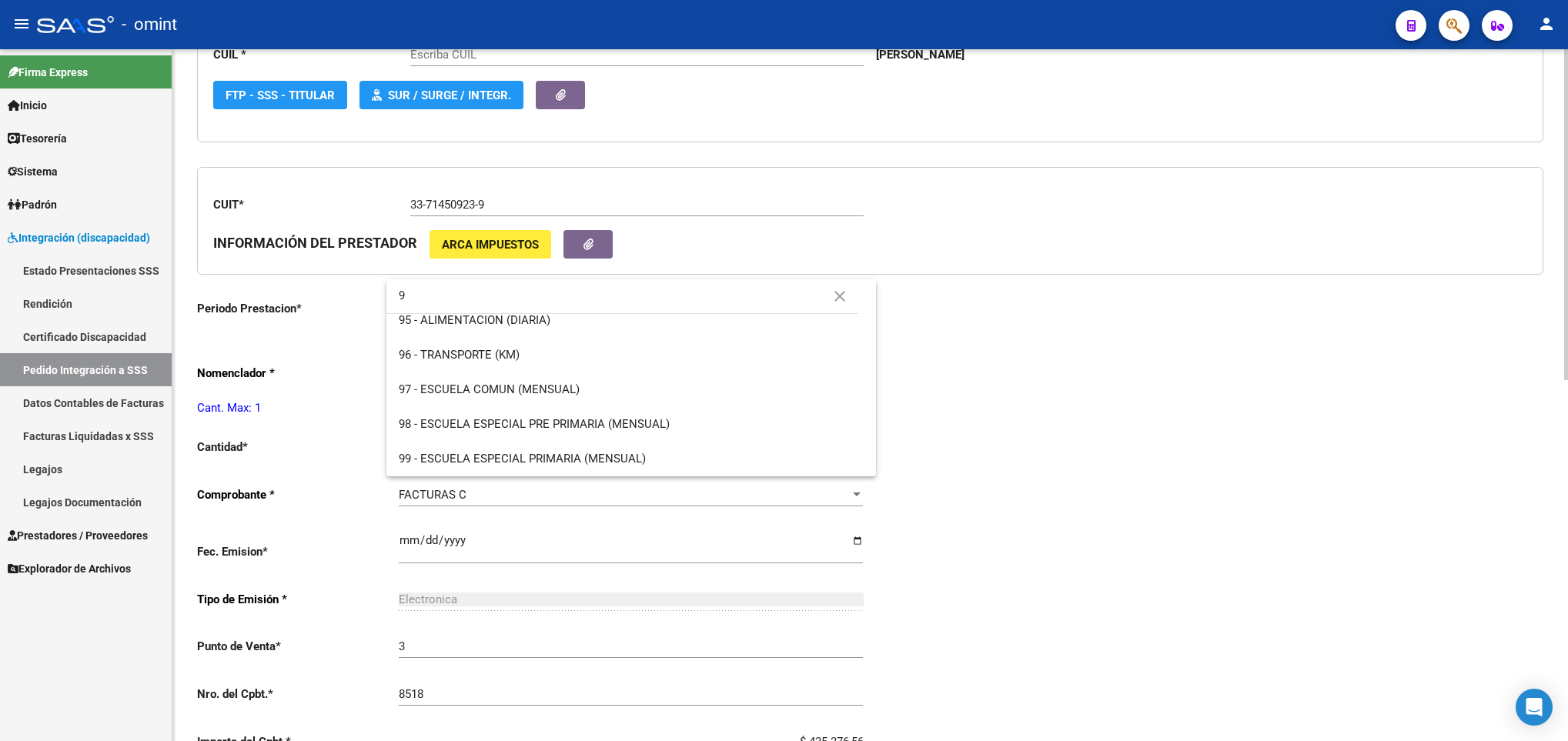
type input "90"
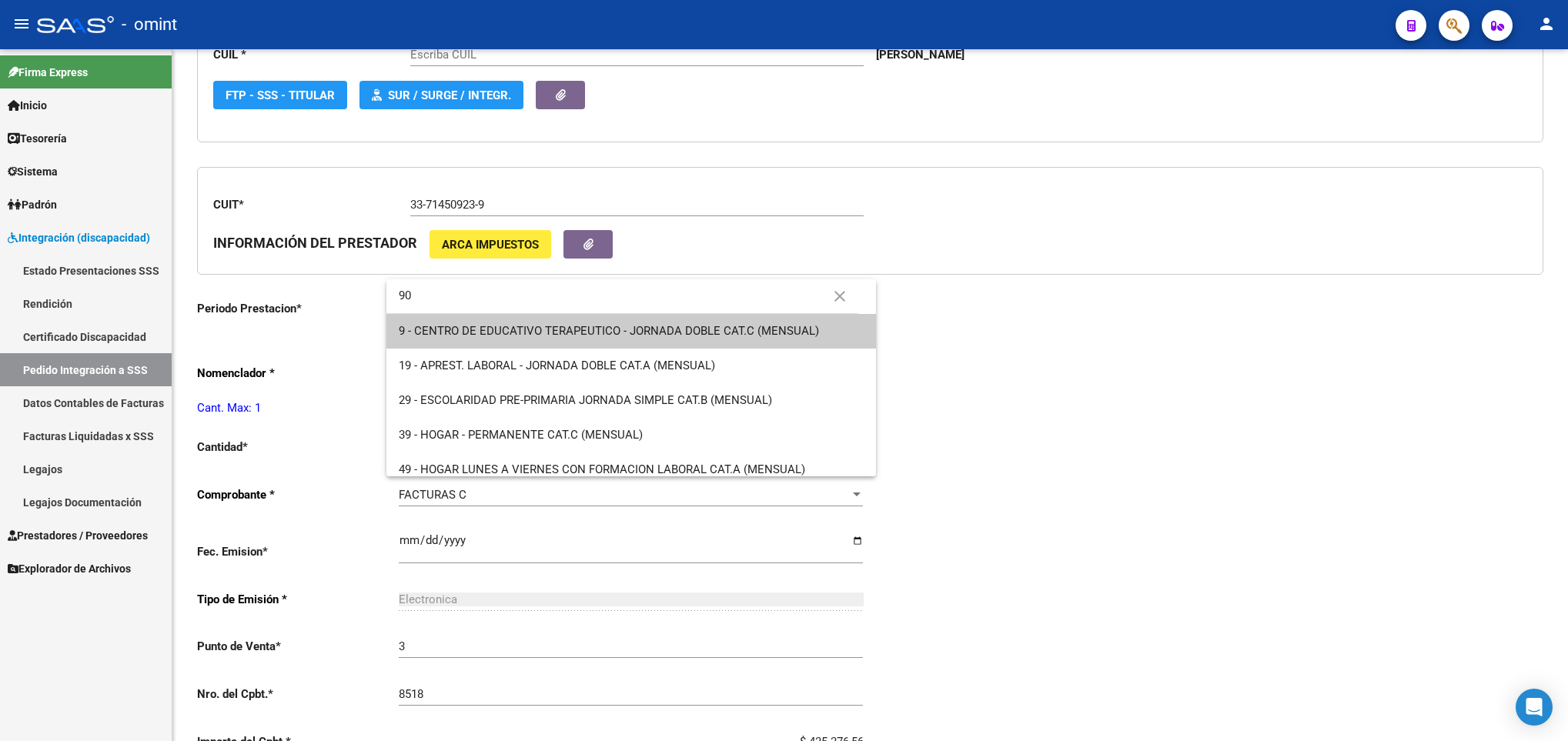
type input "27575356937"
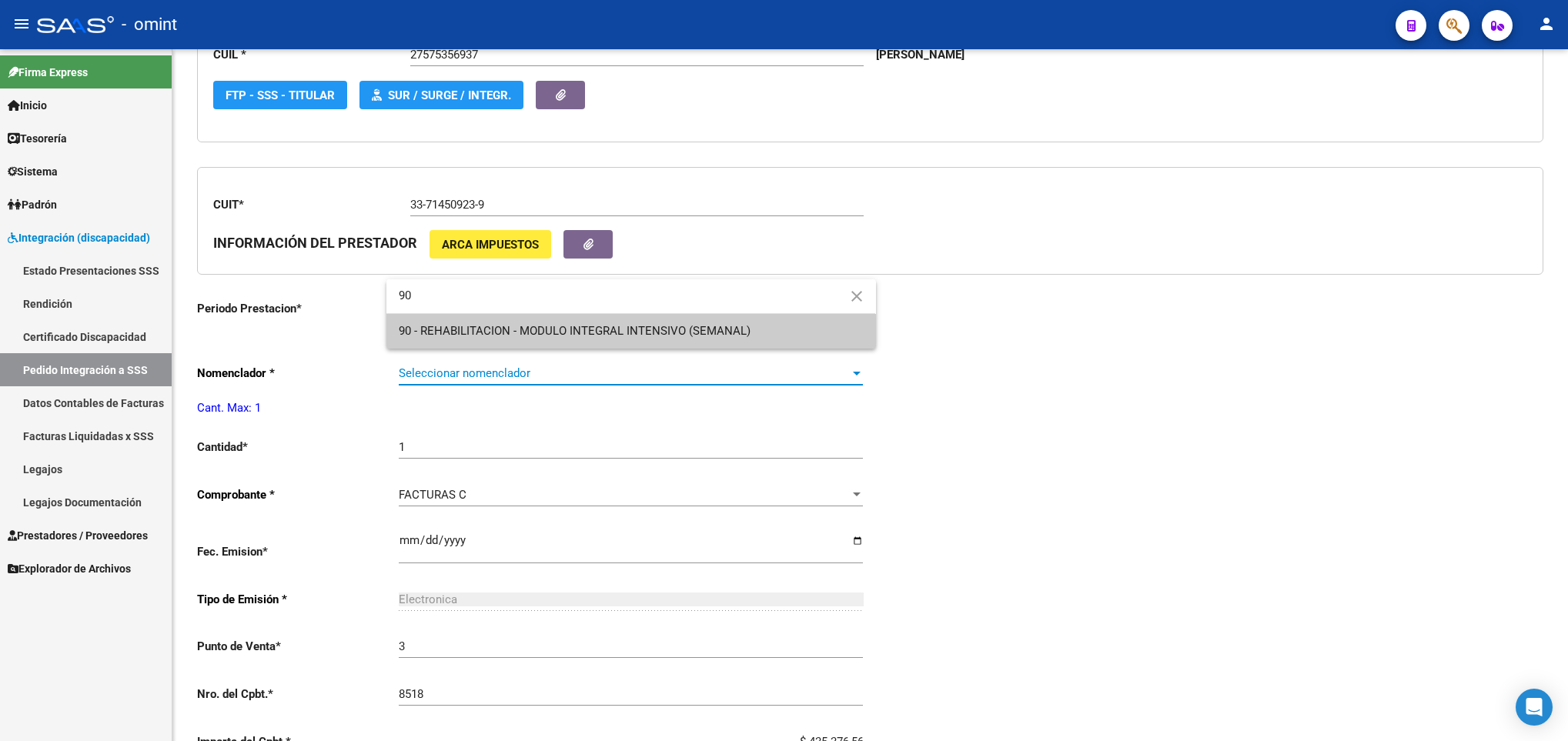
type input "90"
drag, startPoint x: 599, startPoint y: 321, endPoint x: 583, endPoint y: 349, distance: 32.2
click at [597, 328] on span "90 - REHABILITACION - MODULO INTEGRAL INTENSIVO (SEMANAL)" at bounding box center [631, 331] width 465 height 35
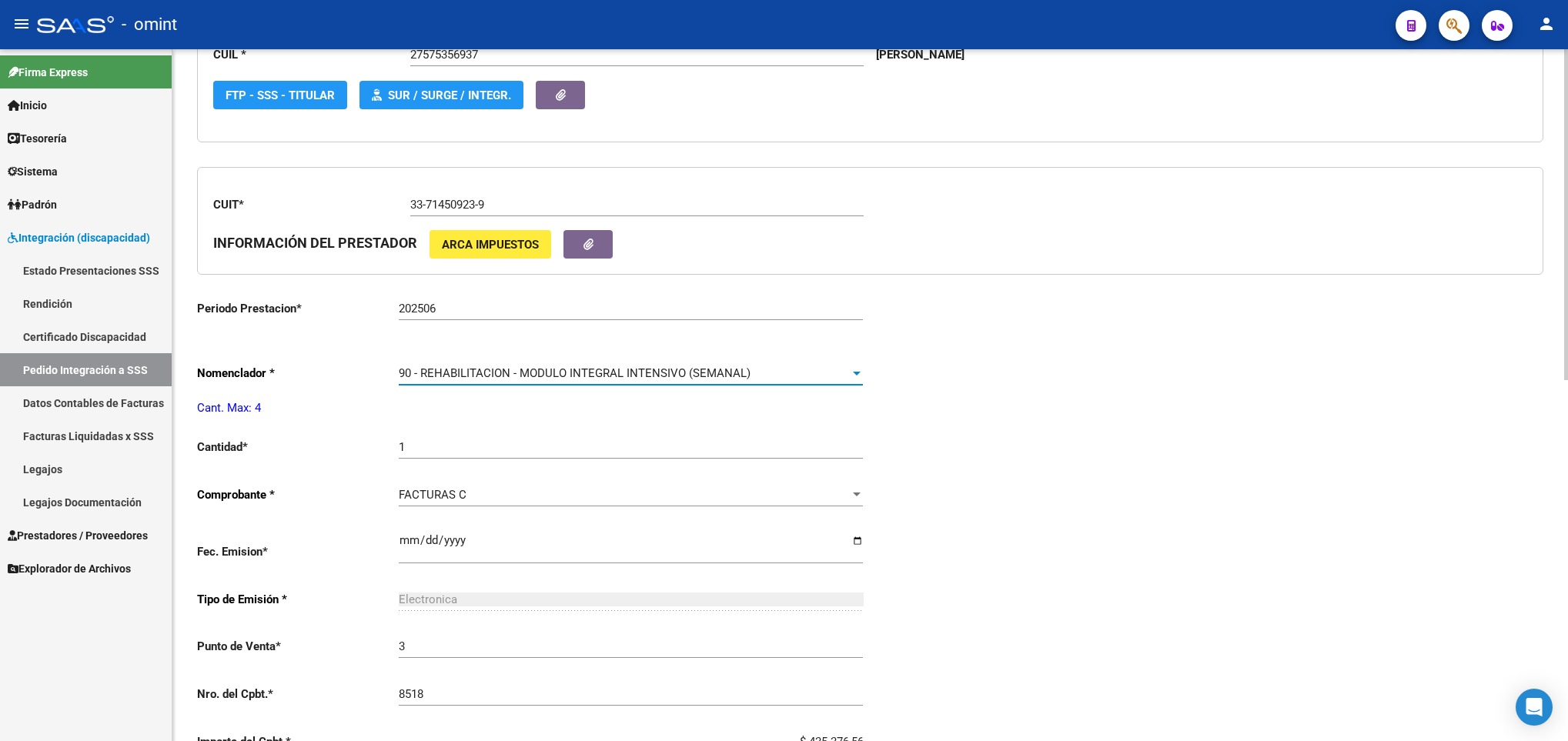
drag, startPoint x: 583, startPoint y: 349, endPoint x: 500, endPoint y: 448, distance: 129.2
click at [500, 448] on input "1" at bounding box center [631, 447] width 465 height 14
type input "4"
click at [1155, 421] on div "Periodo Presentacion * 202508 Ingresar el Periodo Tipo Archivo * DS Seleccionar…" at bounding box center [870, 420] width 1346 height 1138
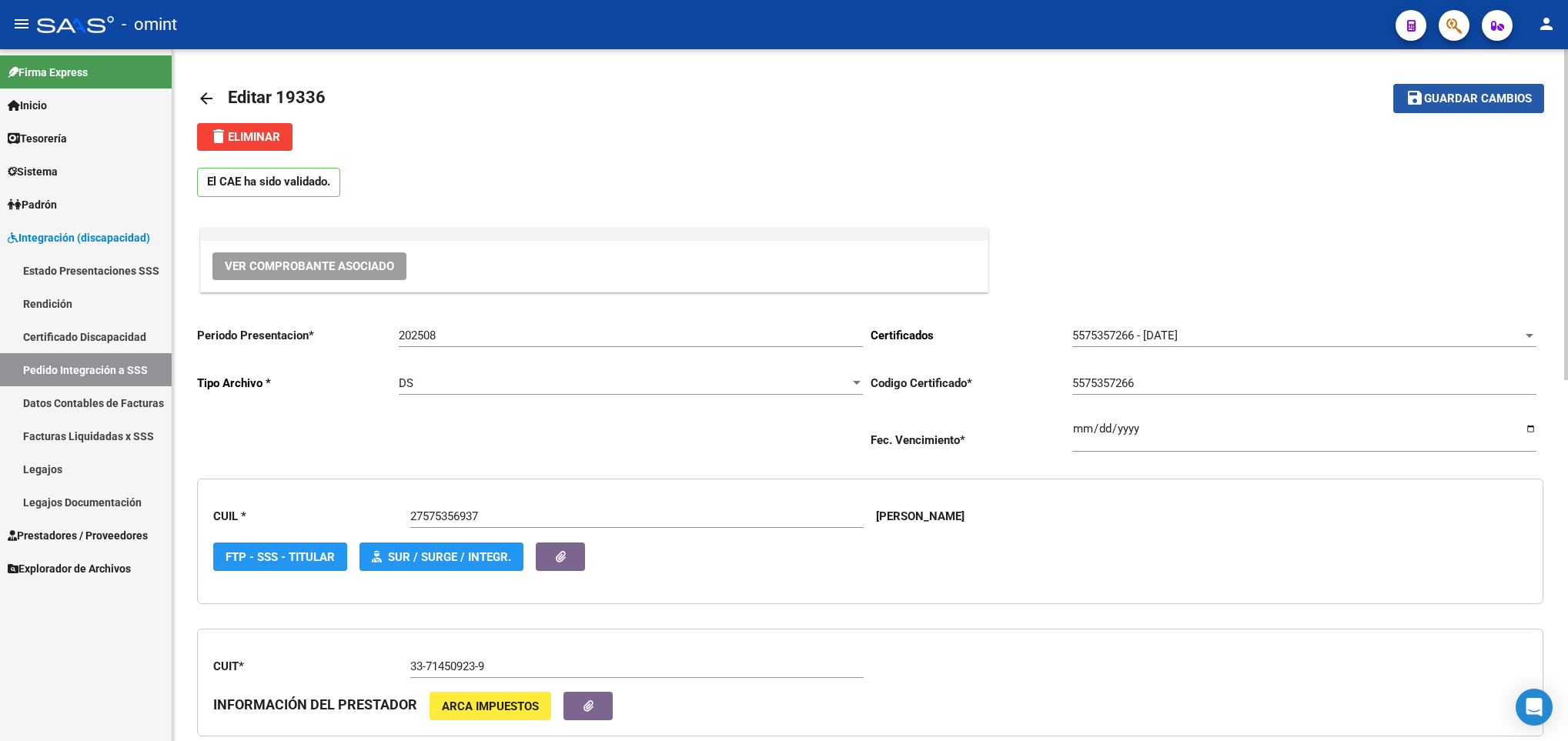
click at [1525, 93] on span "Guardar cambios" at bounding box center [1478, 99] width 107 height 14
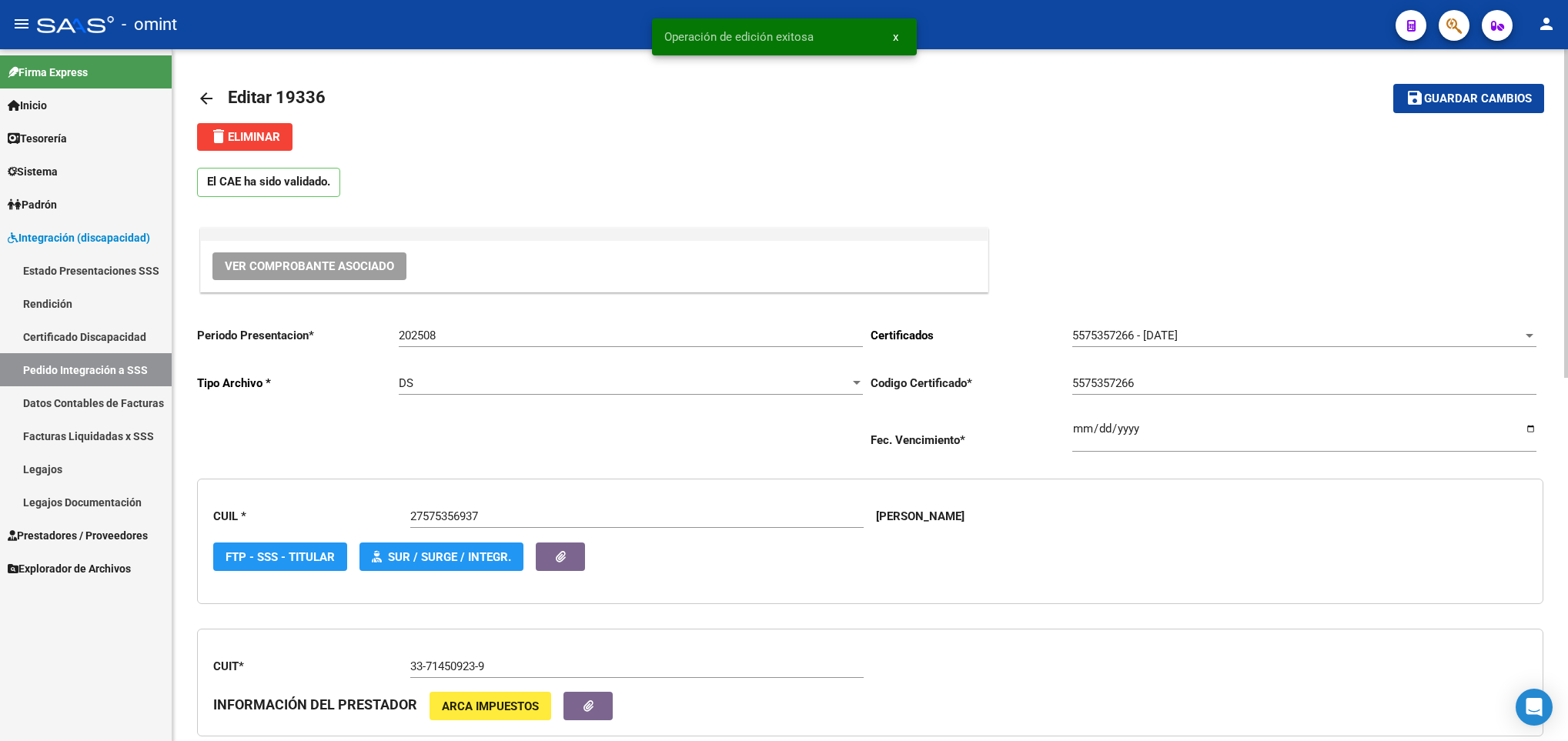
click at [206, 95] on mat-icon "arrow_back" at bounding box center [206, 98] width 18 height 18
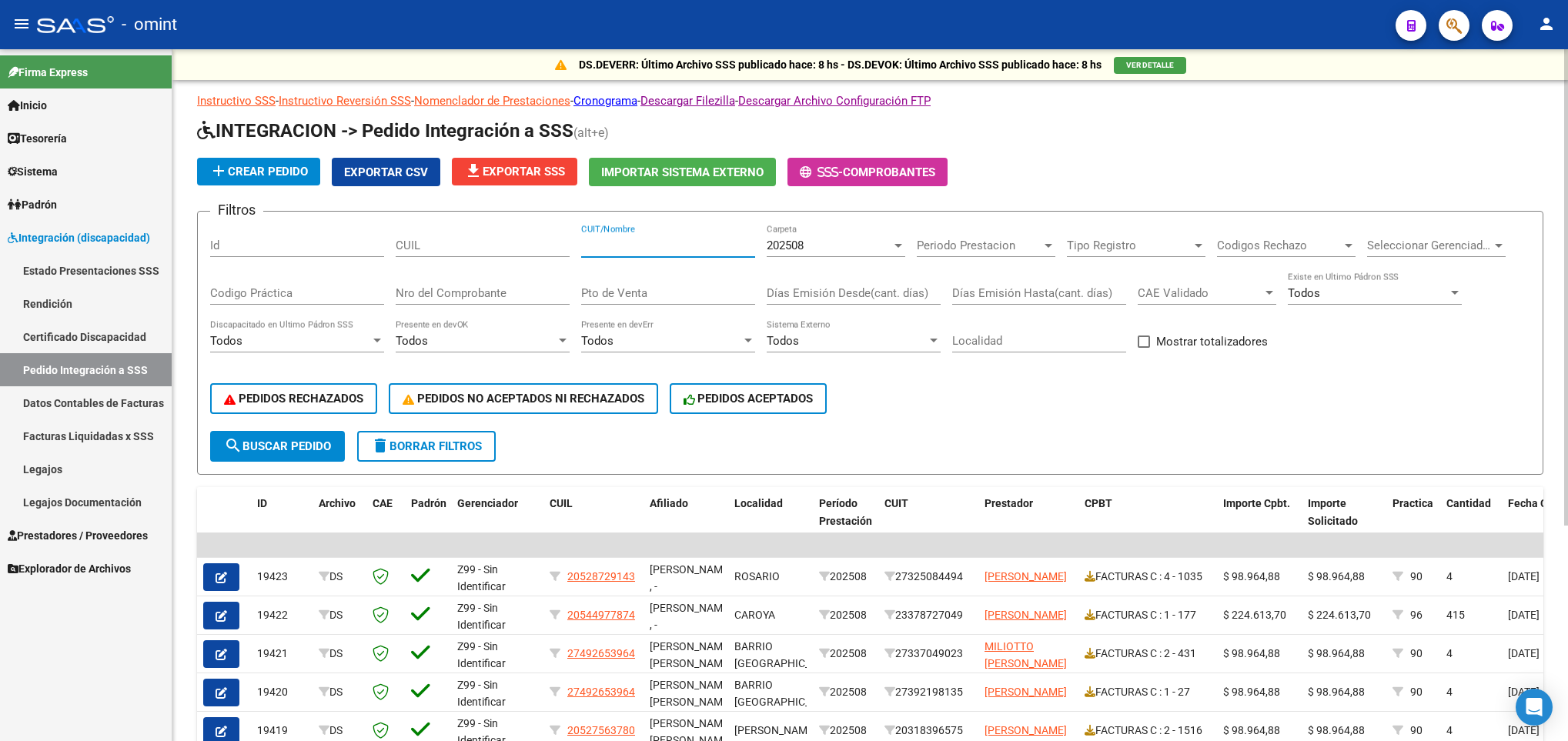
click at [598, 242] on input "CUIT/Nombre" at bounding box center [668, 245] width 174 height 14
paste input "27235676090"
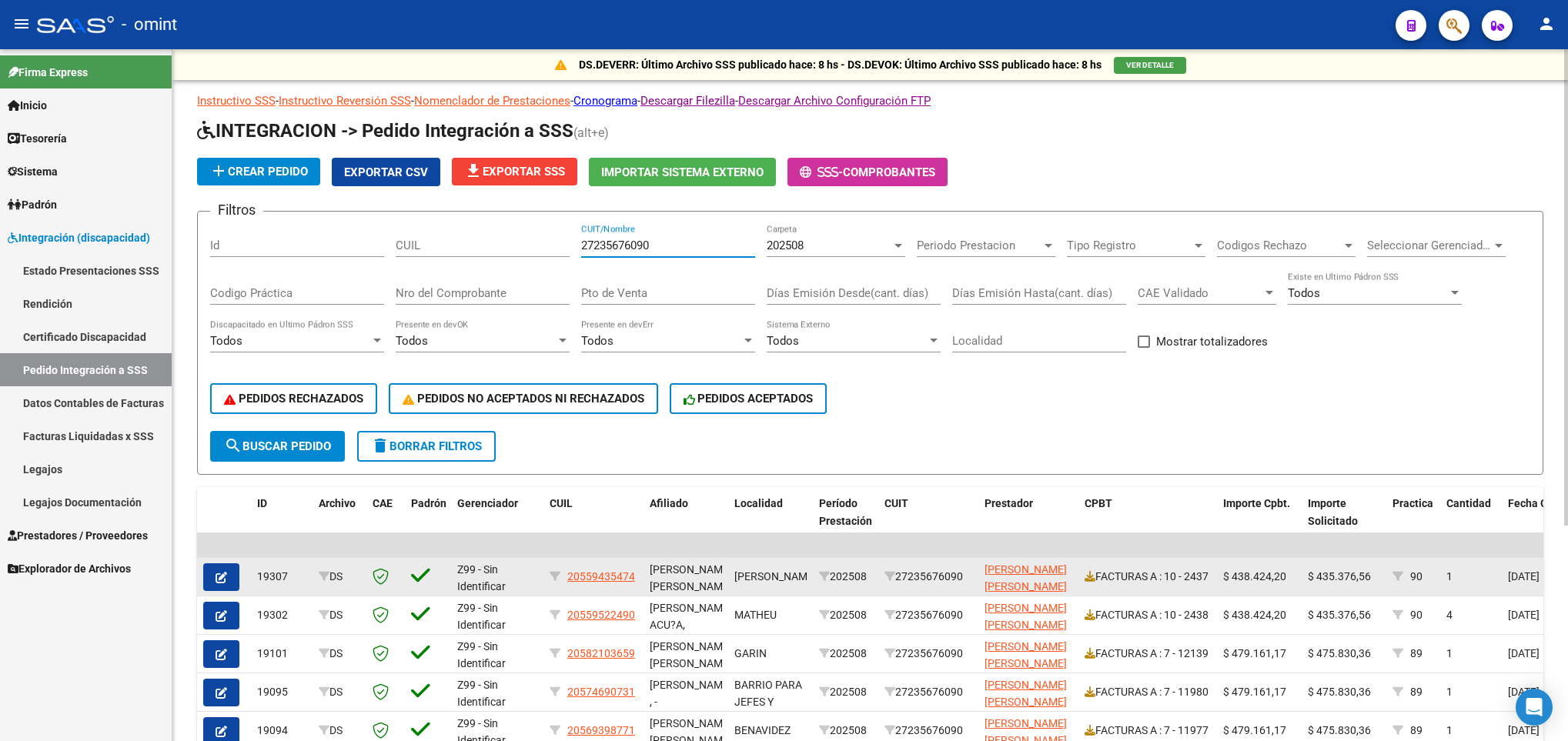
type input "27235676090"
click at [222, 578] on icon "button" at bounding box center [222, 577] width 12 height 12
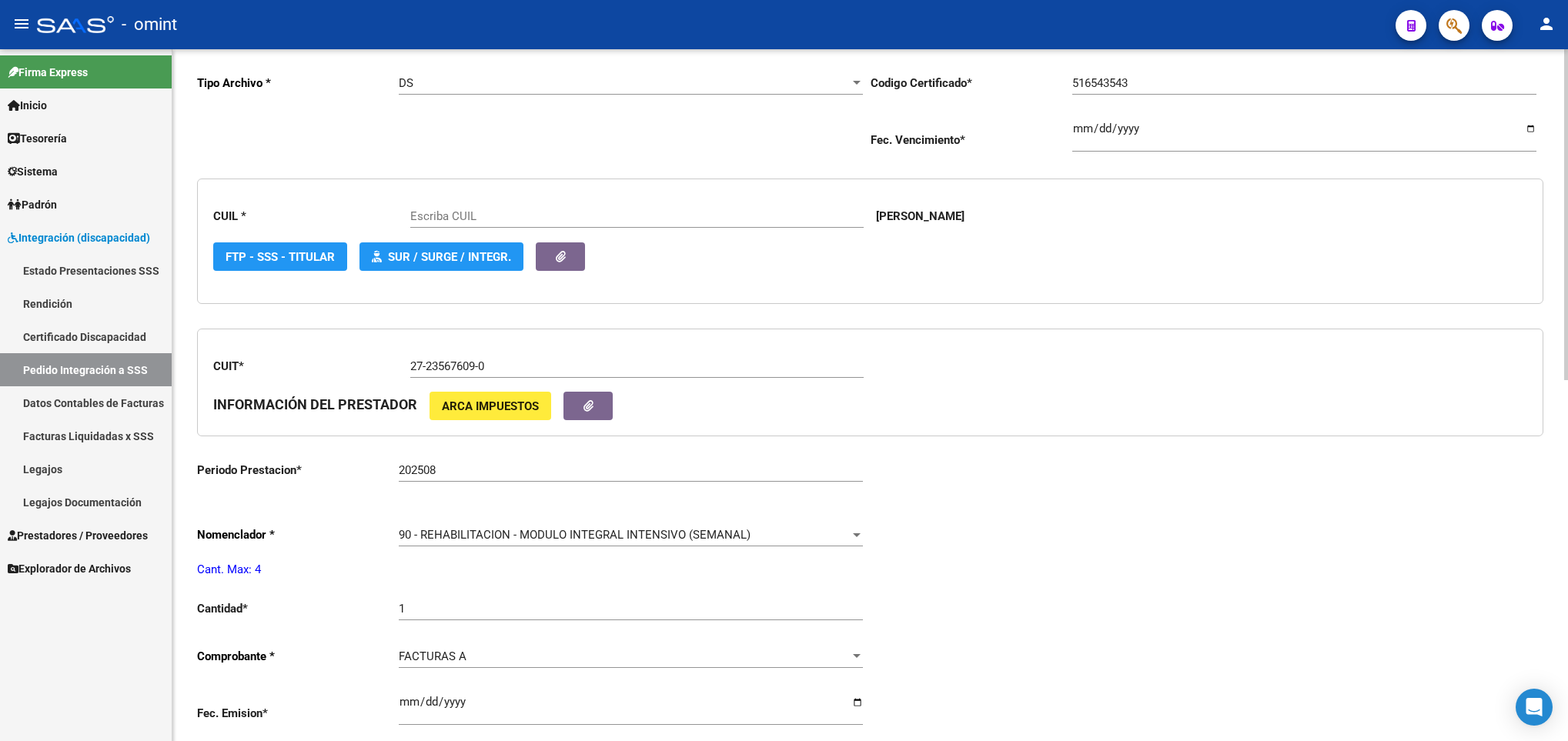
scroll to position [346, 0]
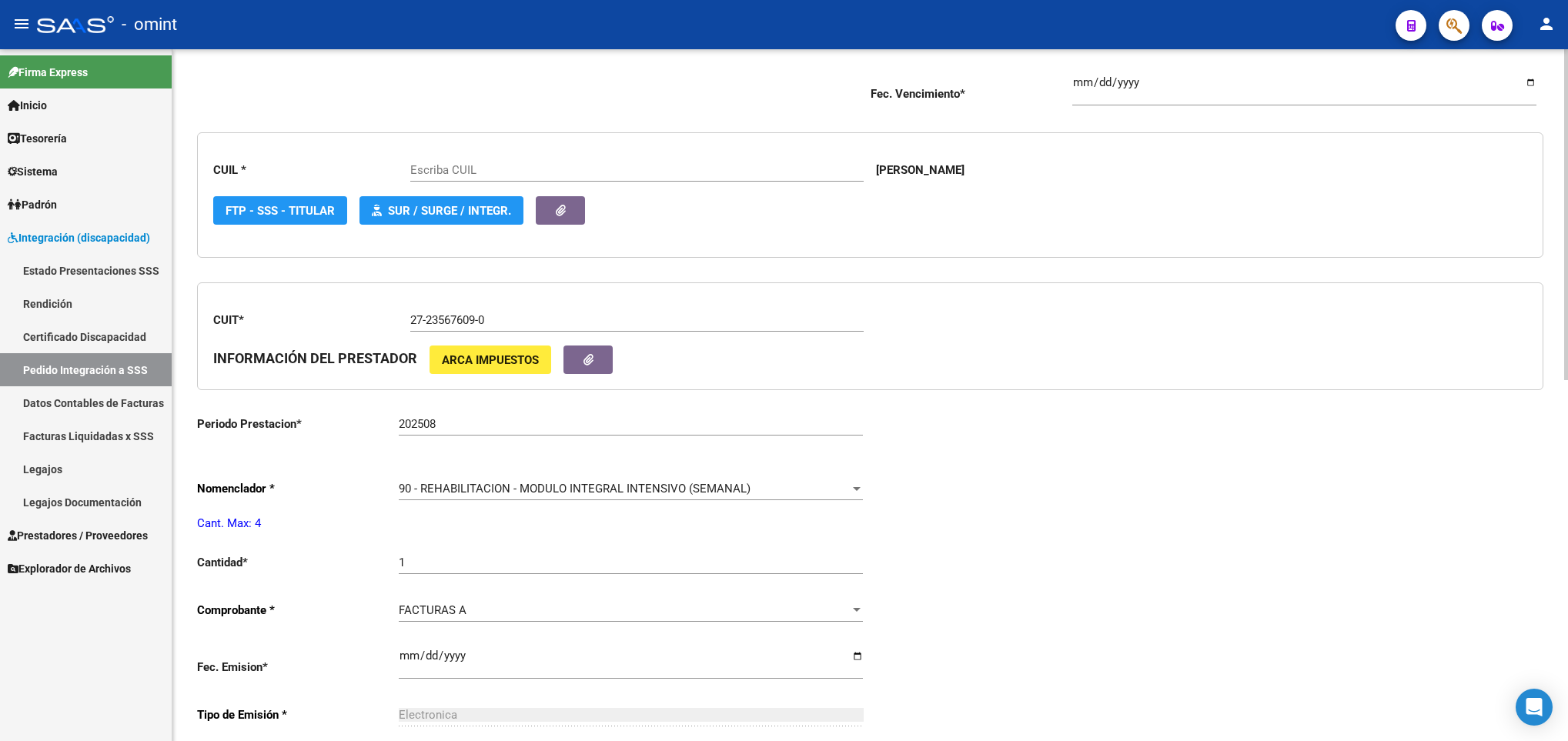
click at [550, 559] on div "1 Ingresar el nro" at bounding box center [631, 558] width 465 height 33
type input "20559435474"
type input "4"
click at [1134, 576] on div "Periodo Presentacion * 202508 Ingresar el Periodo Tipo Archivo * DS Seleccionar…" at bounding box center [870, 536] width 1346 height 1138
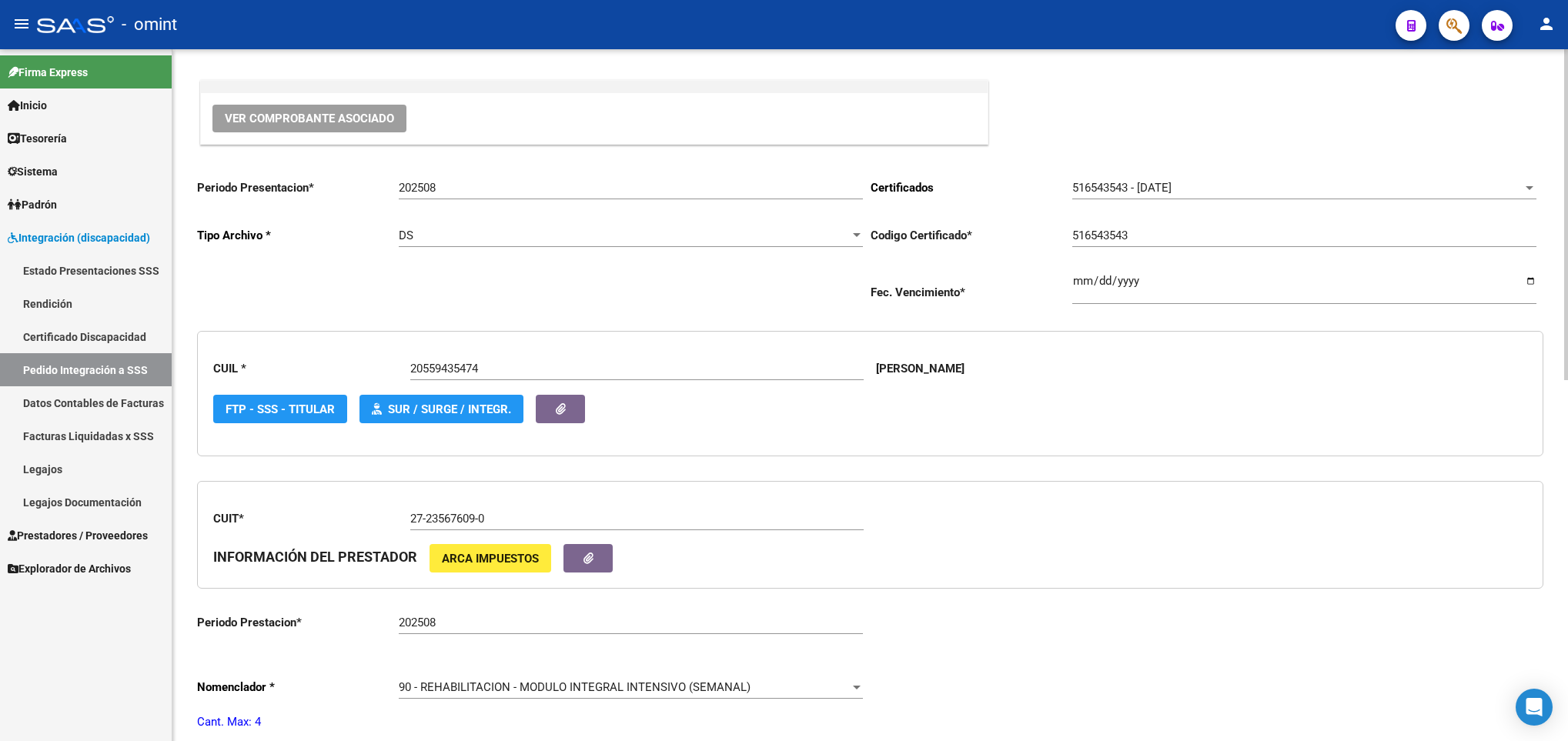
scroll to position [0, 0]
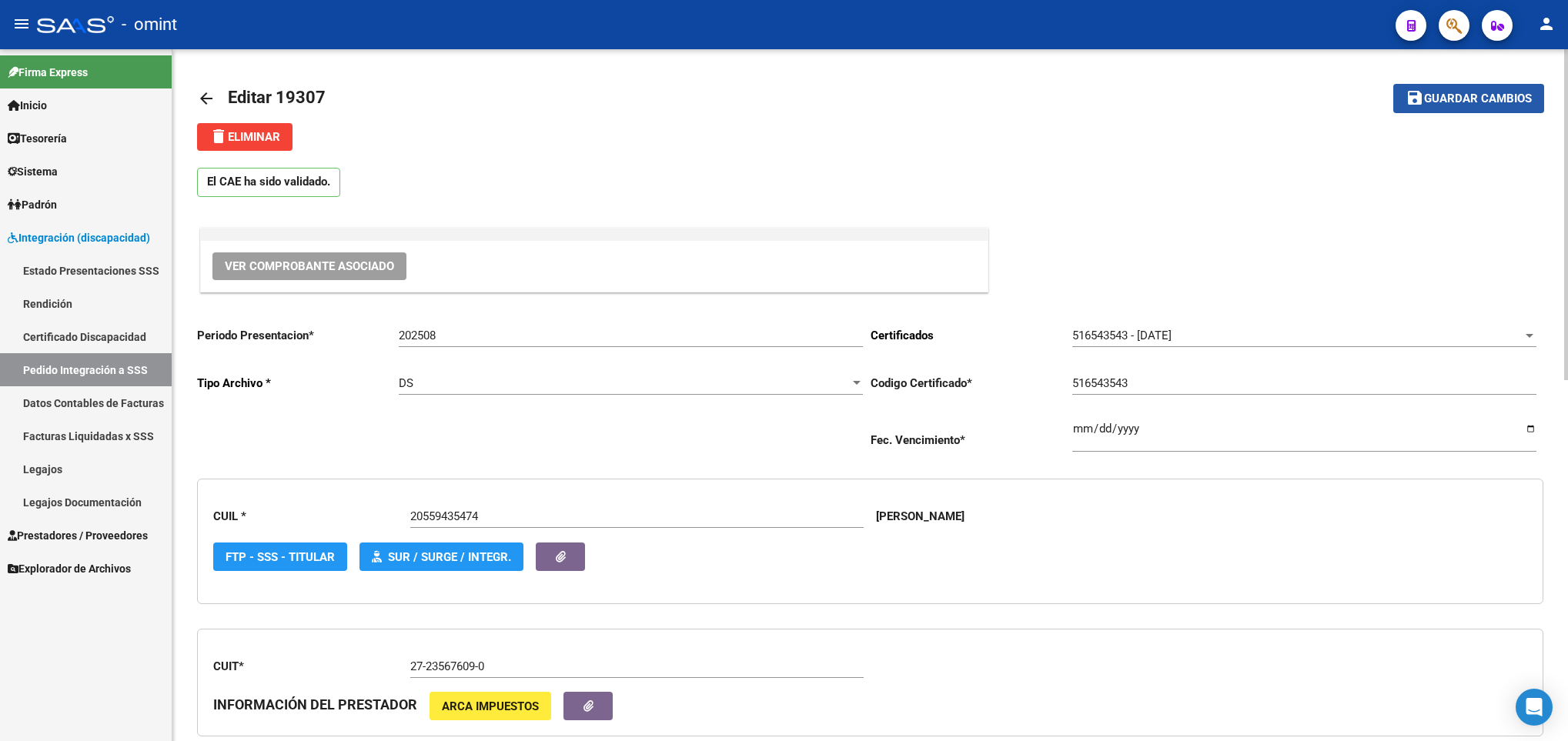
click at [1481, 96] on span "Guardar cambios" at bounding box center [1478, 99] width 107 height 14
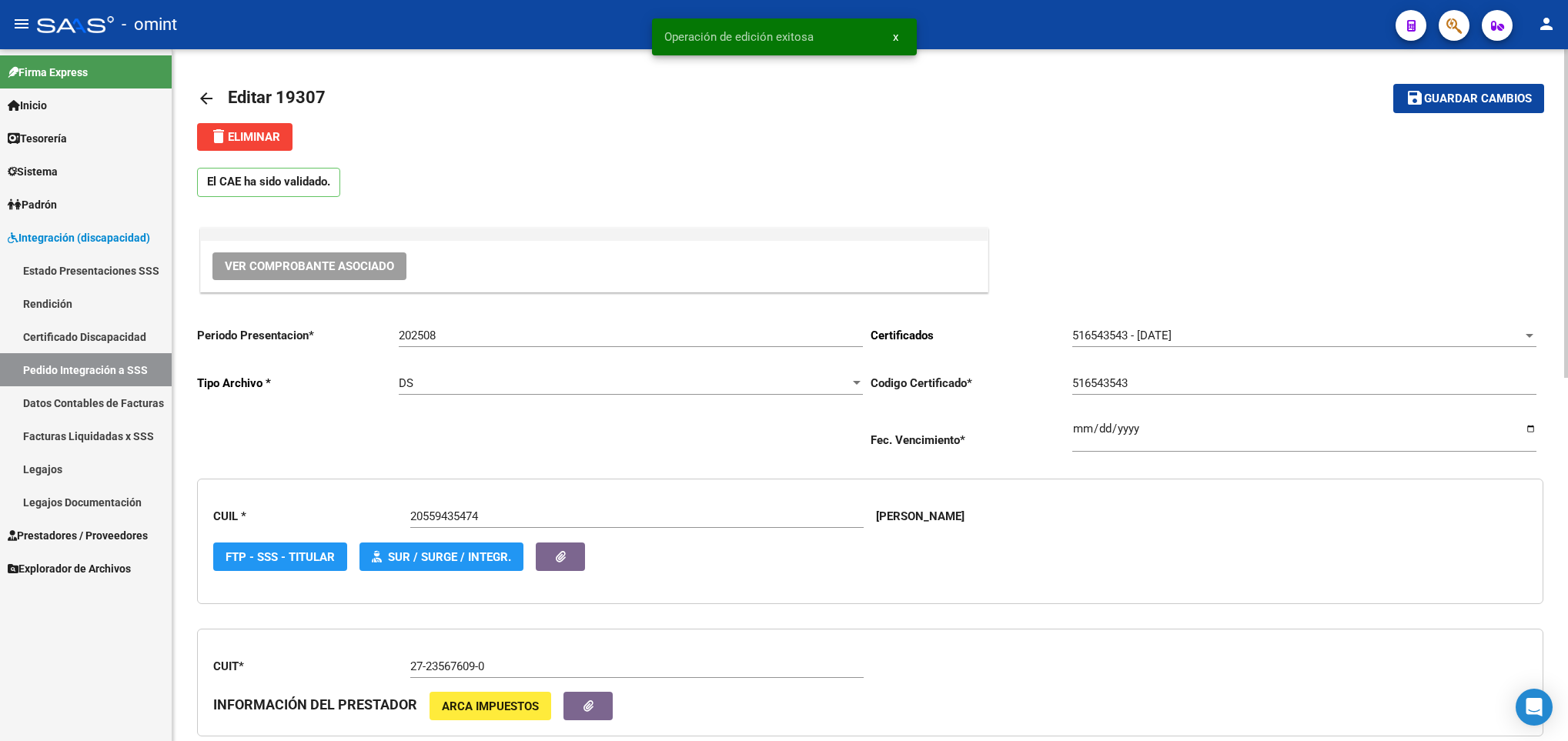
click at [211, 105] on mat-icon "arrow_back" at bounding box center [206, 98] width 18 height 18
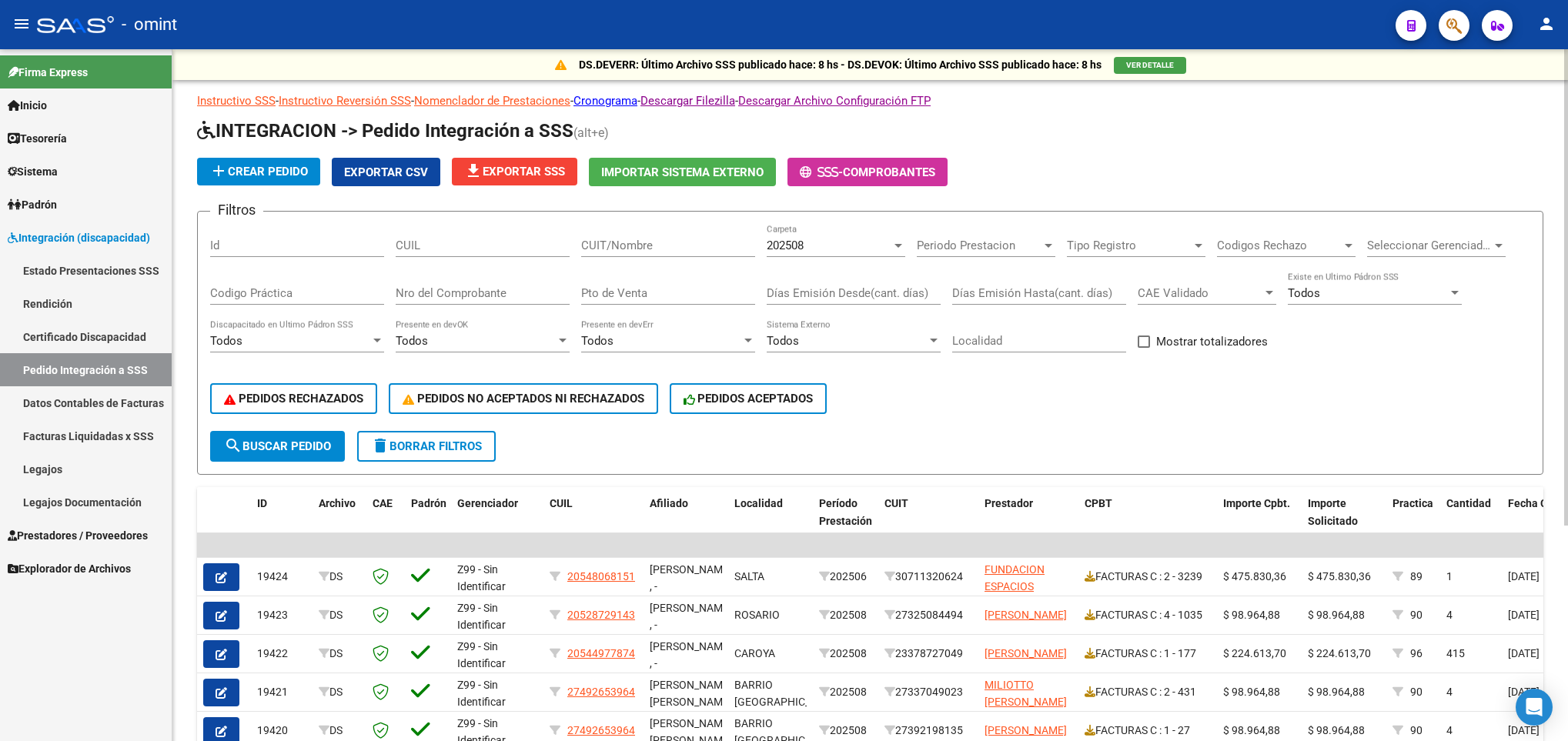
click at [678, 248] on input "CUIT/Nombre" at bounding box center [668, 245] width 174 height 14
paste input "30711593116"
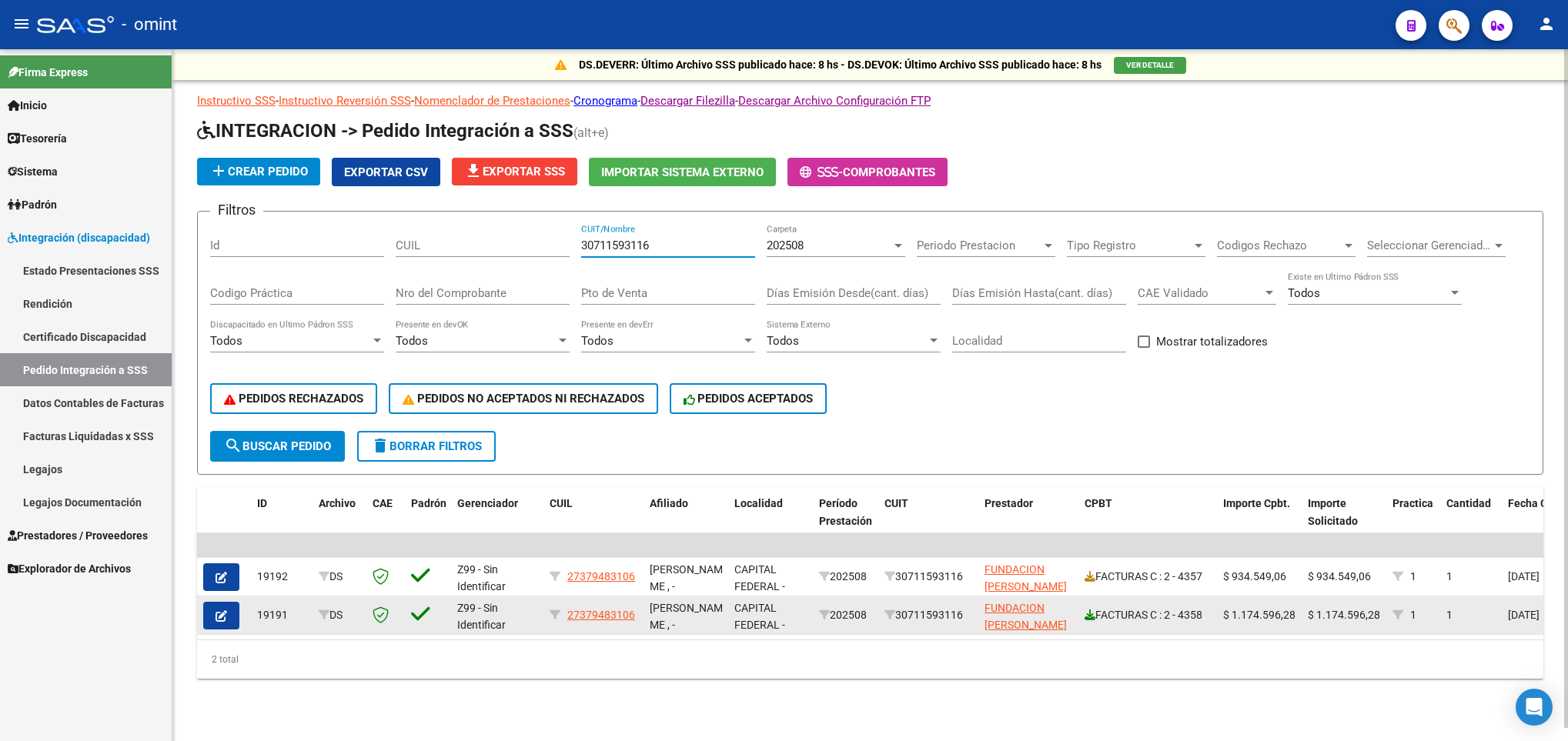
type input "30711593116"
click at [1084, 617] on icon at bounding box center [1089, 615] width 11 height 11
click at [219, 616] on icon "button" at bounding box center [222, 616] width 12 height 12
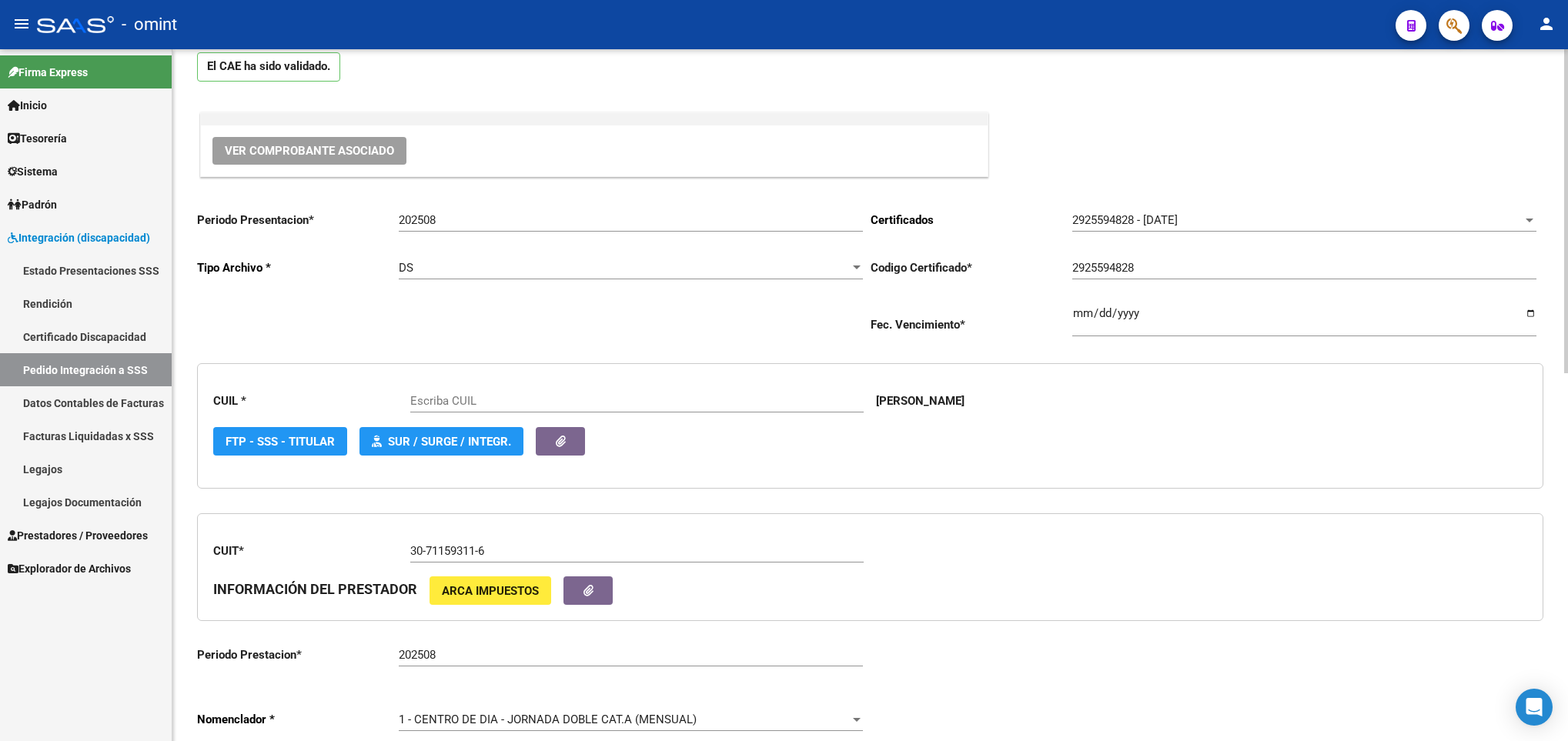
scroll to position [346, 0]
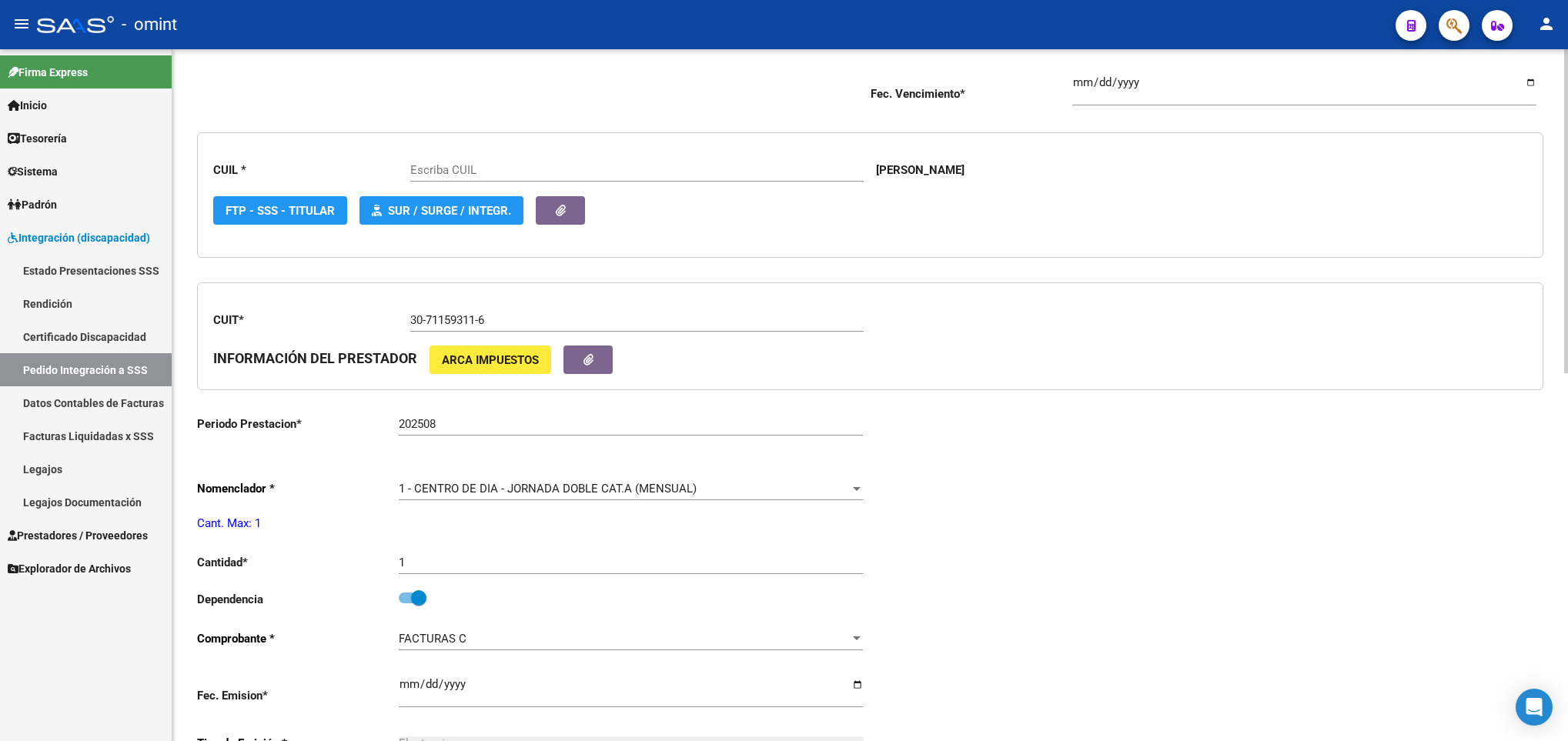
type input "27379483106"
click at [717, 496] on div "1 - CENTRO DE DIA - JORNADA DOBLE CAT.A (MENSUAL)" at bounding box center [624, 488] width 450 height 14
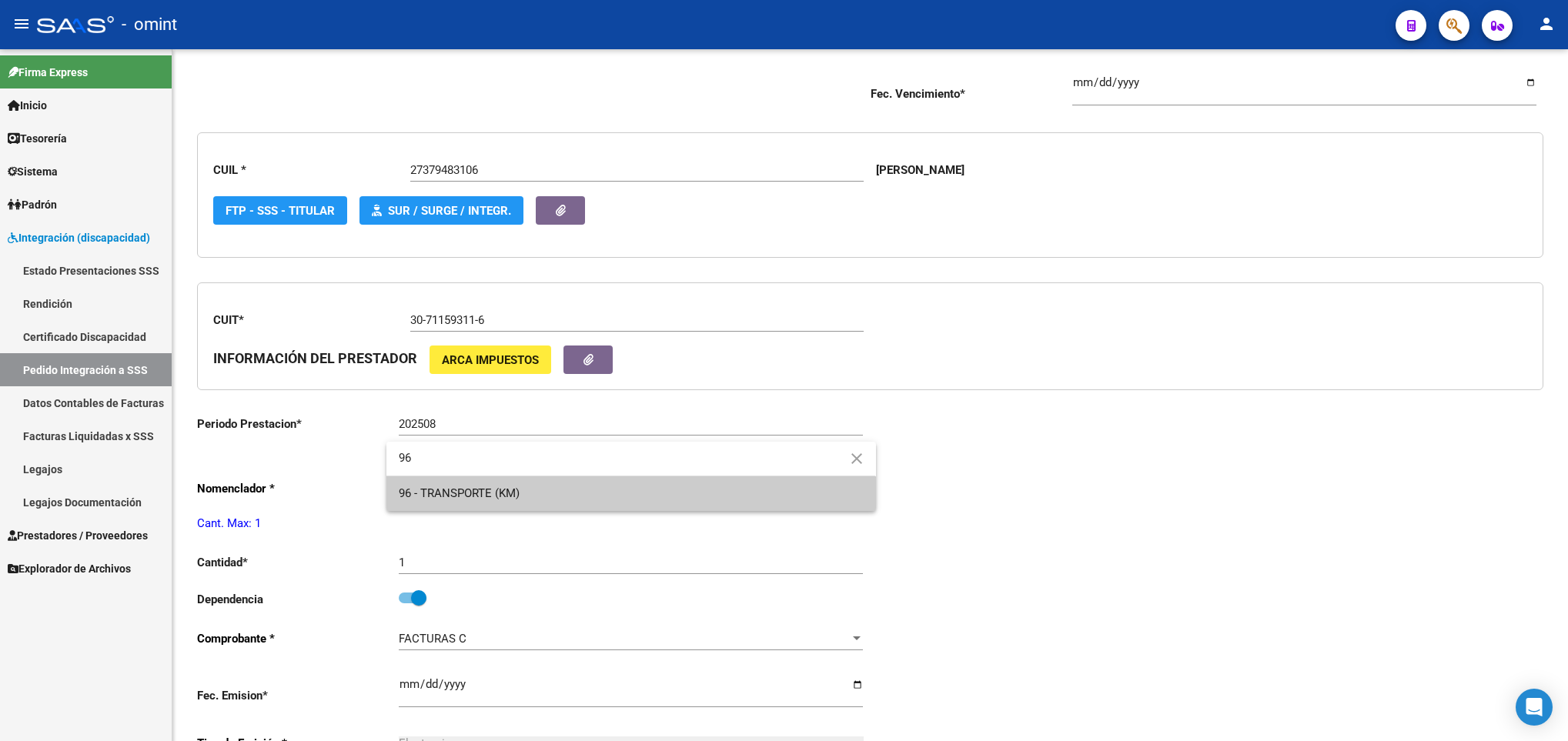
type input "96"
click at [556, 476] on div "96 close" at bounding box center [631, 459] width 489 height 35
click at [539, 496] on span "96 - TRANSPORTE (KM)" at bounding box center [631, 494] width 465 height 35
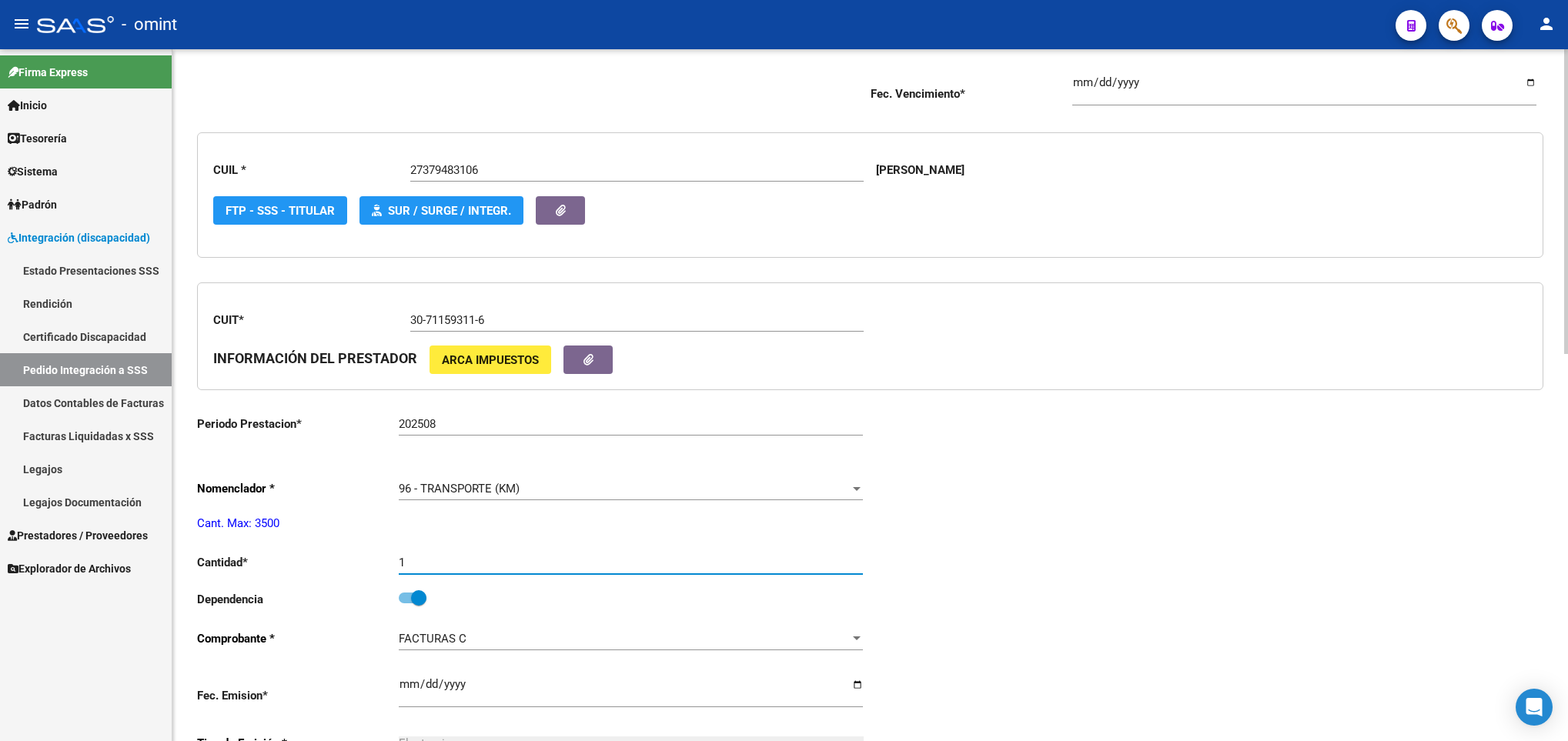
click at [520, 569] on input "1" at bounding box center [631, 563] width 465 height 14
type input "1606"
click at [1254, 578] on div "Periodo Presentacion * 202508 Ingresar el Periodo Tipo Archivo * DS Seleccionar…" at bounding box center [870, 598] width 1346 height 1261
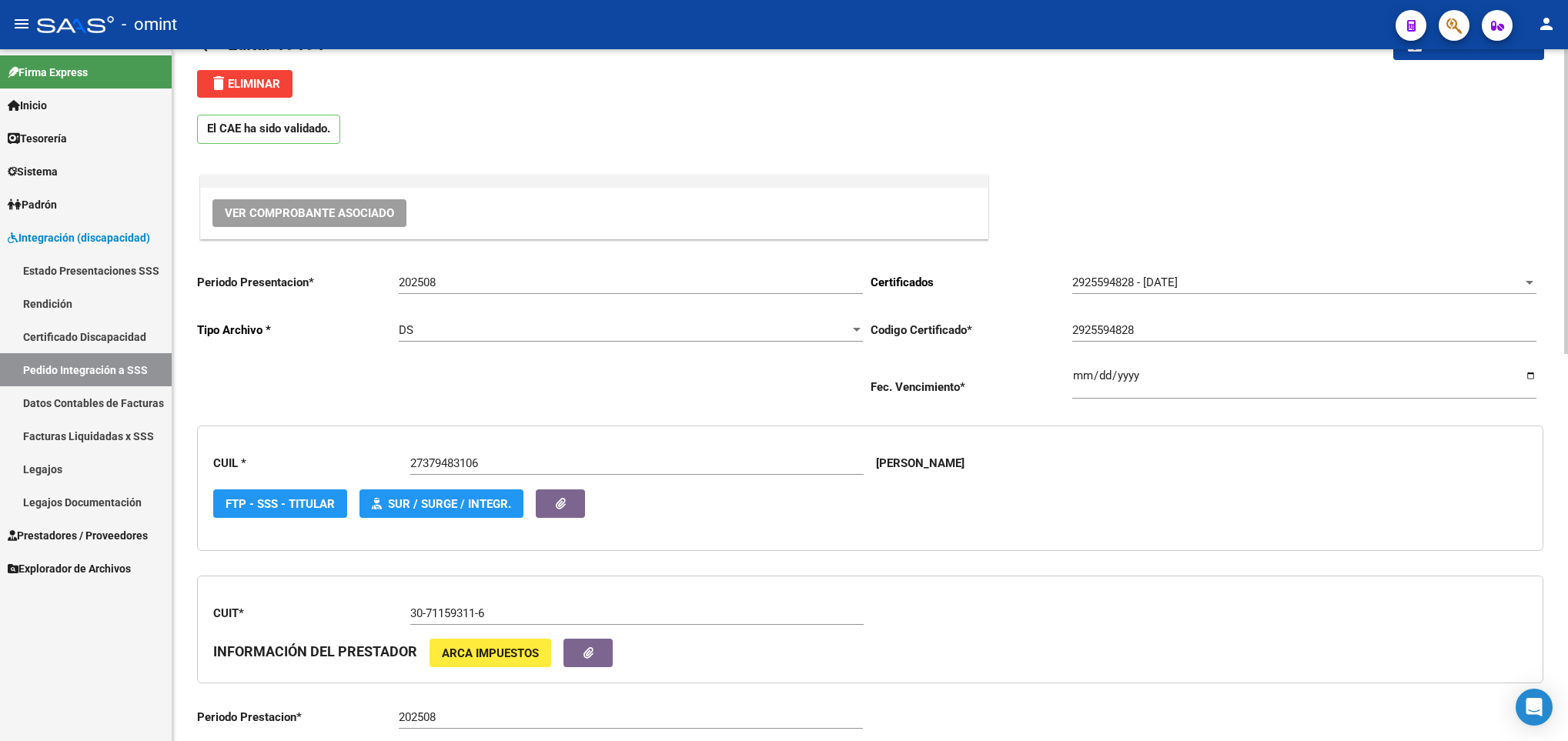
scroll to position [0, 0]
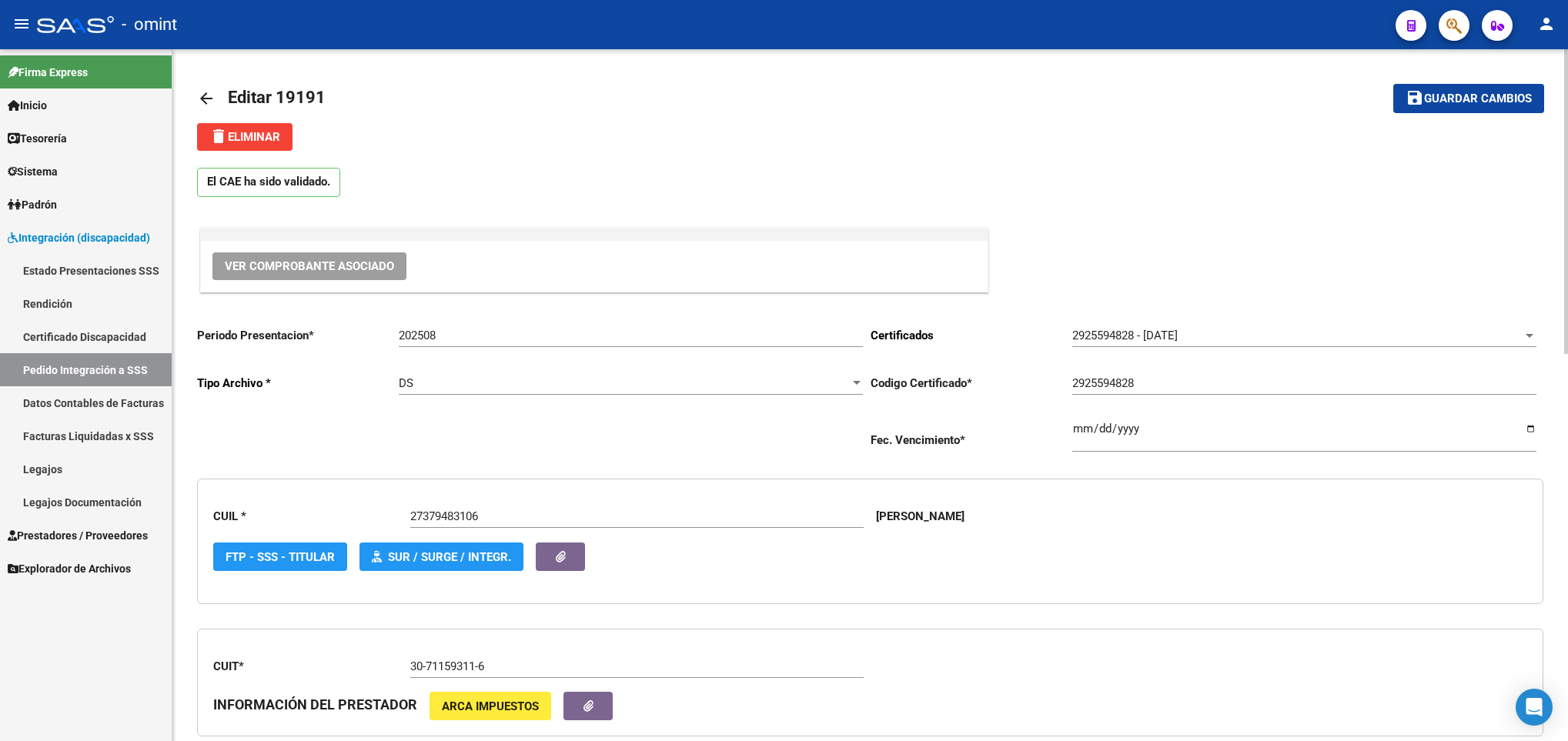
click at [1481, 95] on span "Guardar cambios" at bounding box center [1478, 99] width 107 height 14
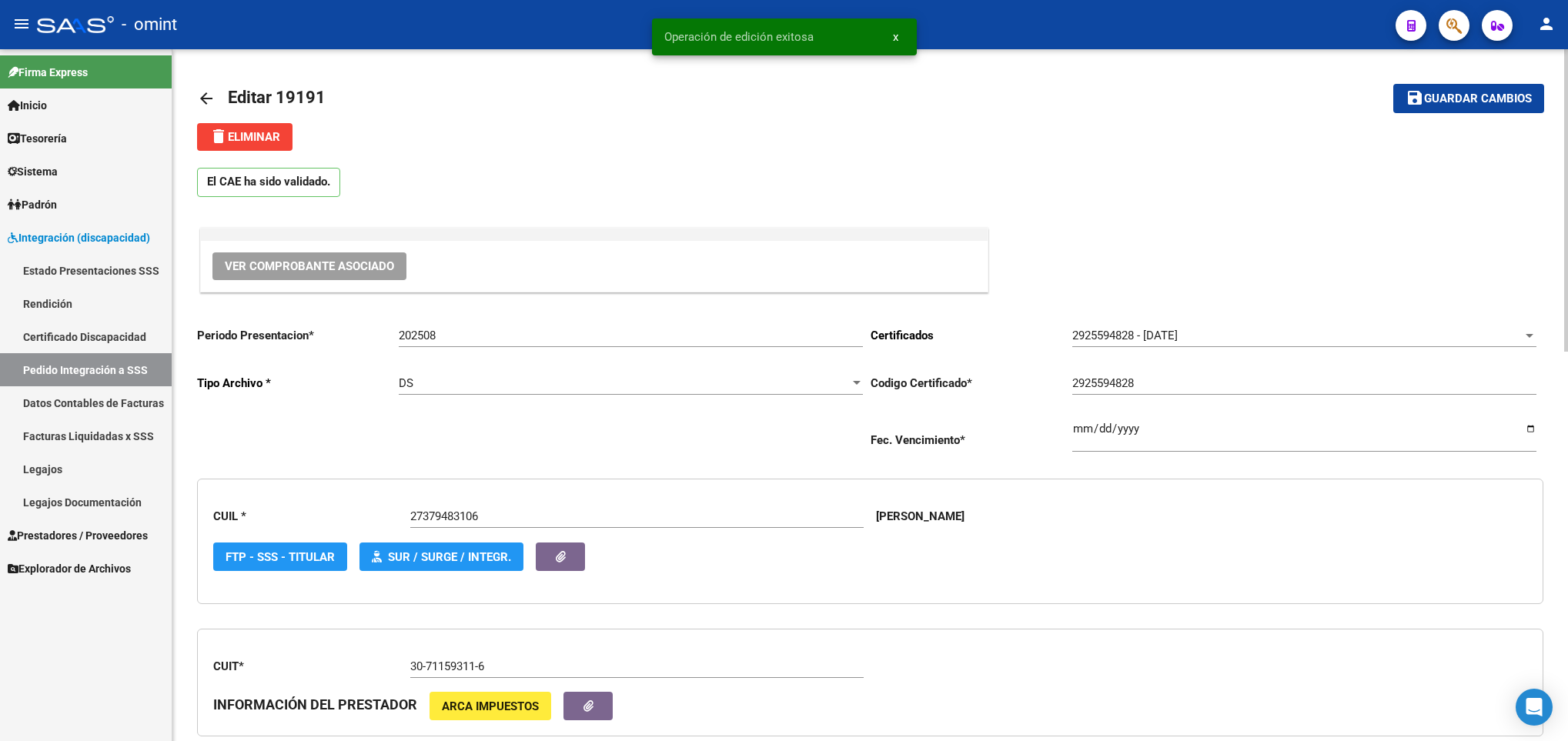
click at [211, 93] on mat-icon "arrow_back" at bounding box center [206, 98] width 18 height 18
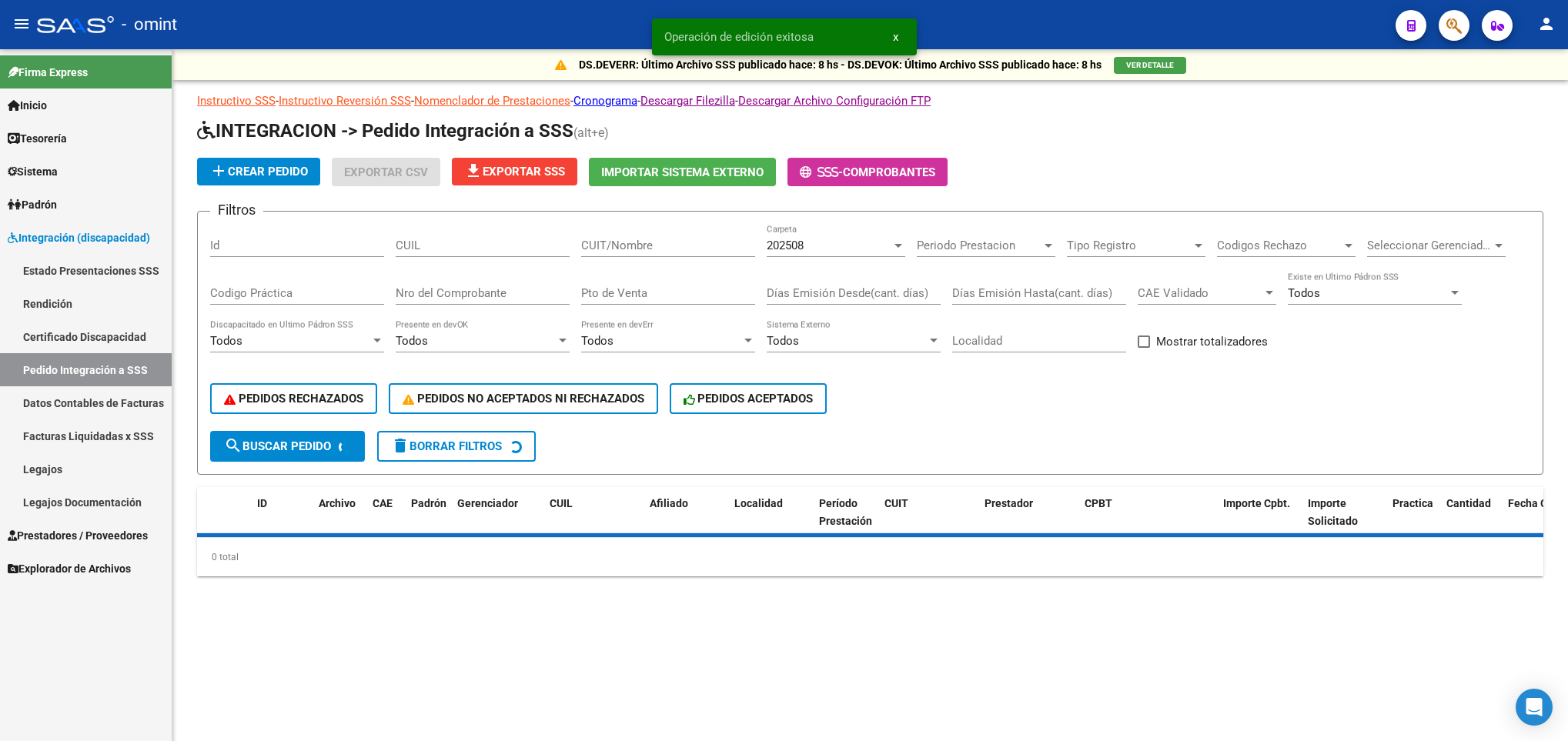
click at [646, 247] on input "CUIT/Nombre" at bounding box center [668, 245] width 174 height 14
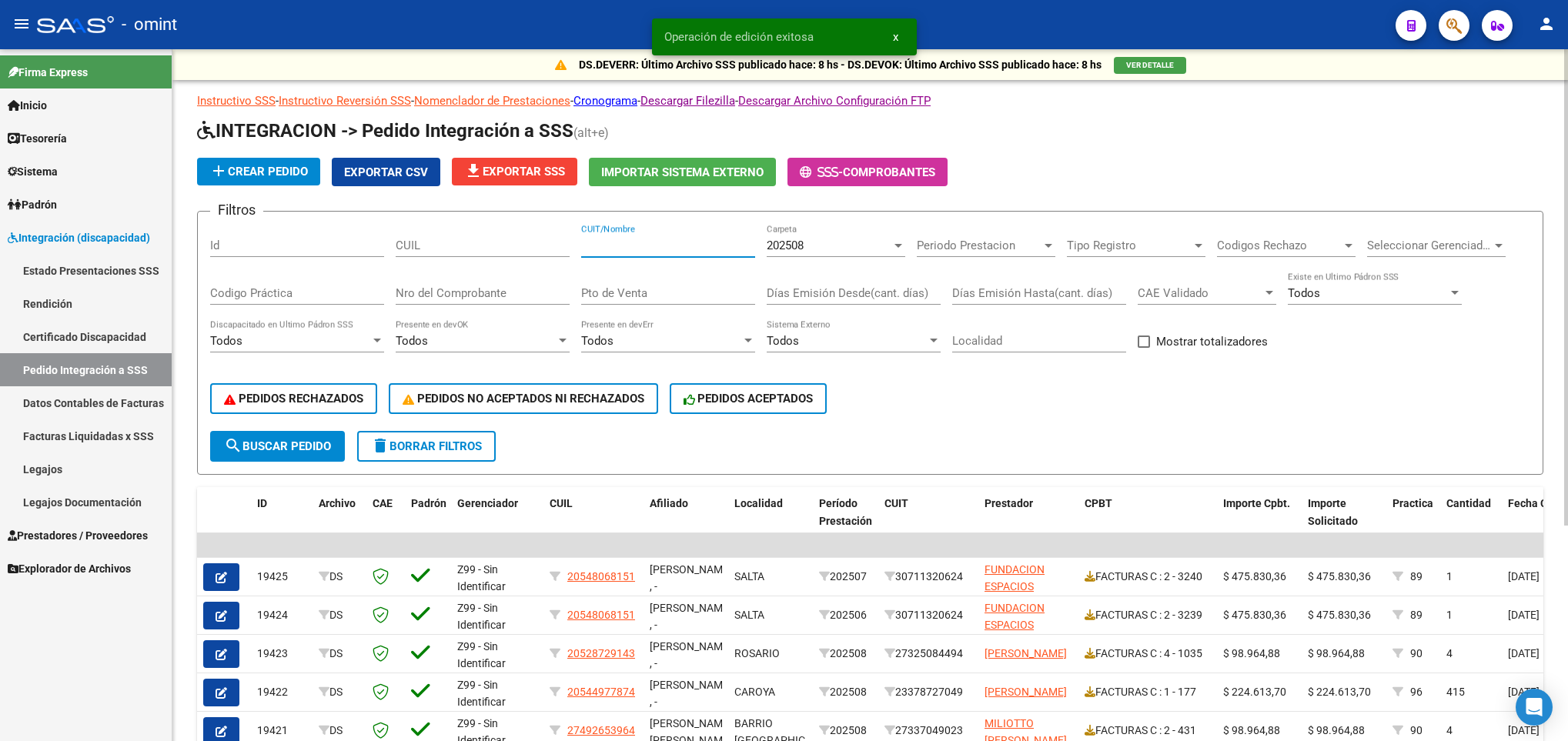
paste input "30711593116"
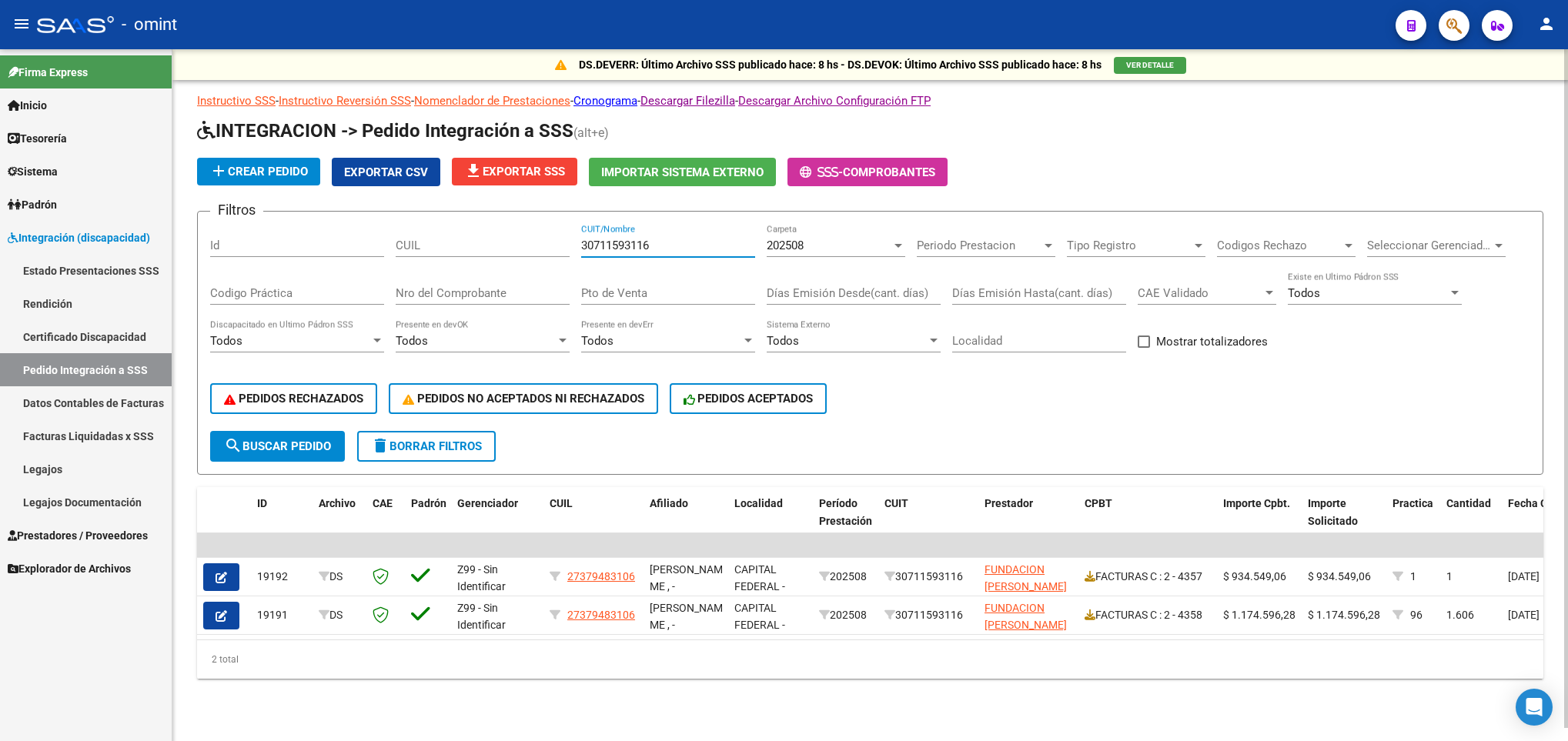
type input "30711593116"
click at [453, 439] on span "delete Borrar Filtros" at bounding box center [427, 446] width 111 height 14
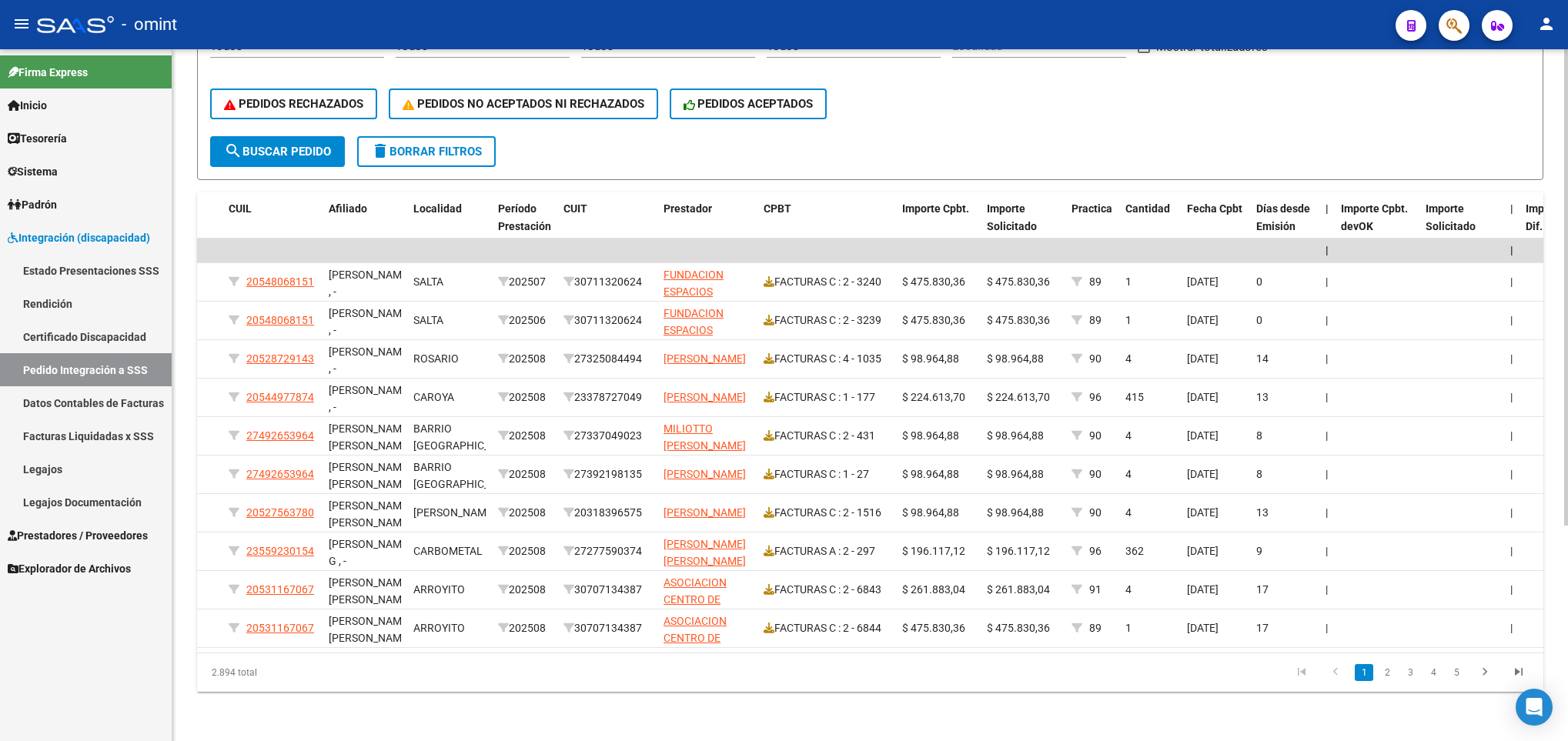
scroll to position [0, 324]
click at [1388, 674] on link "2" at bounding box center [1387, 672] width 18 height 17
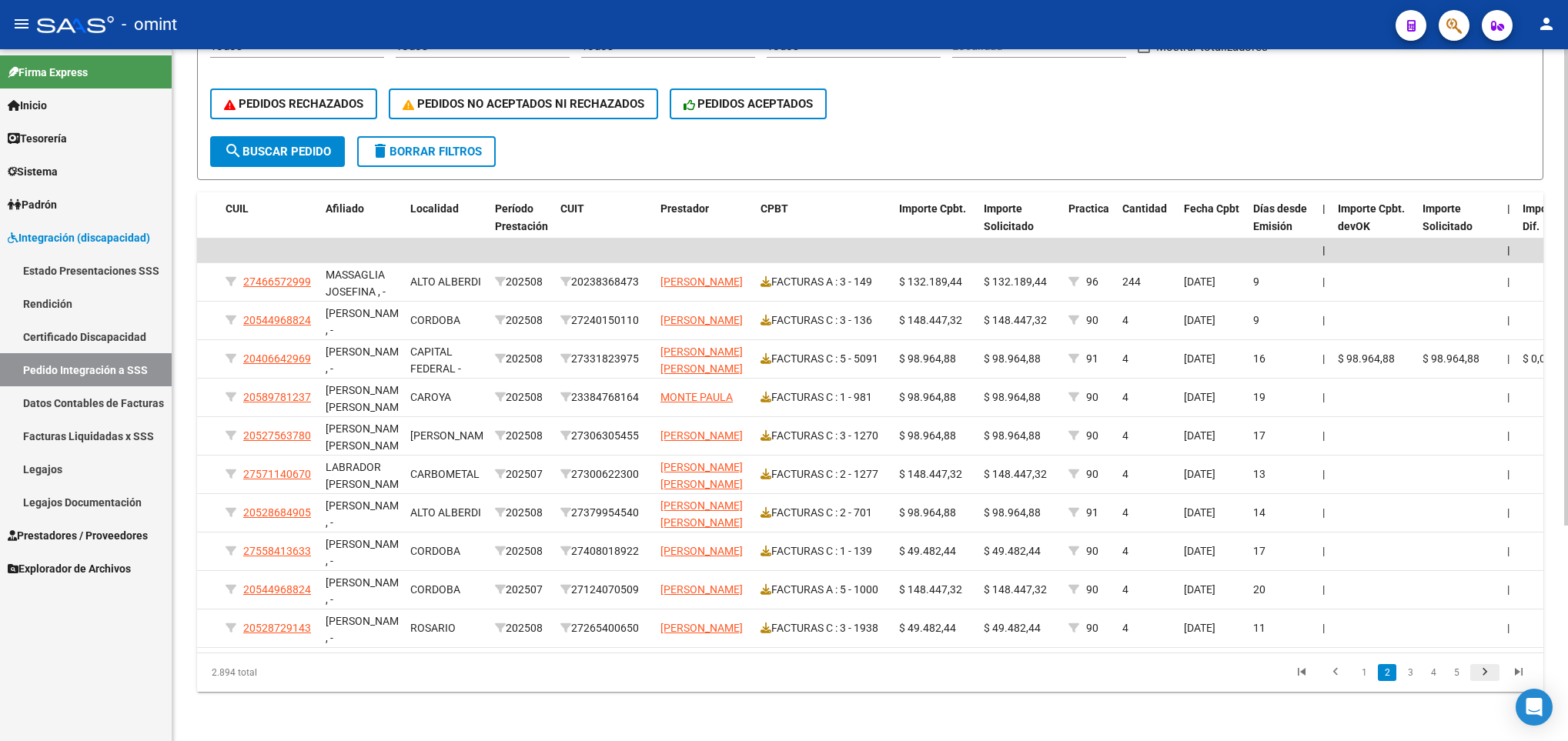
click at [1480, 672] on icon "go to next page" at bounding box center [1485, 674] width 20 height 18
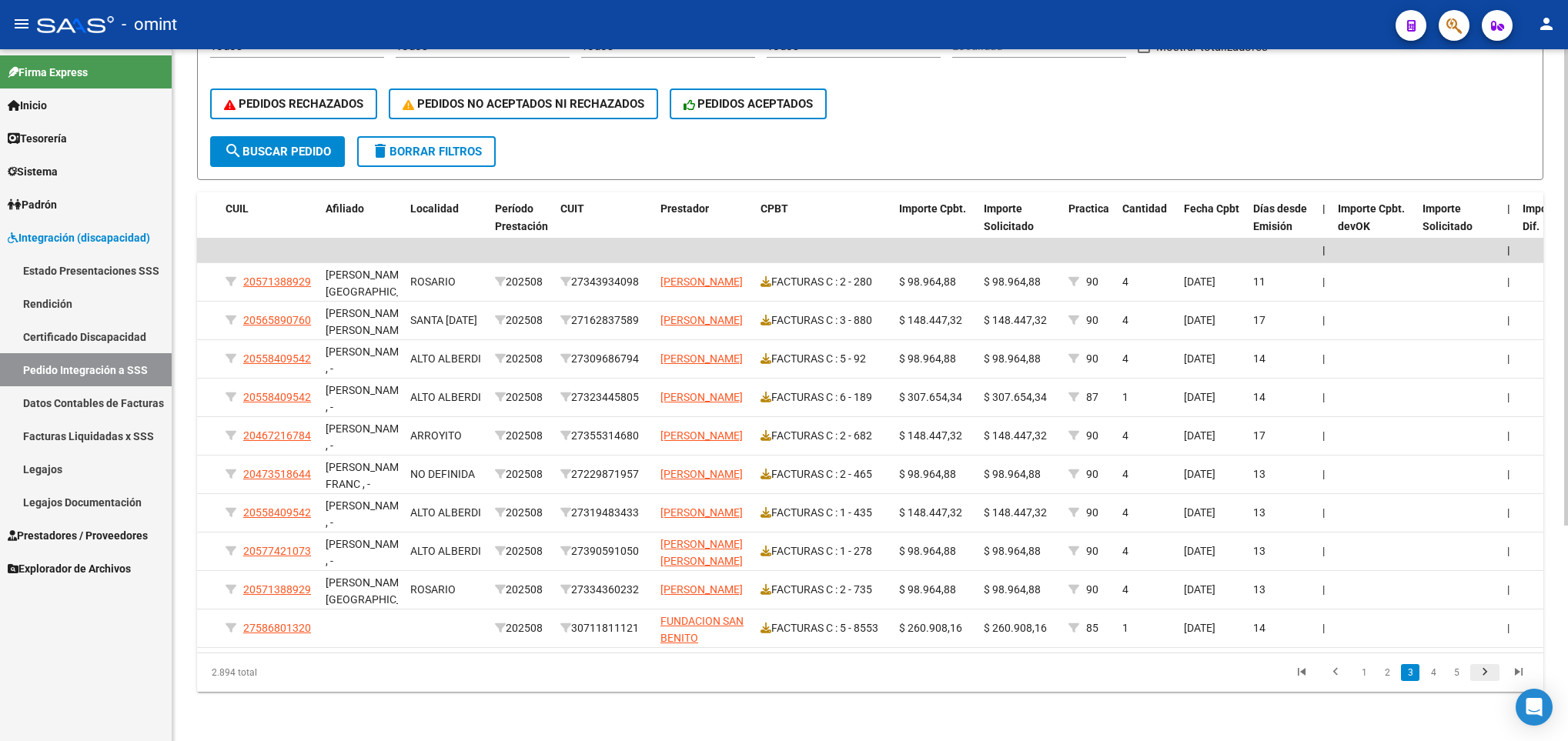
click at [1480, 672] on icon "go to next page" at bounding box center [1485, 674] width 20 height 18
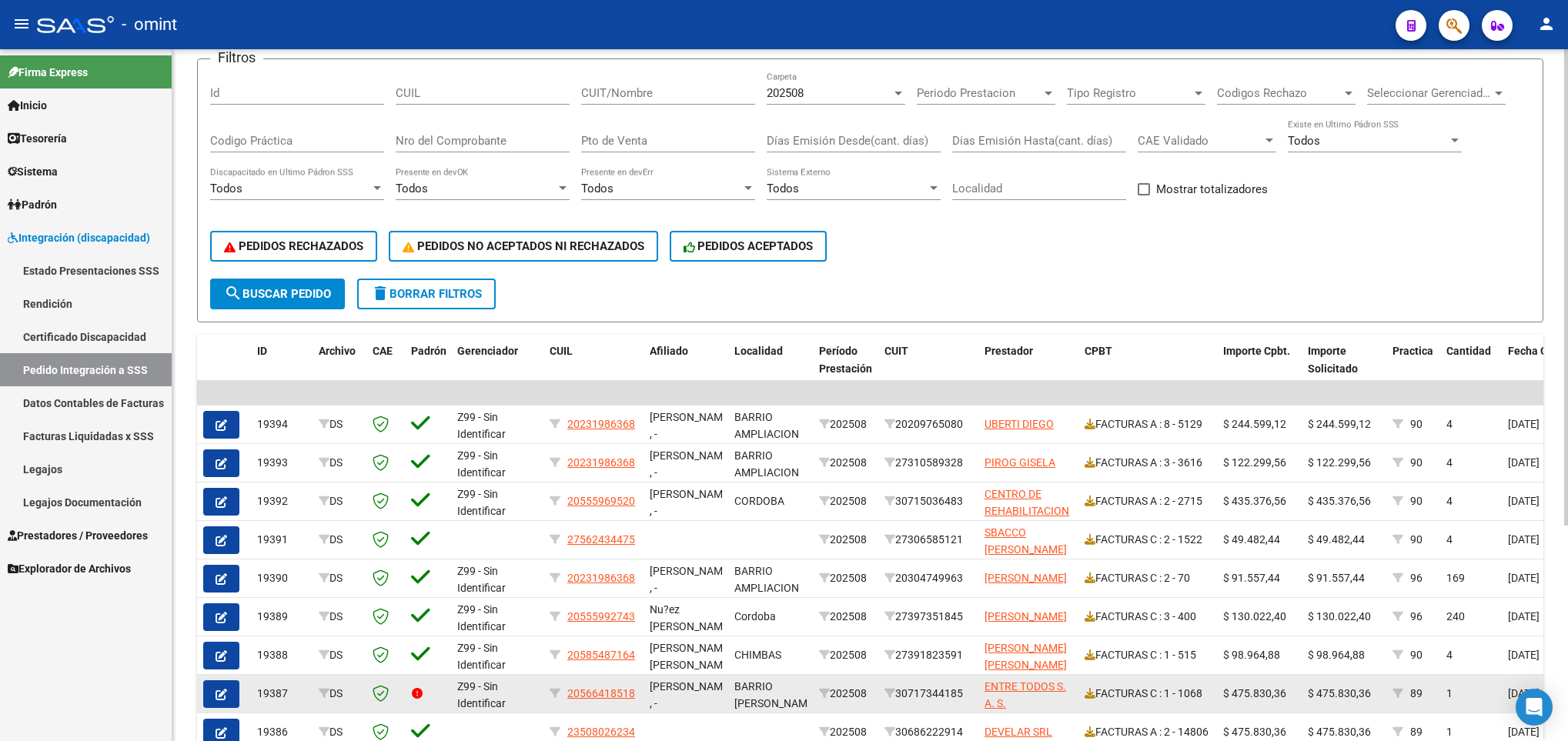
scroll to position [0, 0]
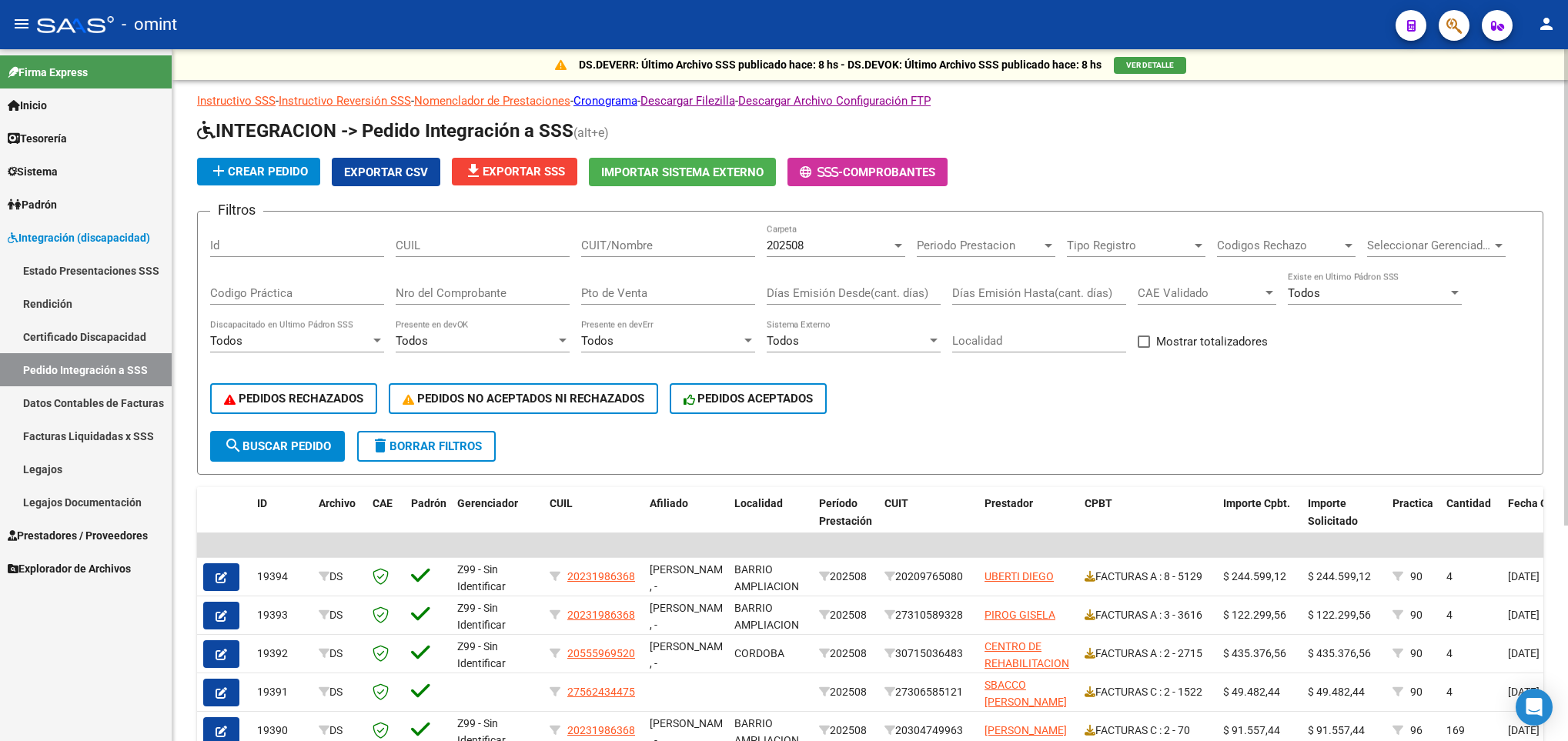
click at [534, 176] on span "file_download Exportar SSS" at bounding box center [515, 171] width 101 height 14
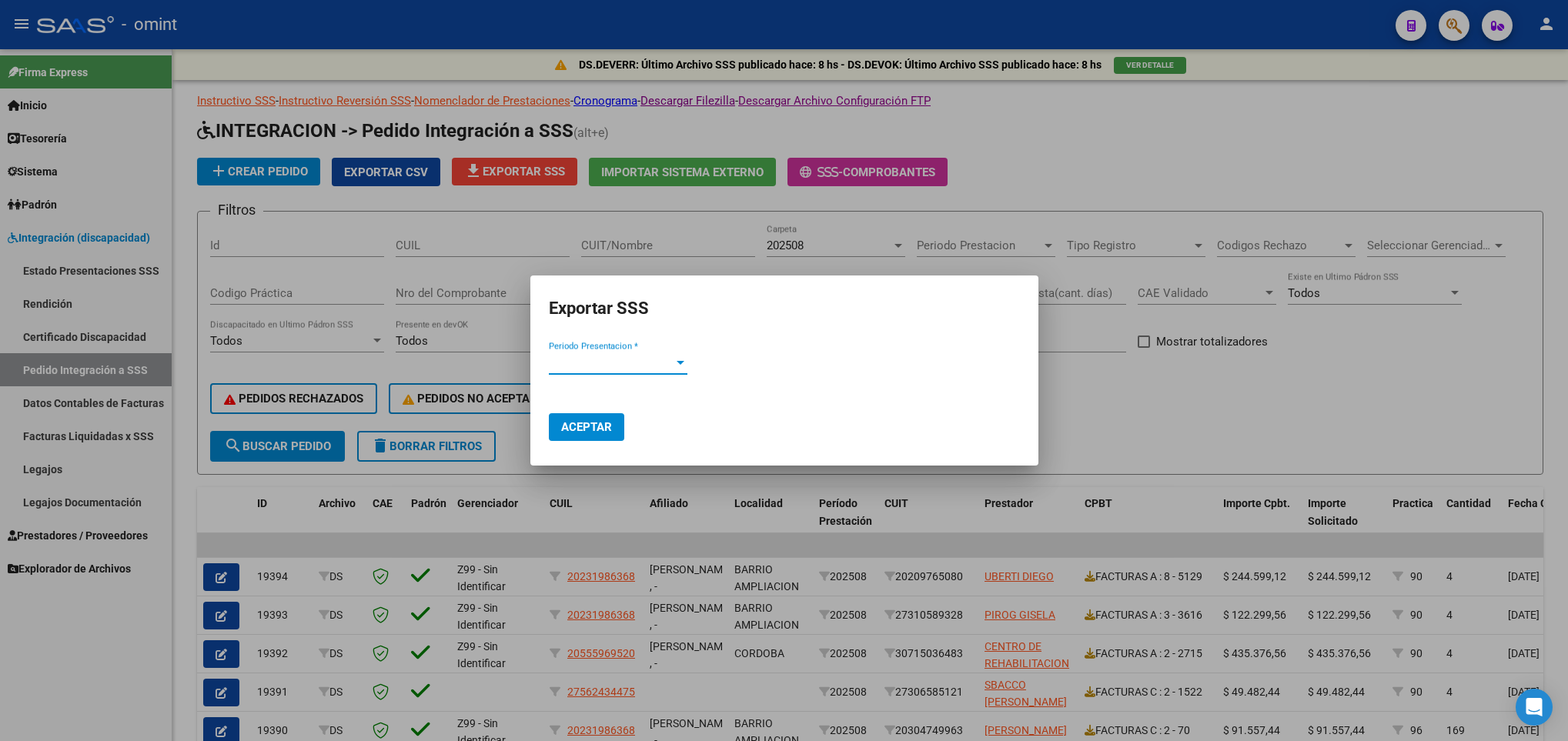
click at [661, 368] on span "Periodo Presentacion *" at bounding box center [611, 362] width 125 height 14
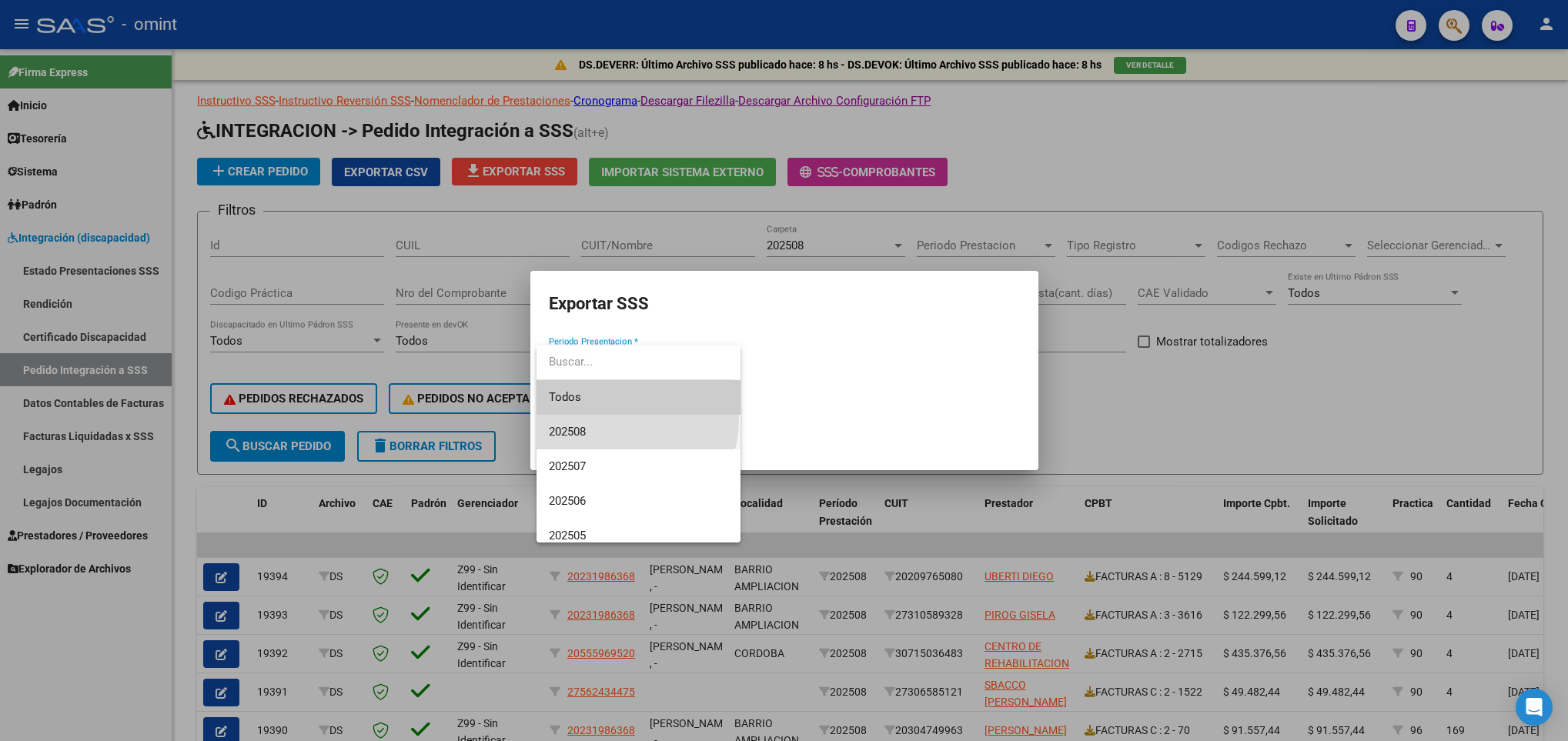
click at [631, 421] on span "202508" at bounding box center [638, 432] width 179 height 35
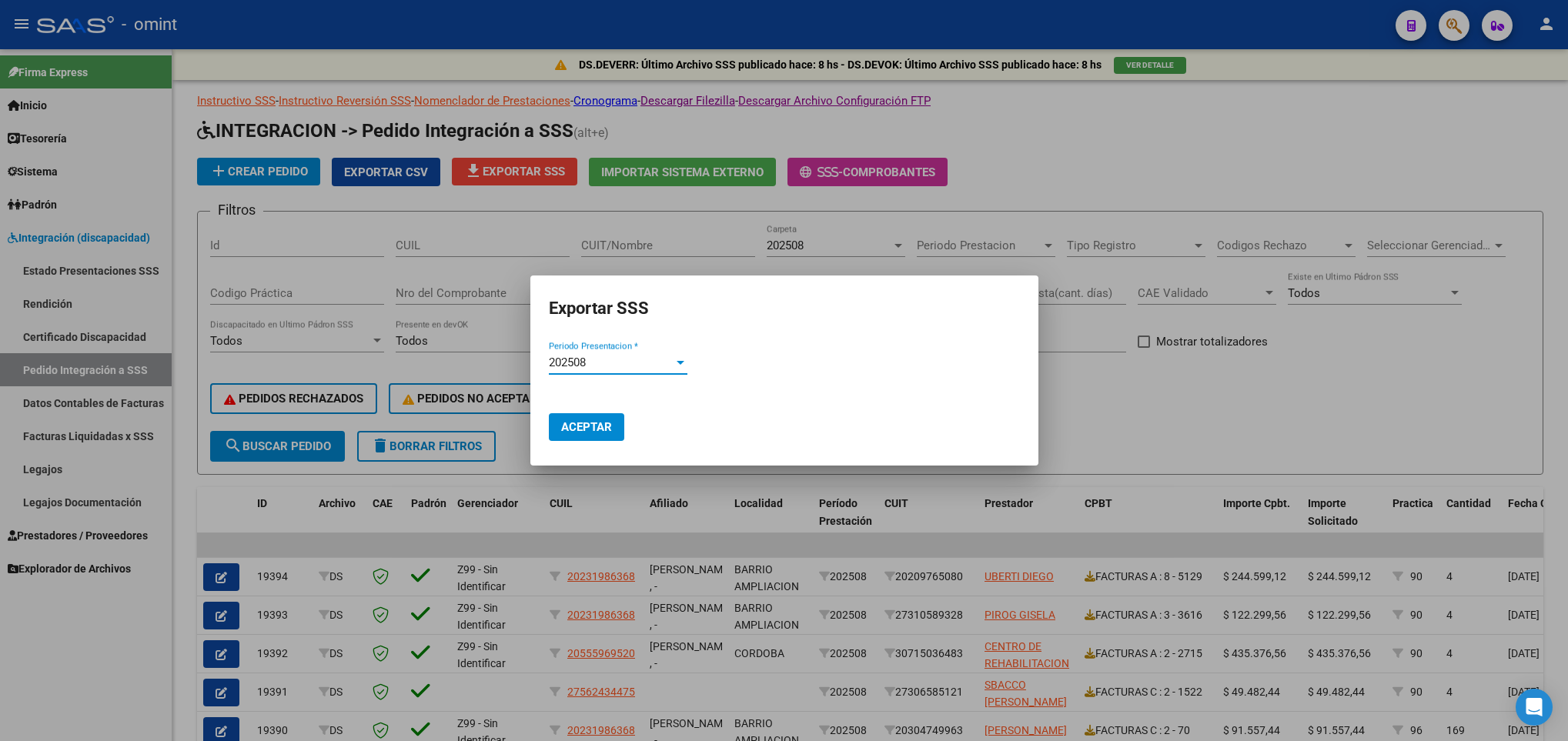
click at [576, 432] on span "Aceptar" at bounding box center [586, 427] width 50 height 14
